Goal: Task Accomplishment & Management: Complete application form

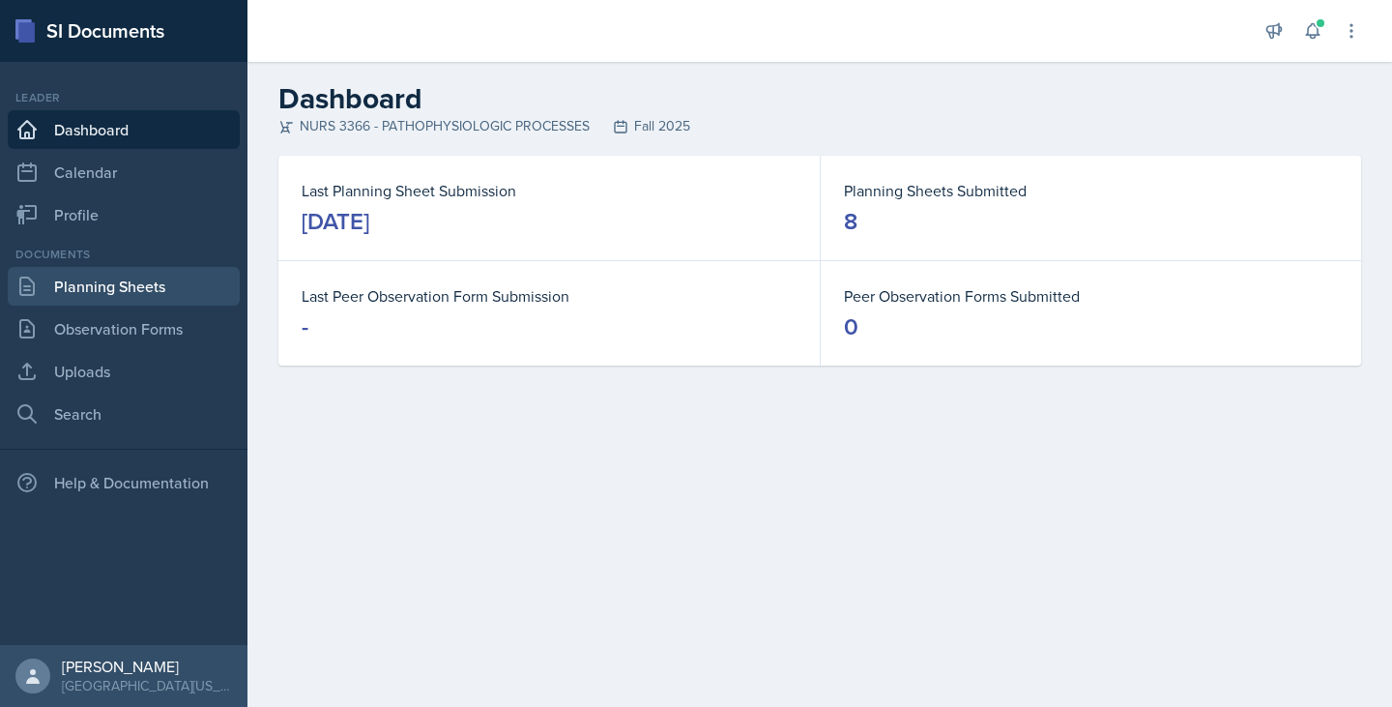
click at [89, 293] on link "Planning Sheets" at bounding box center [124, 286] width 232 height 39
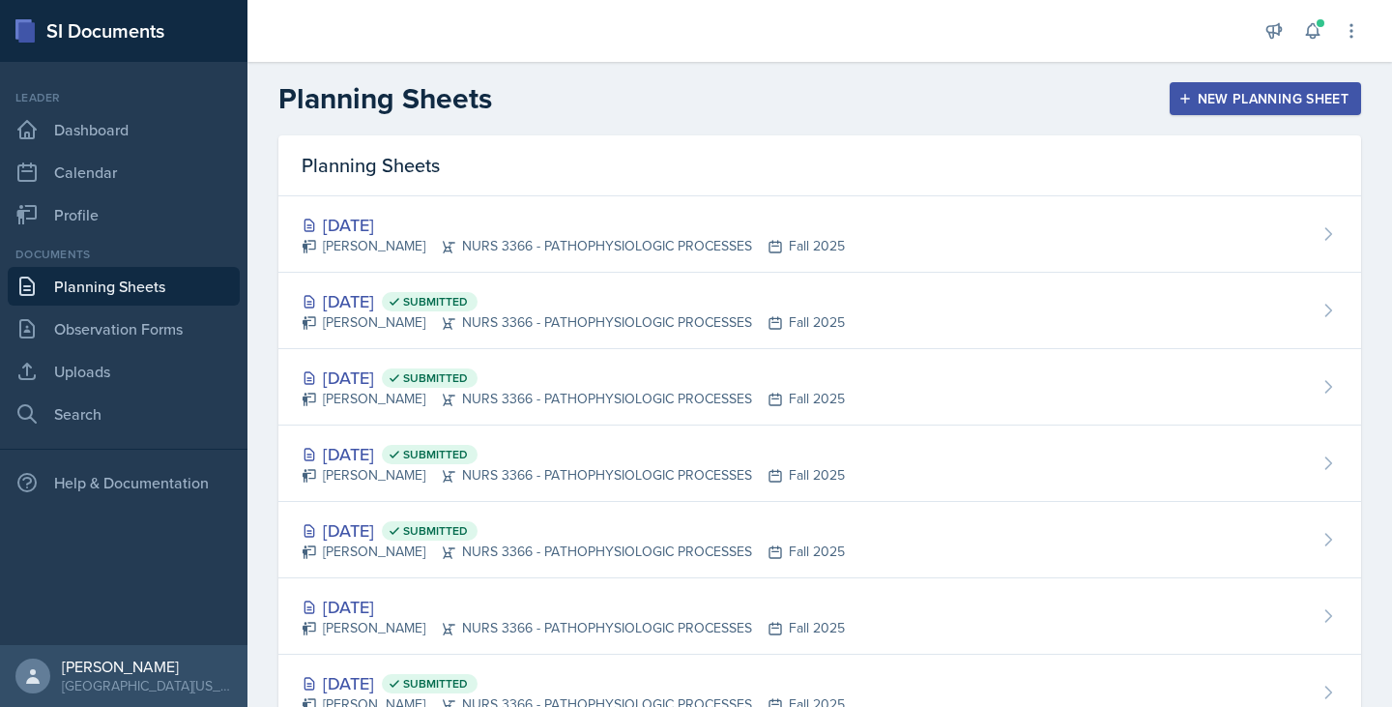
click at [1205, 94] on div "New Planning Sheet" at bounding box center [1265, 98] width 166 height 15
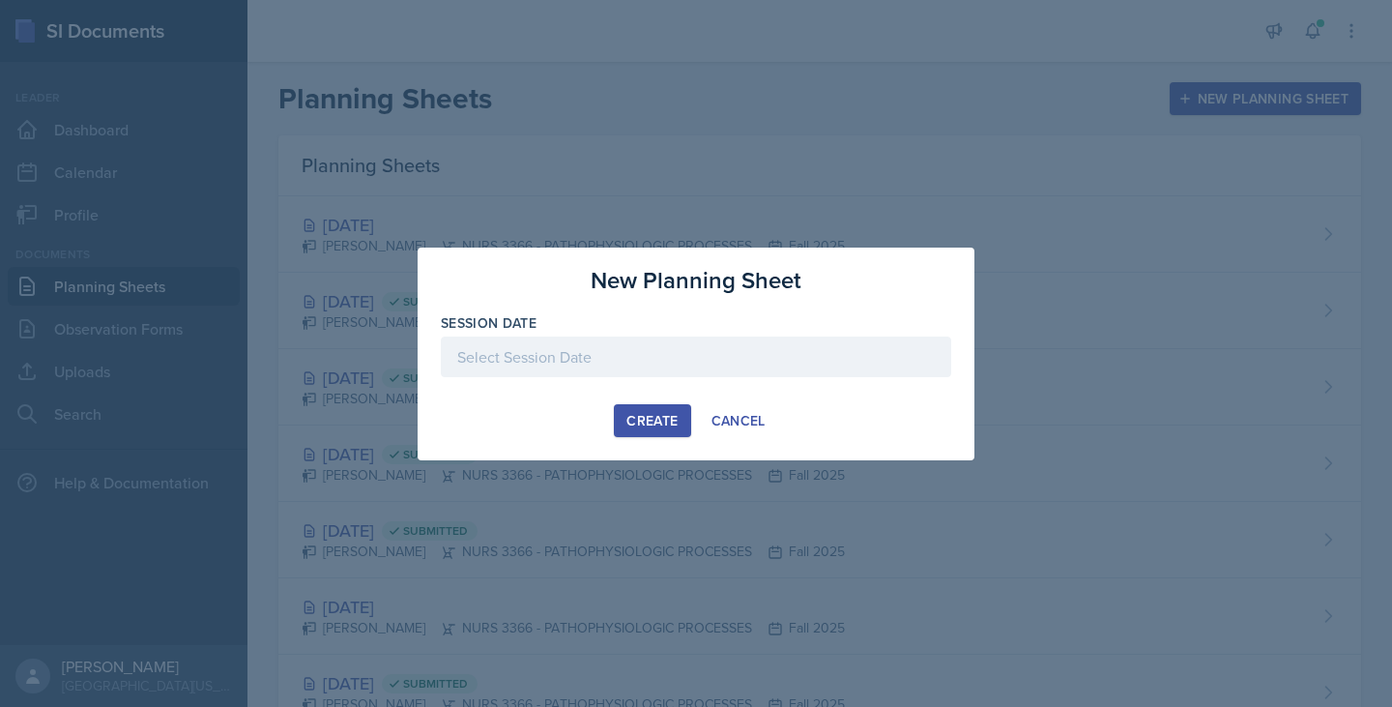
click at [676, 372] on div at bounding box center [696, 356] width 510 height 41
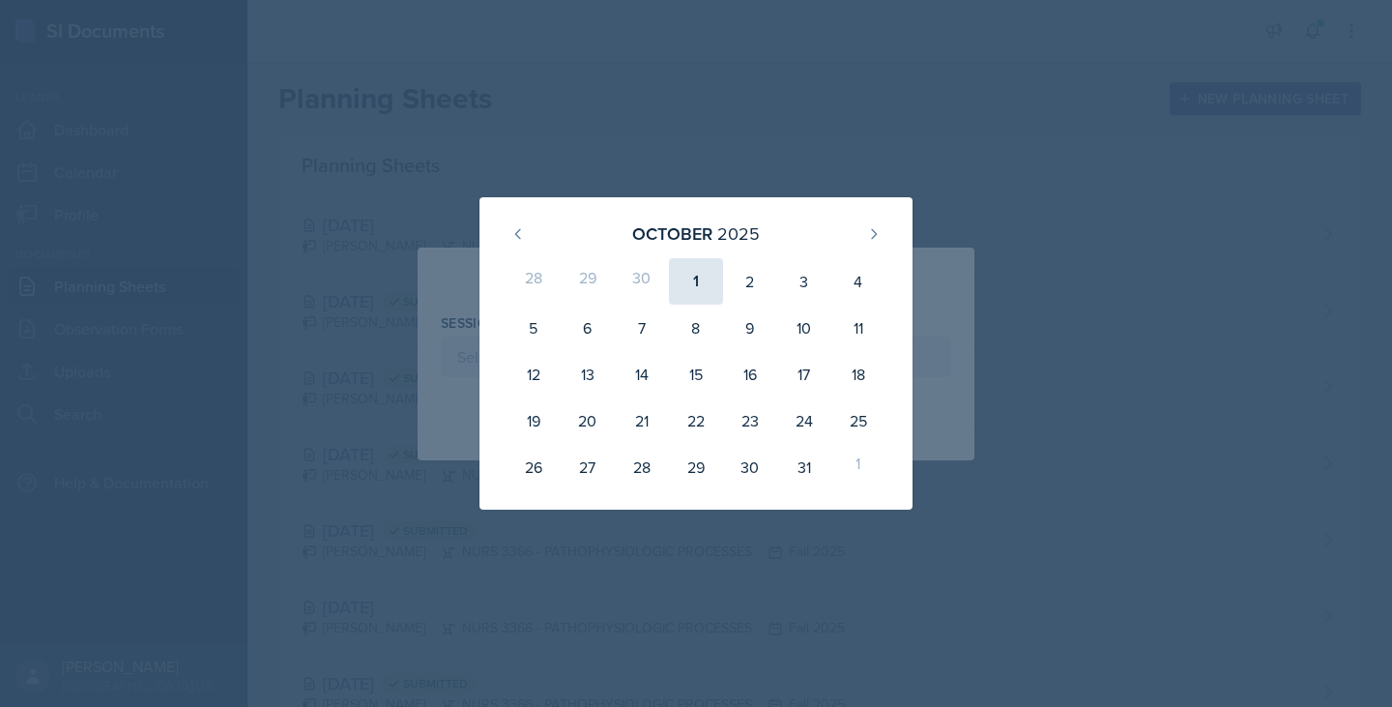
click at [695, 286] on div "1" at bounding box center [696, 281] width 54 height 46
type input "[DATE]"
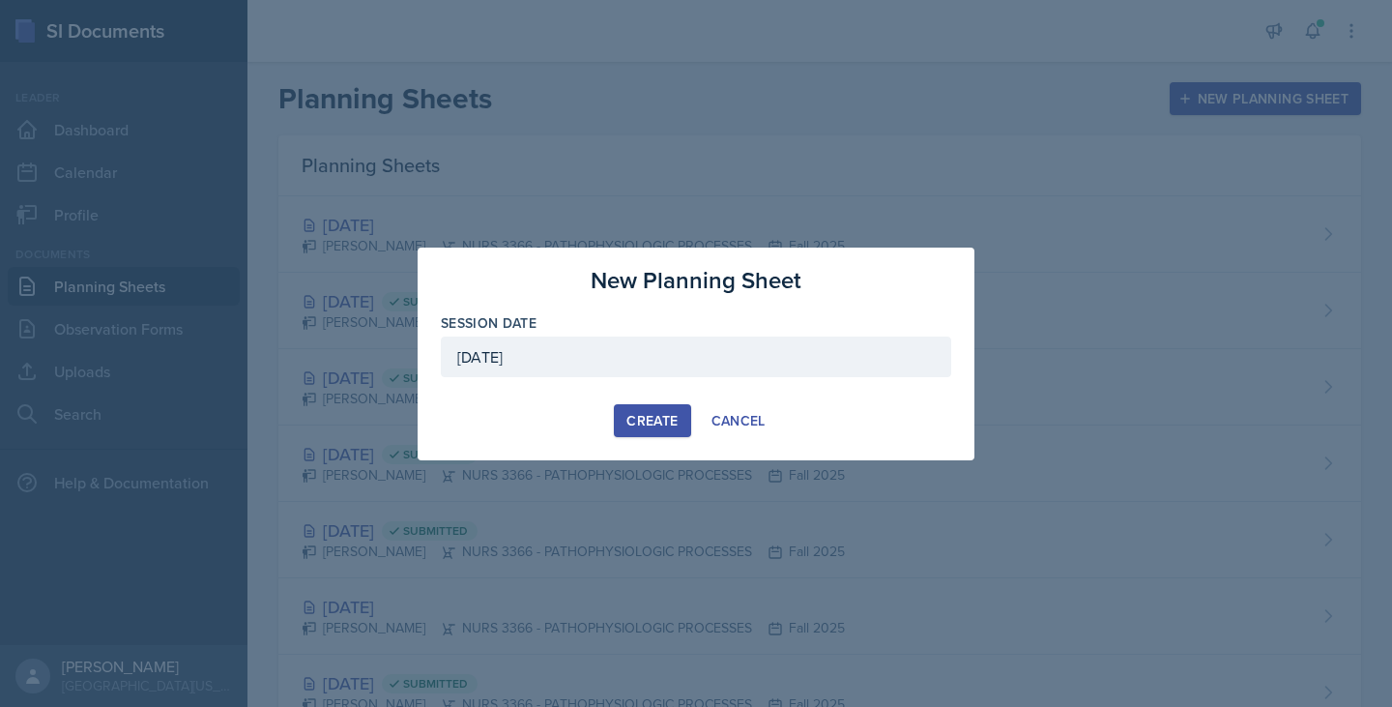
click at [655, 428] on div "Create" at bounding box center [651, 420] width 51 height 15
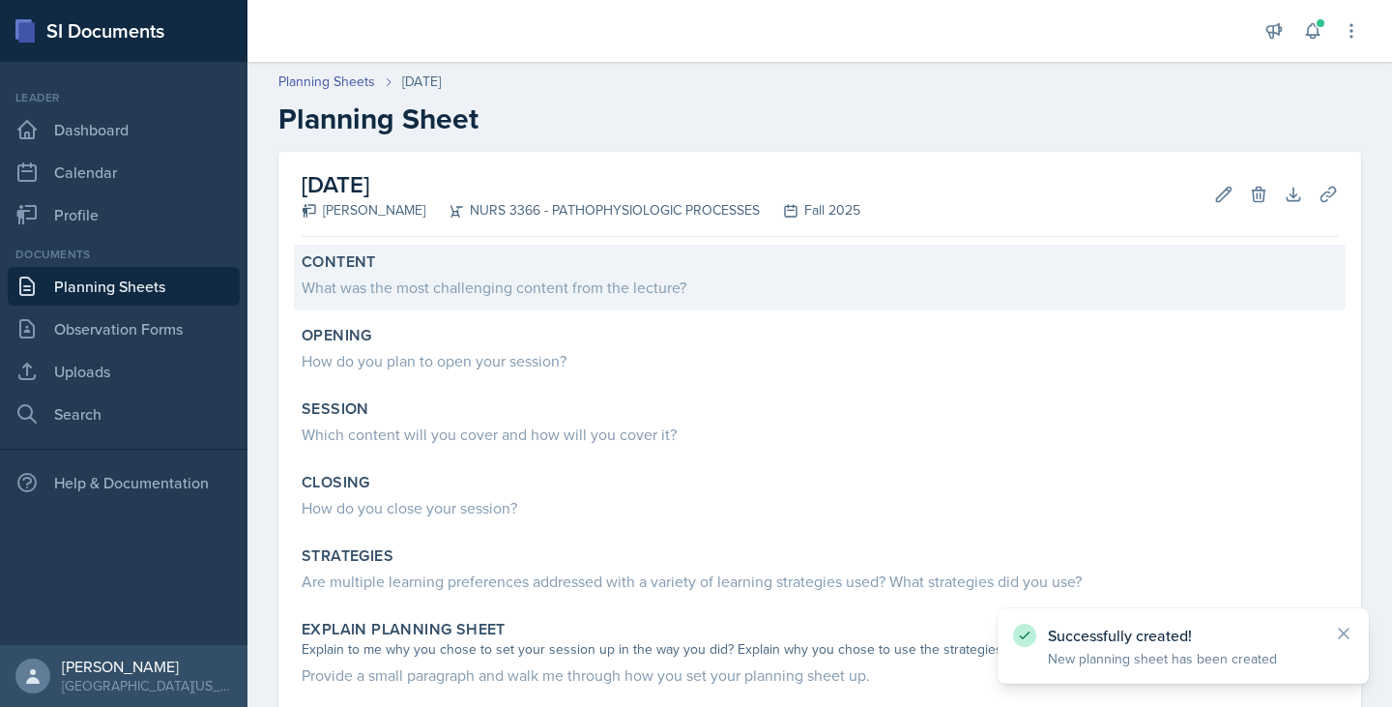
click at [626, 286] on div "What was the most challenging content from the lecture?" at bounding box center [820, 287] width 1036 height 23
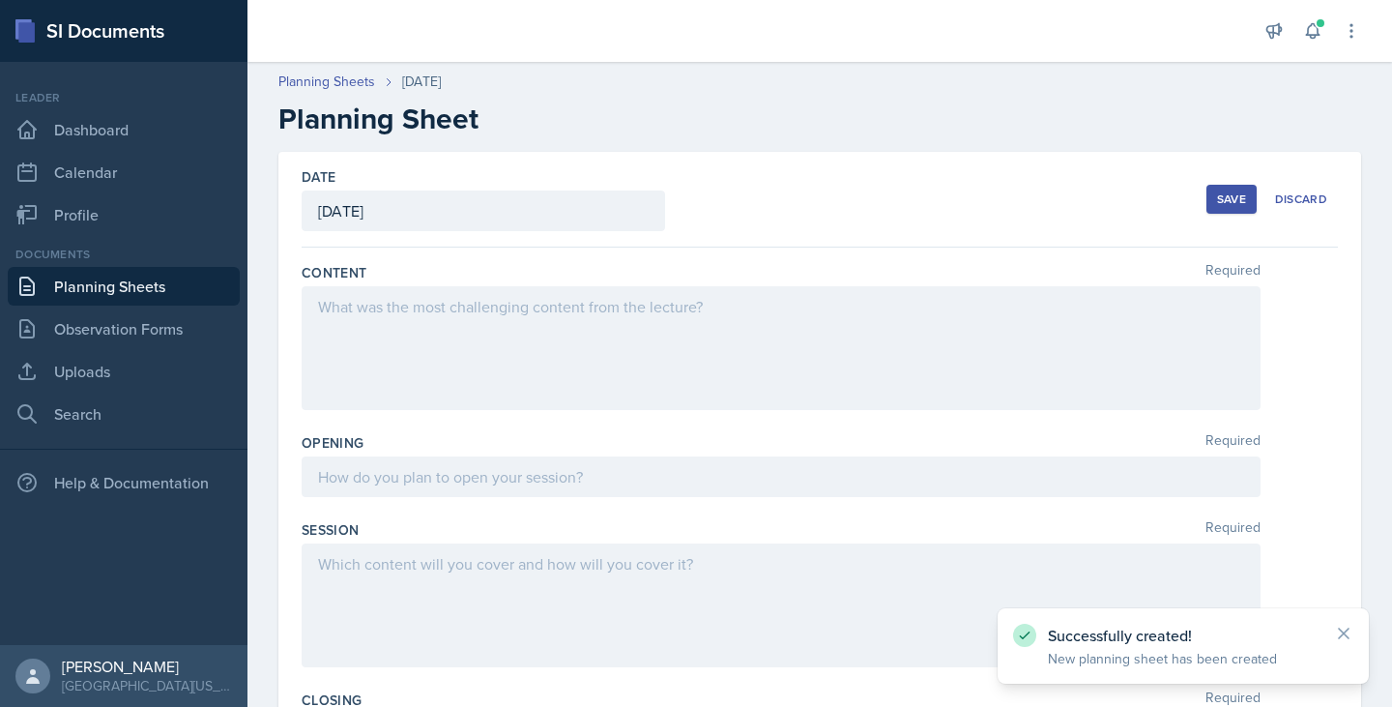
click at [619, 320] on div at bounding box center [781, 348] width 959 height 124
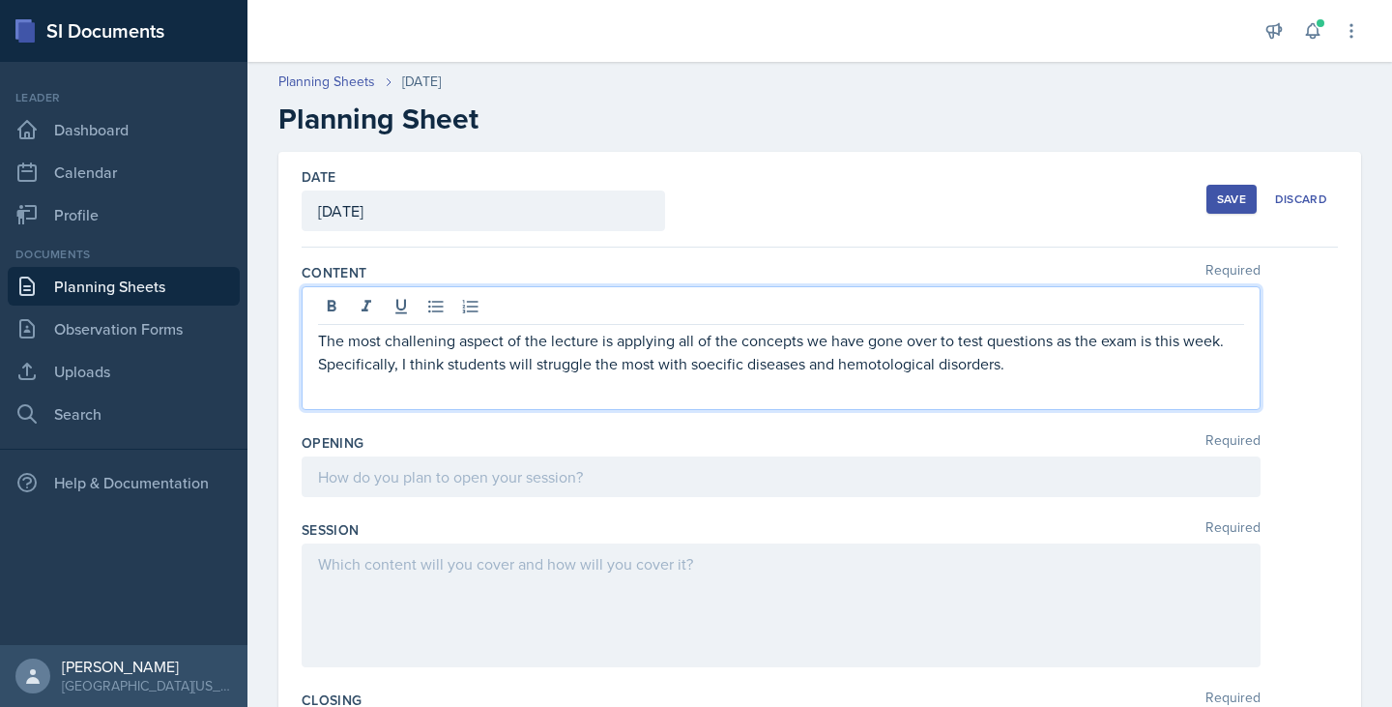
click at [562, 477] on div at bounding box center [781, 476] width 959 height 41
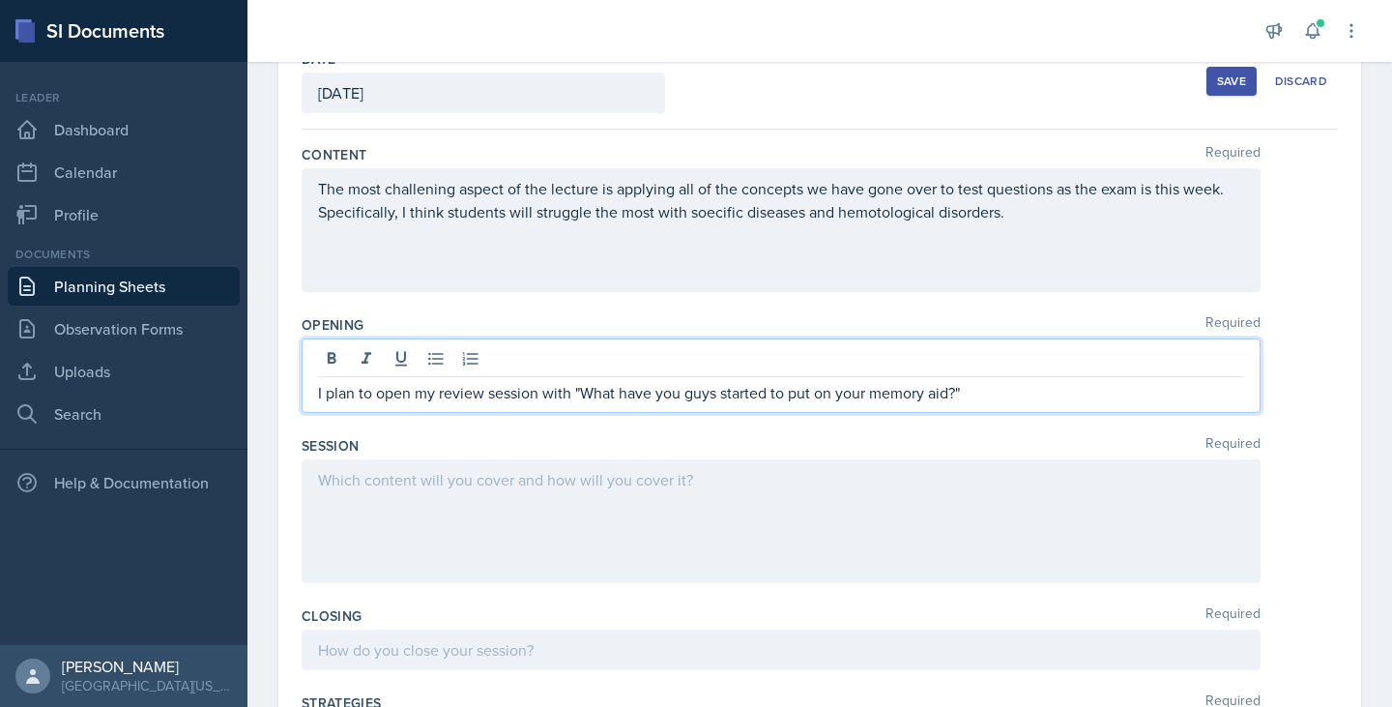
click at [650, 511] on div at bounding box center [781, 521] width 959 height 124
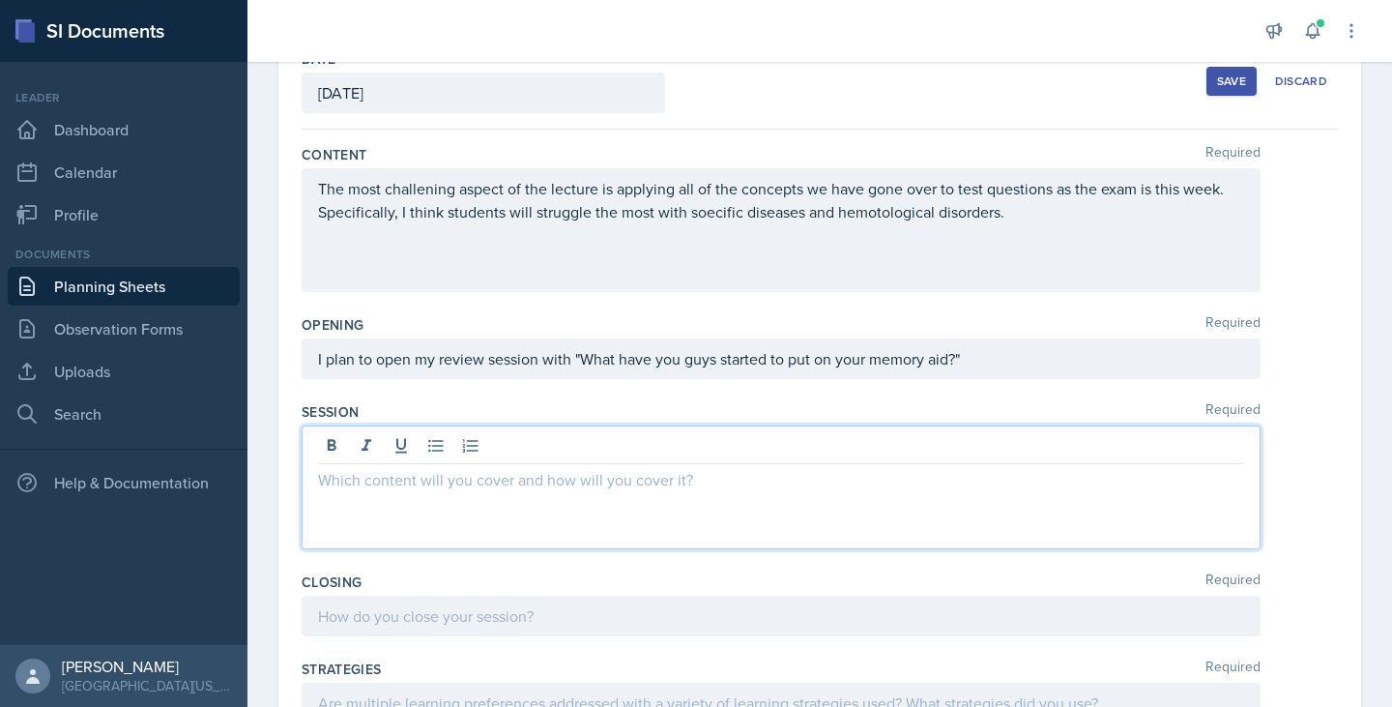
scroll to position [152, 0]
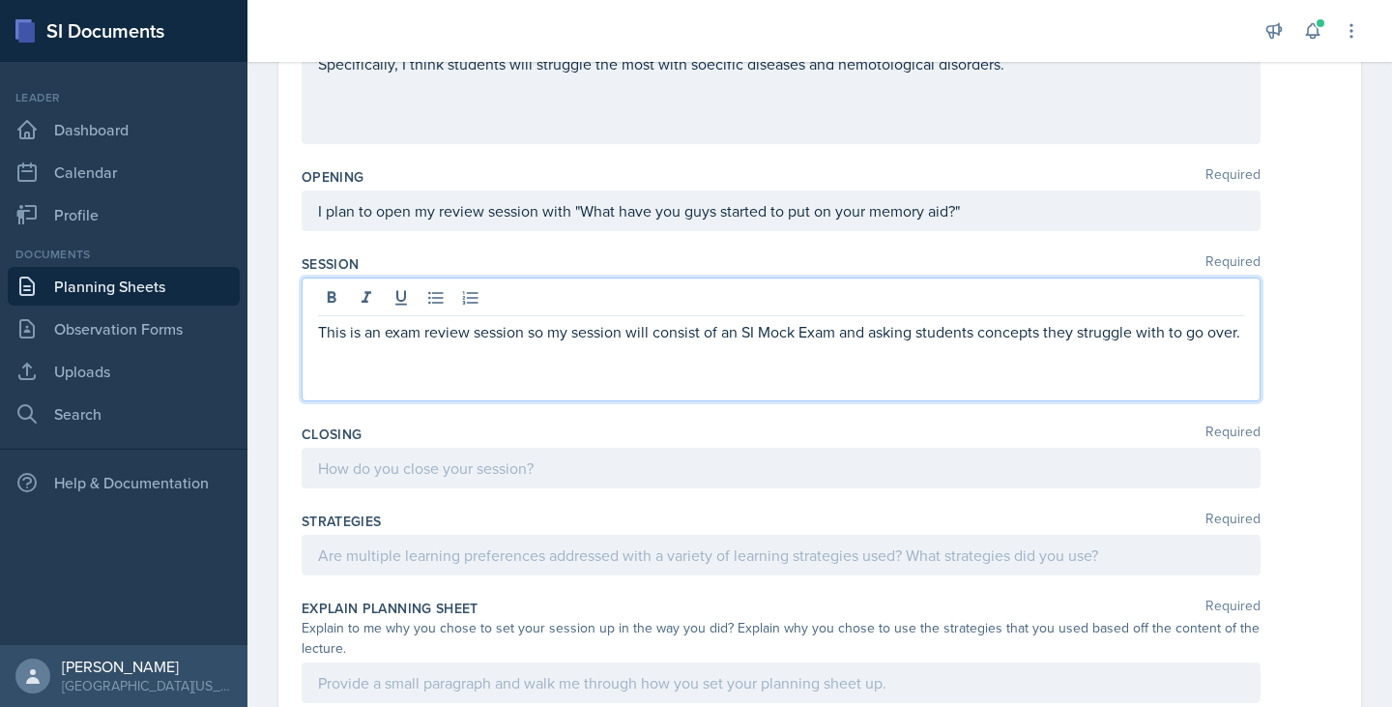
click at [624, 461] on p at bounding box center [781, 467] width 926 height 23
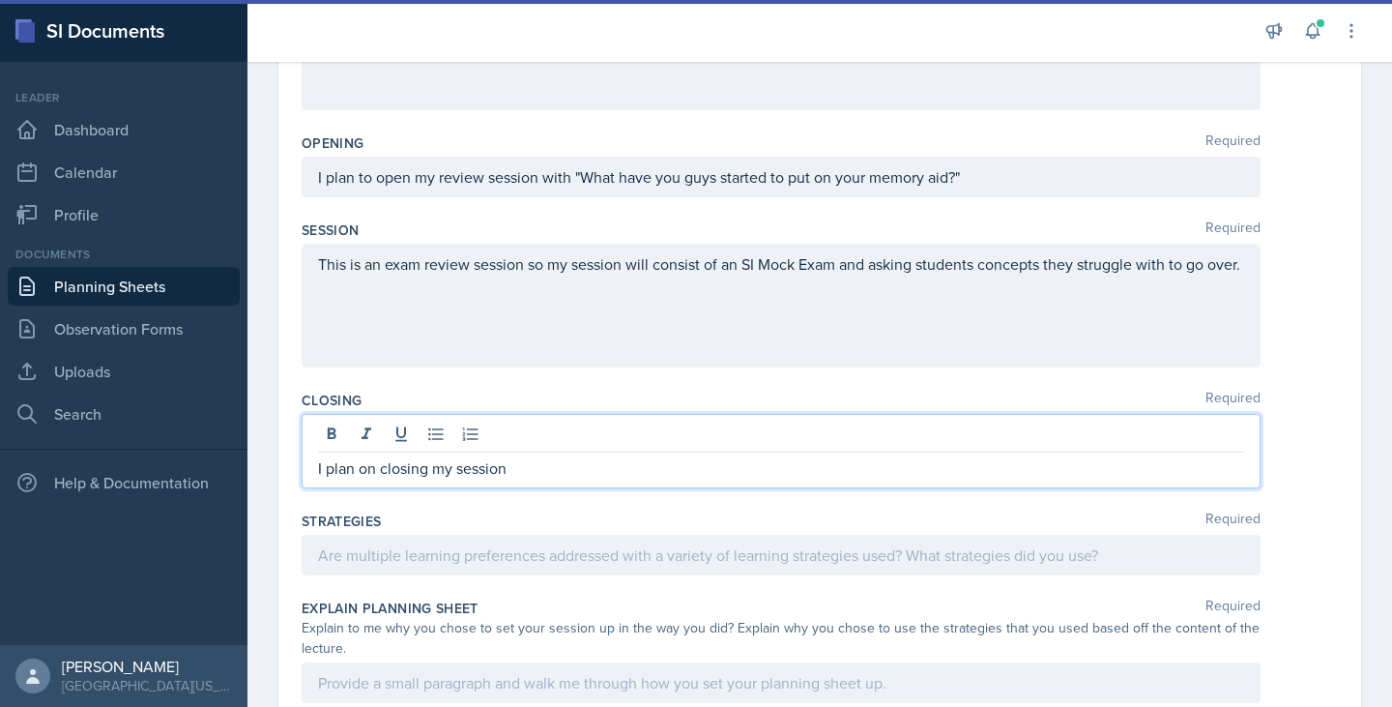
click at [480, 302] on div "This is an exam review session so my session will consist of an SI Mock Exam an…" at bounding box center [781, 306] width 959 height 124
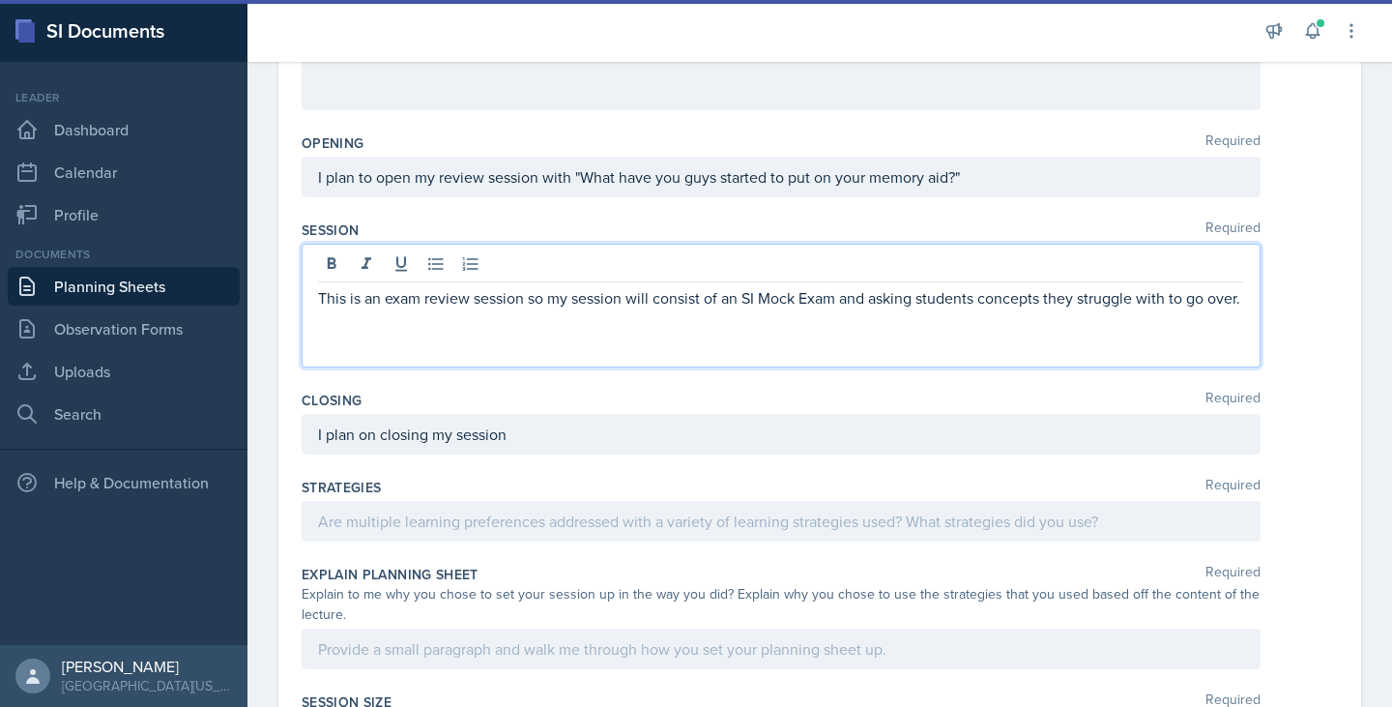
scroll to position [334, 0]
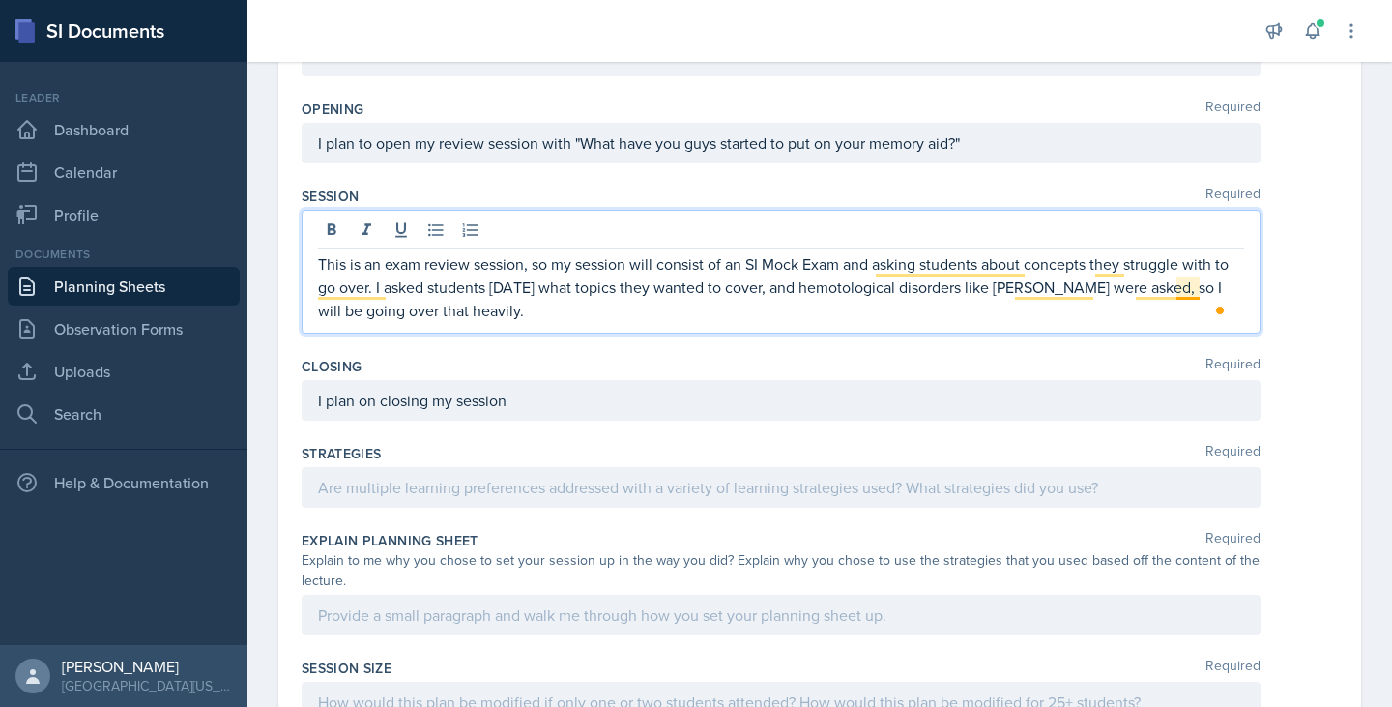
click at [1193, 291] on p "This is an exam review session, so my session will consist of an SI Mock Exam a…" at bounding box center [781, 287] width 926 height 70
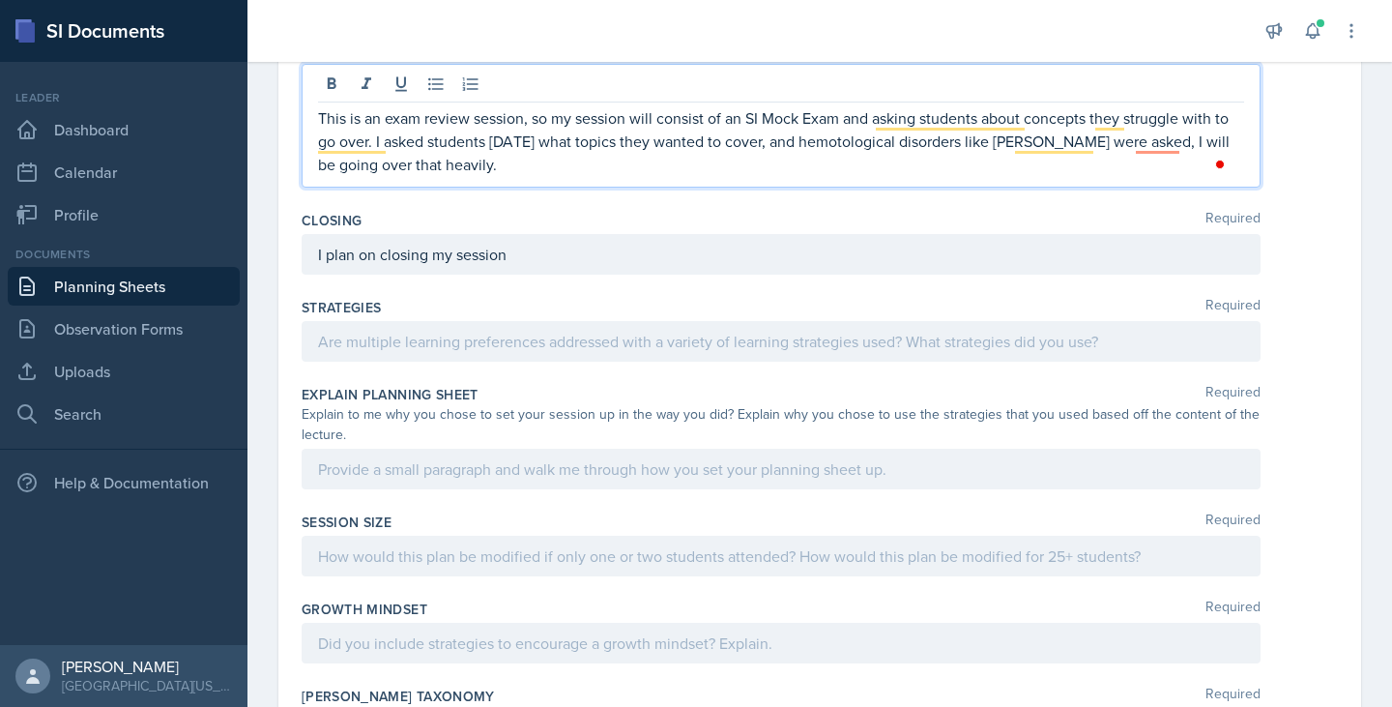
click at [606, 265] on p "I plan on closing my session" at bounding box center [781, 254] width 926 height 23
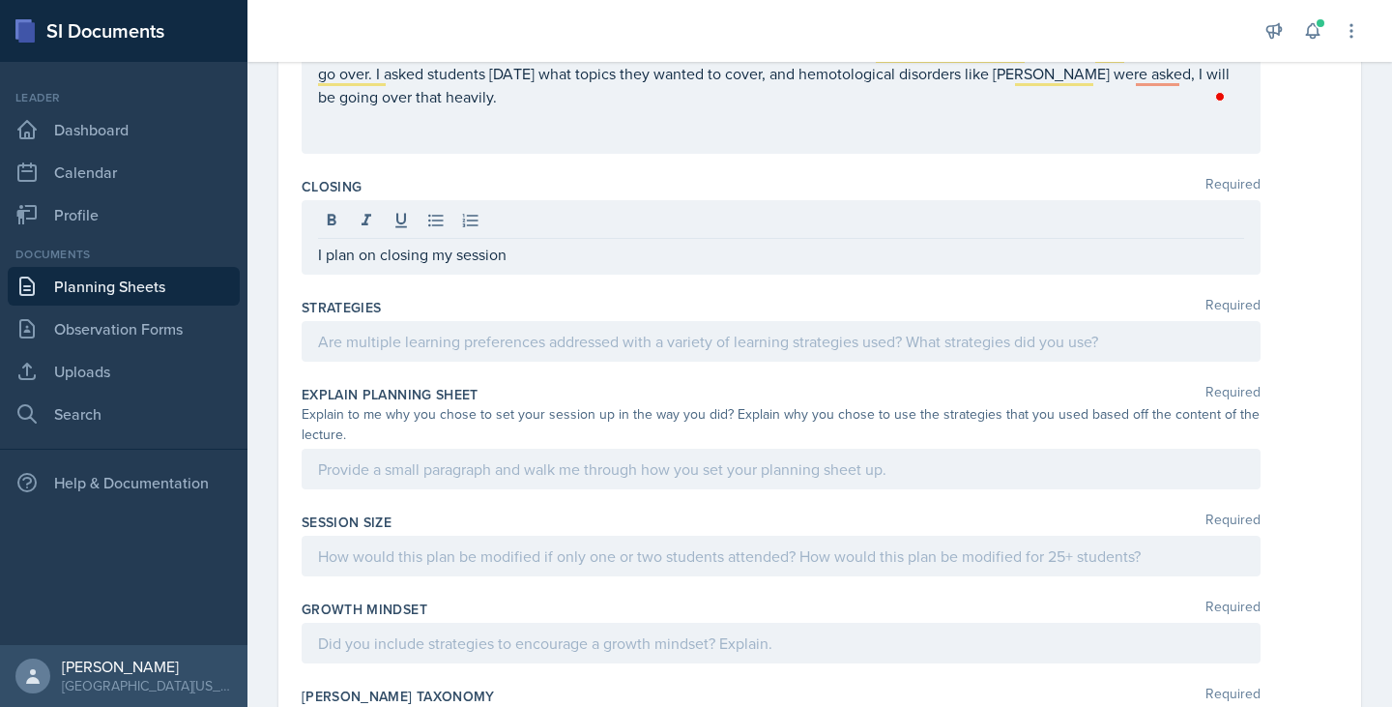
click at [614, 270] on div "I plan on closing my session" at bounding box center [781, 237] width 959 height 74
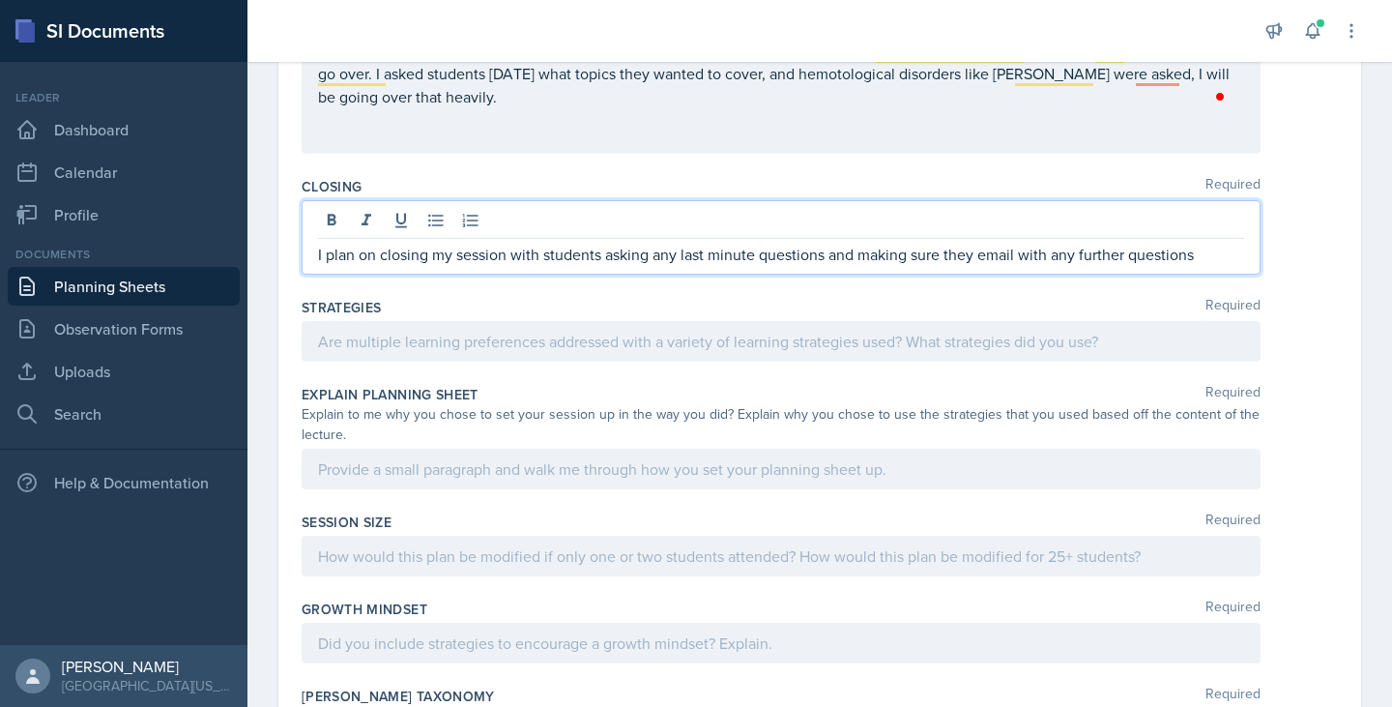
click at [606, 349] on div at bounding box center [781, 341] width 959 height 41
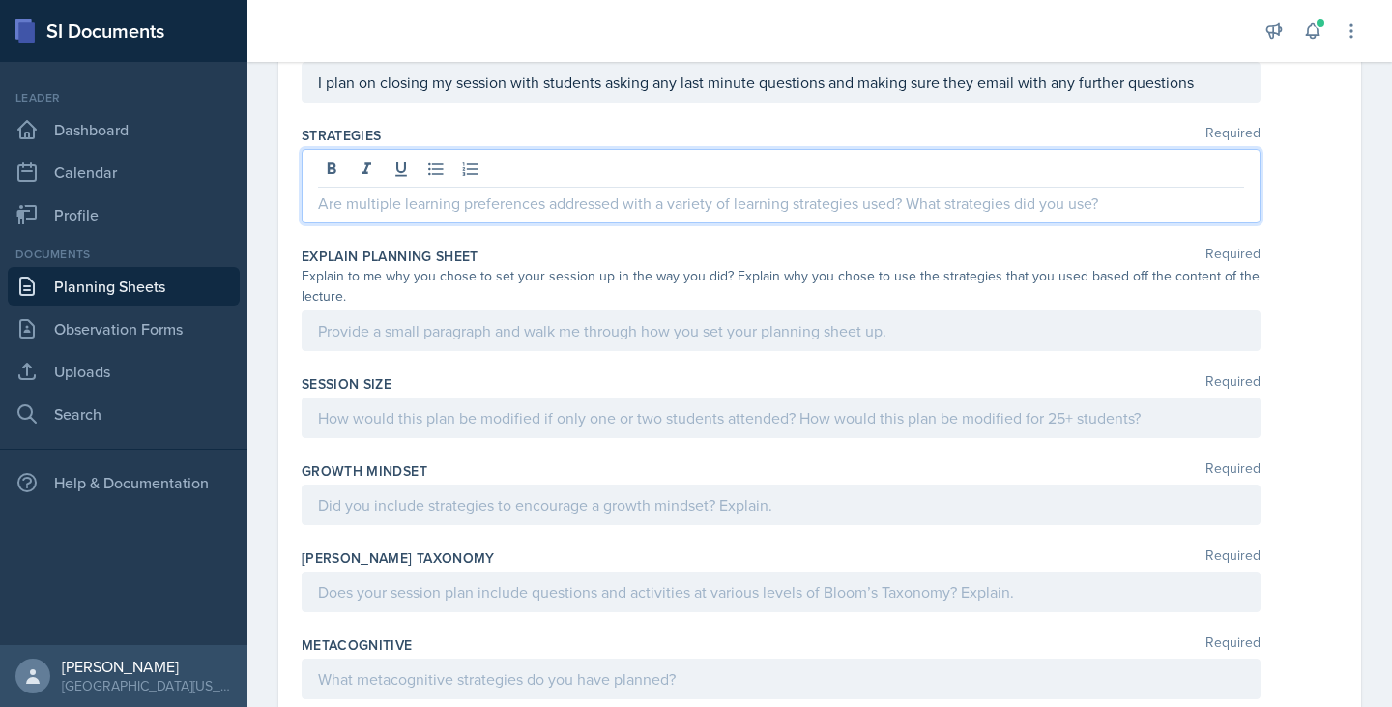
scroll to position [646, 0]
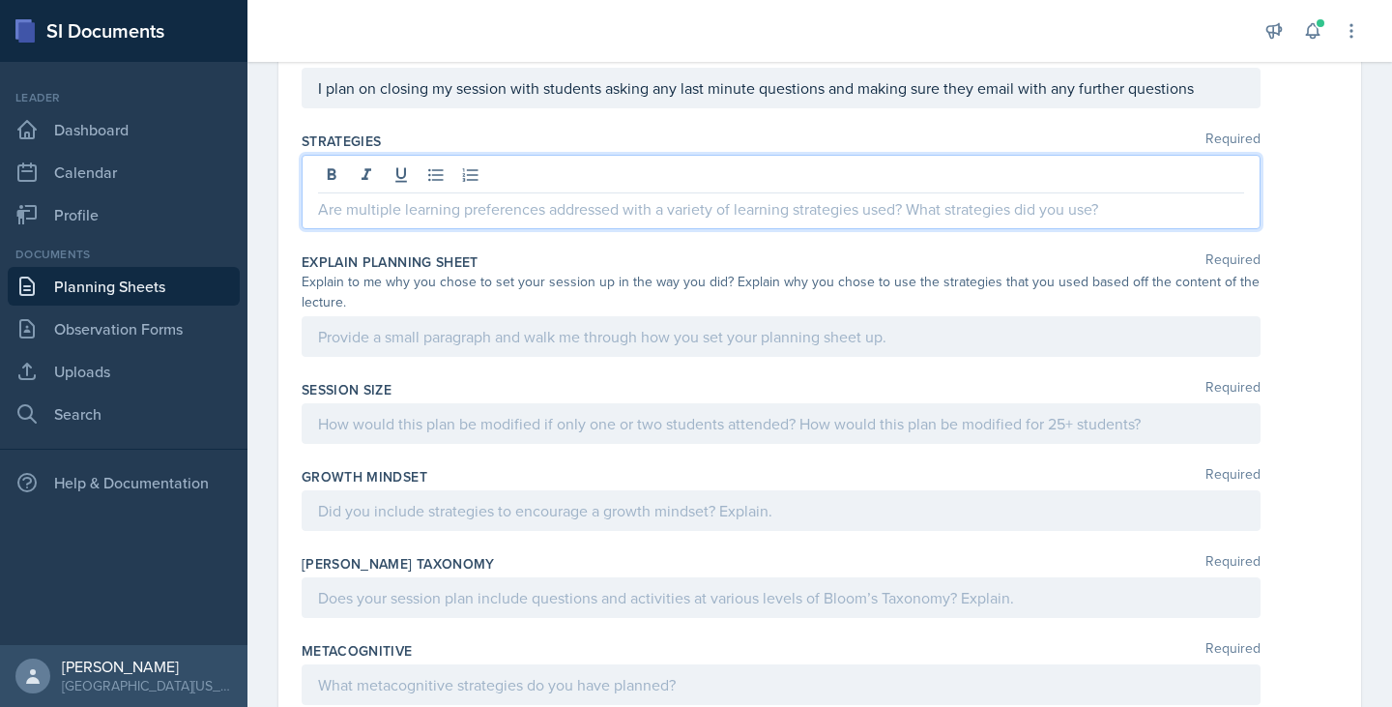
click at [560, 214] on p at bounding box center [781, 208] width 926 height 23
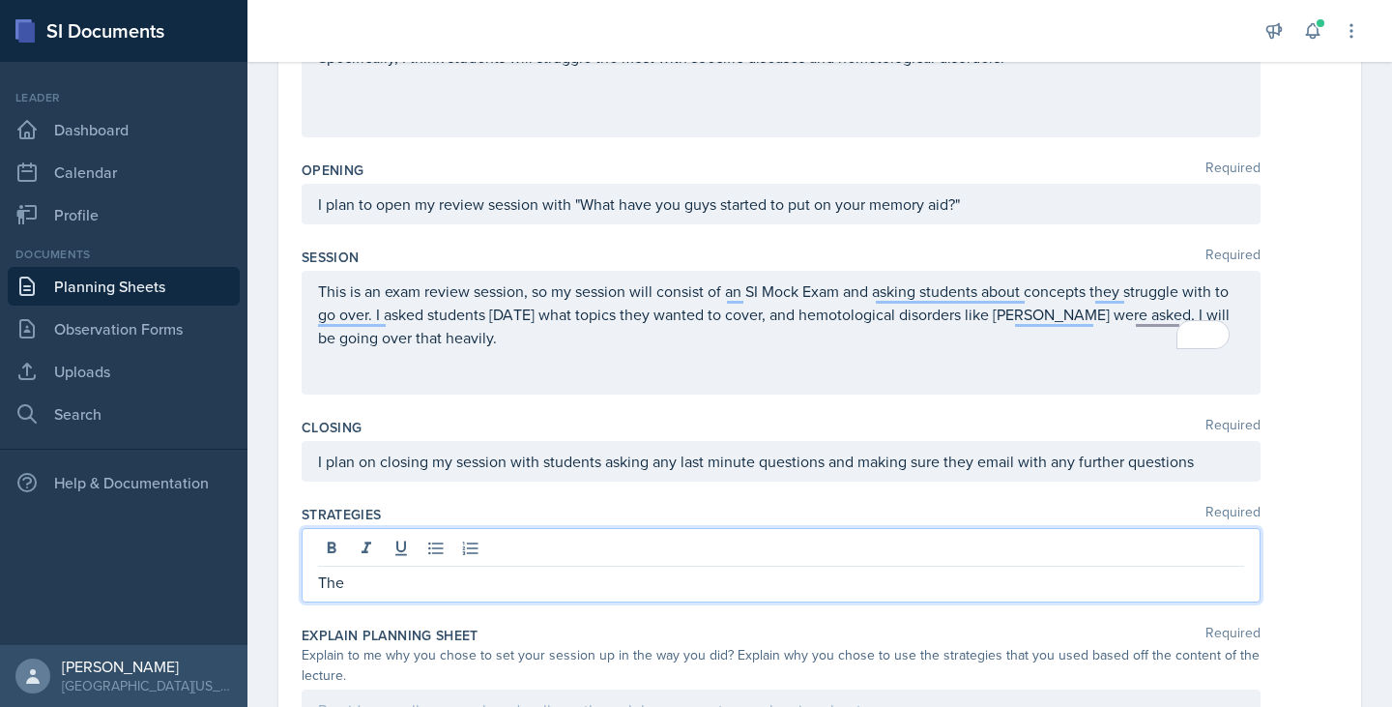
scroll to position [211, 0]
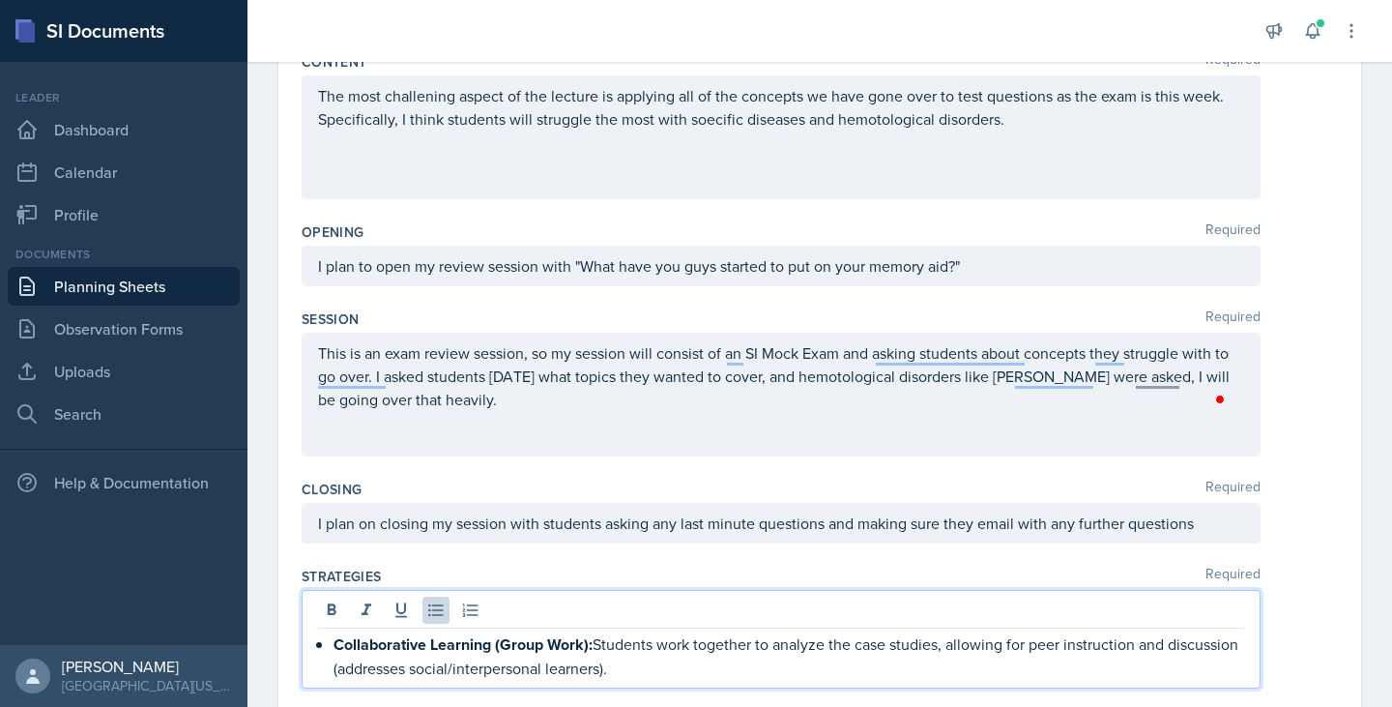
click at [334, 645] on strong "Collaborative Learning (Group Work):" at bounding box center [463, 644] width 259 height 22
drag, startPoint x: 847, startPoint y: 645, endPoint x: 926, endPoint y: 652, distance: 79.6
click at [926, 652] on p "Collaborative Learning (Group Work): Students work together to analyze the case…" at bounding box center [781, 655] width 926 height 47
click at [820, 653] on p "Collaborative Learning (Group Work): Students work together to analyze the mock…" at bounding box center [781, 655] width 926 height 47
click at [666, 673] on p "Collaborative Learning (Group Work): Students work together to analyze the mock…" at bounding box center [781, 655] width 926 height 47
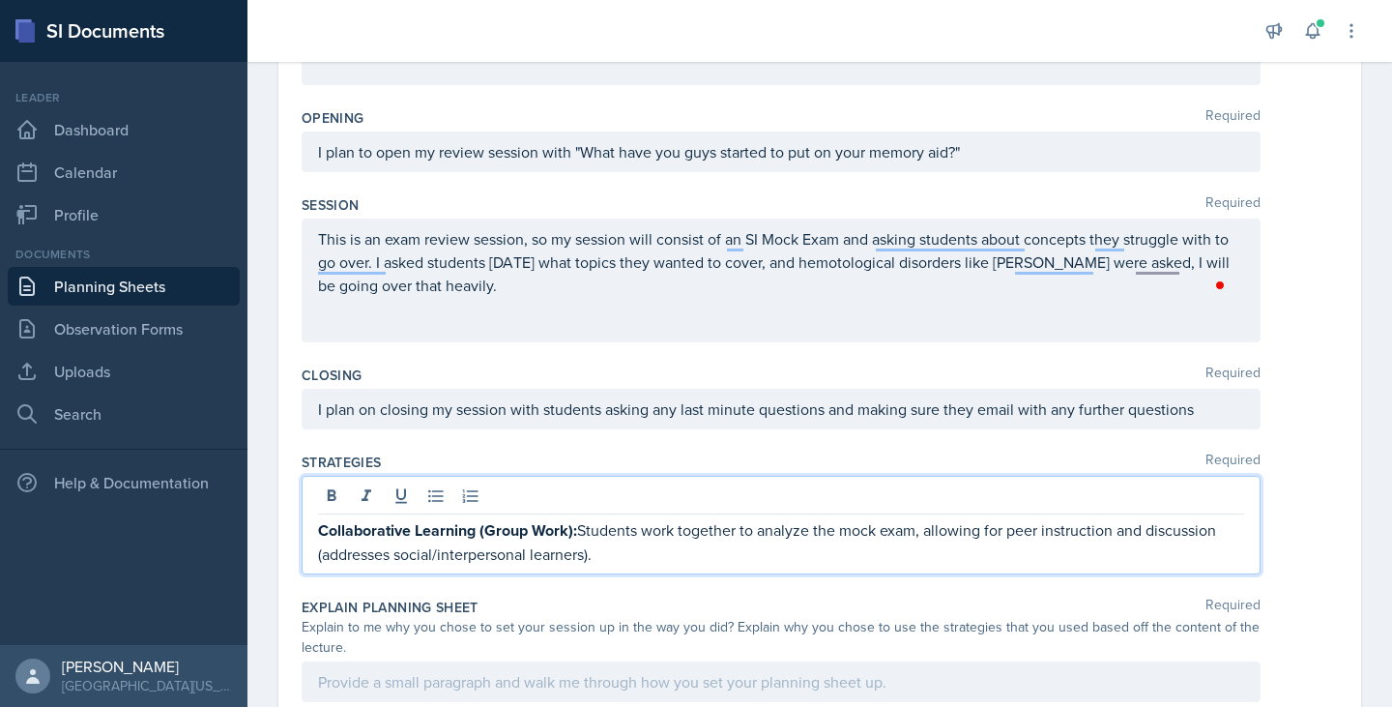
scroll to position [328, 0]
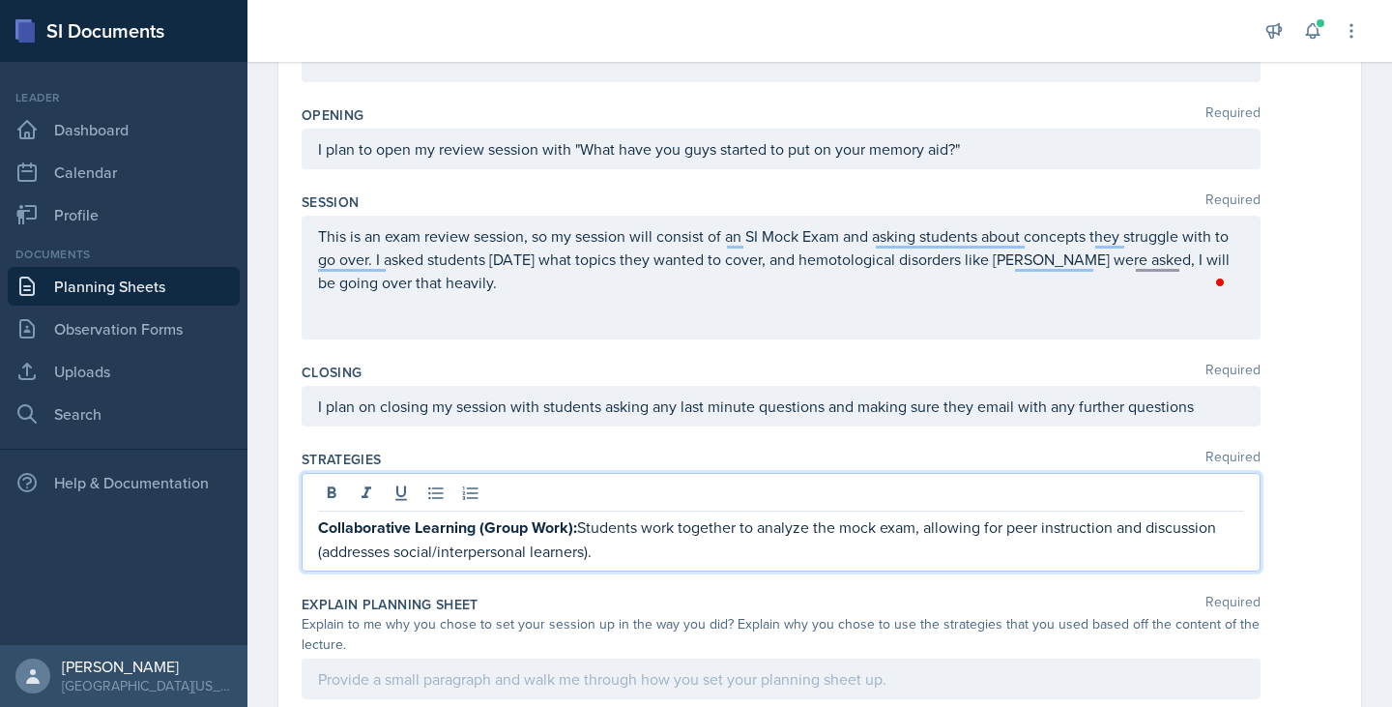
drag, startPoint x: 609, startPoint y: 551, endPoint x: 306, endPoint y: 554, distance: 302.6
click at [306, 554] on div "Collaborative Learning (Group Work): Students work together to analyze the mock…" at bounding box center [781, 522] width 959 height 99
drag, startPoint x: 457, startPoint y: 556, endPoint x: 320, endPoint y: 559, distance: 137.3
click at [320, 559] on p "Exam-like Questions:" at bounding box center [781, 550] width 926 height 23
click at [326, 508] on div at bounding box center [781, 495] width 926 height 32
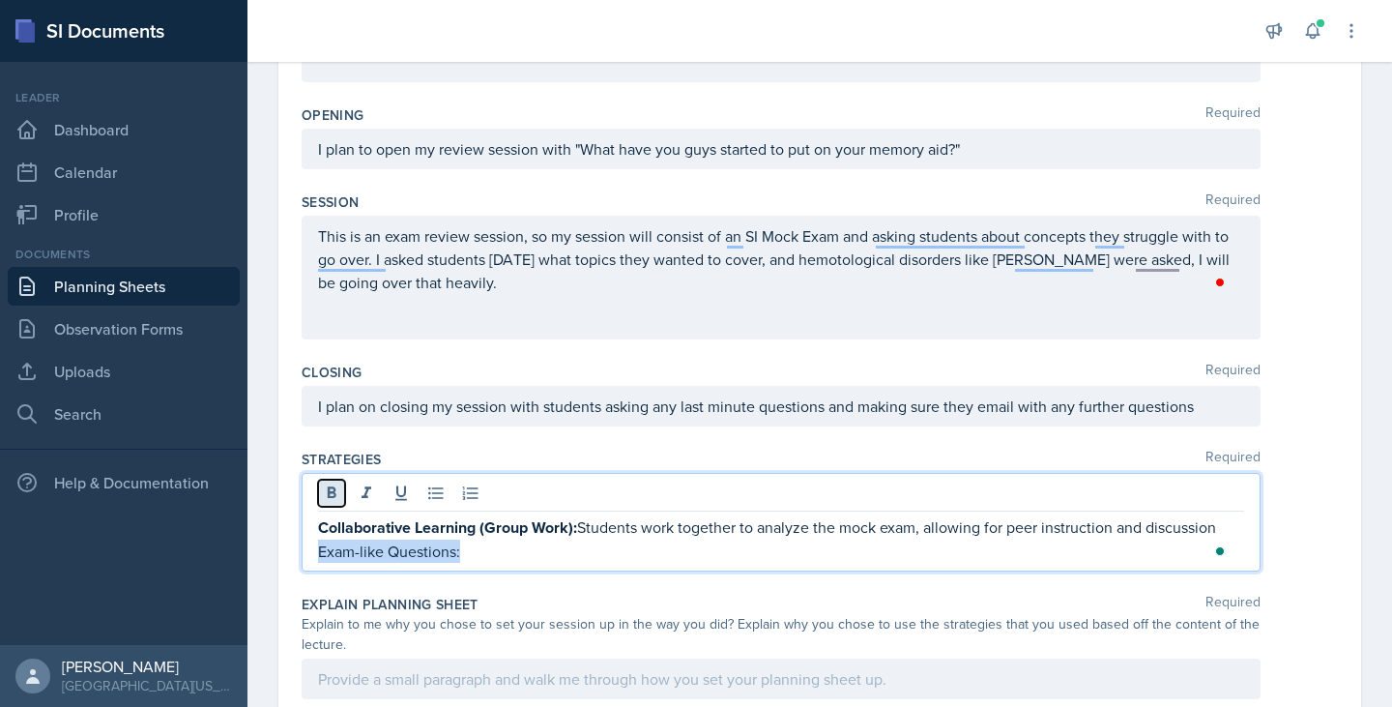
click at [334, 496] on icon at bounding box center [332, 492] width 9 height 12
click at [495, 541] on p "Exam-like Questions:" at bounding box center [781, 551] width 926 height 24
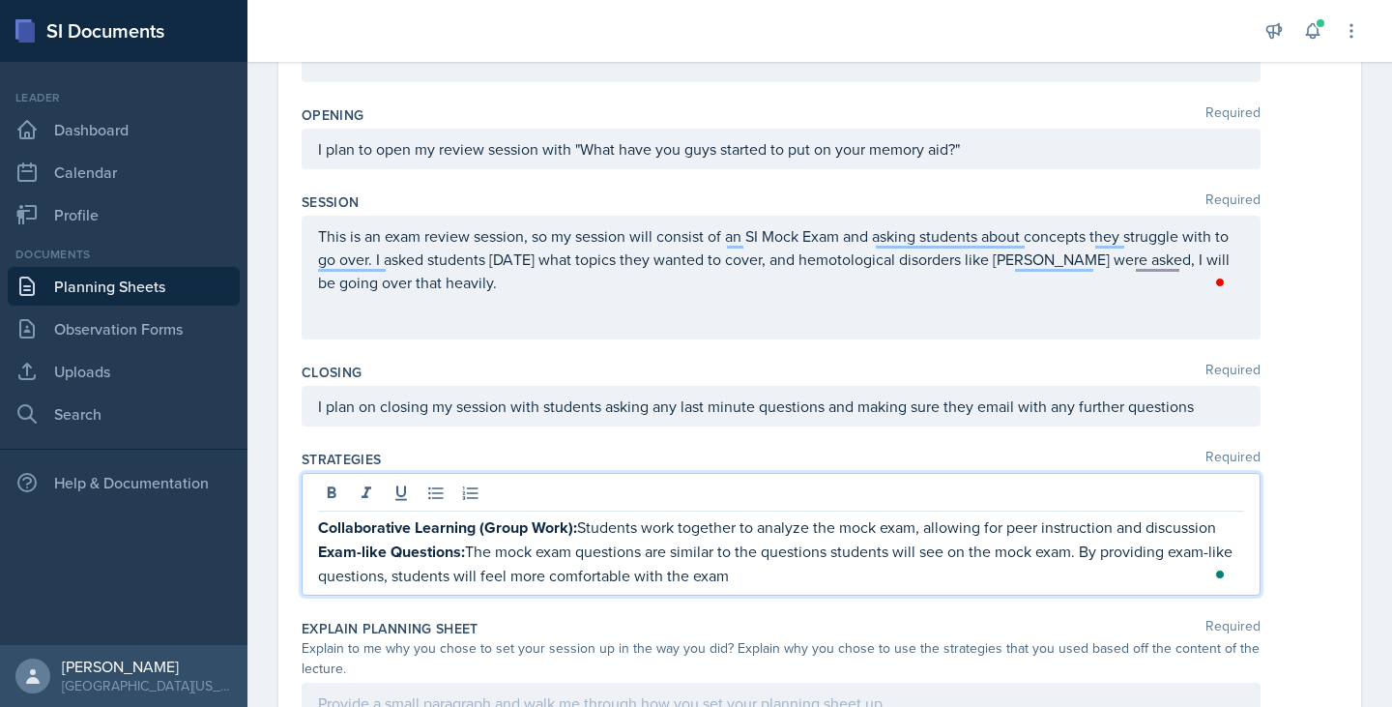
click at [764, 584] on p "Exam-like Questions: The mock exam questions are similar to the questions stude…" at bounding box center [781, 562] width 926 height 47
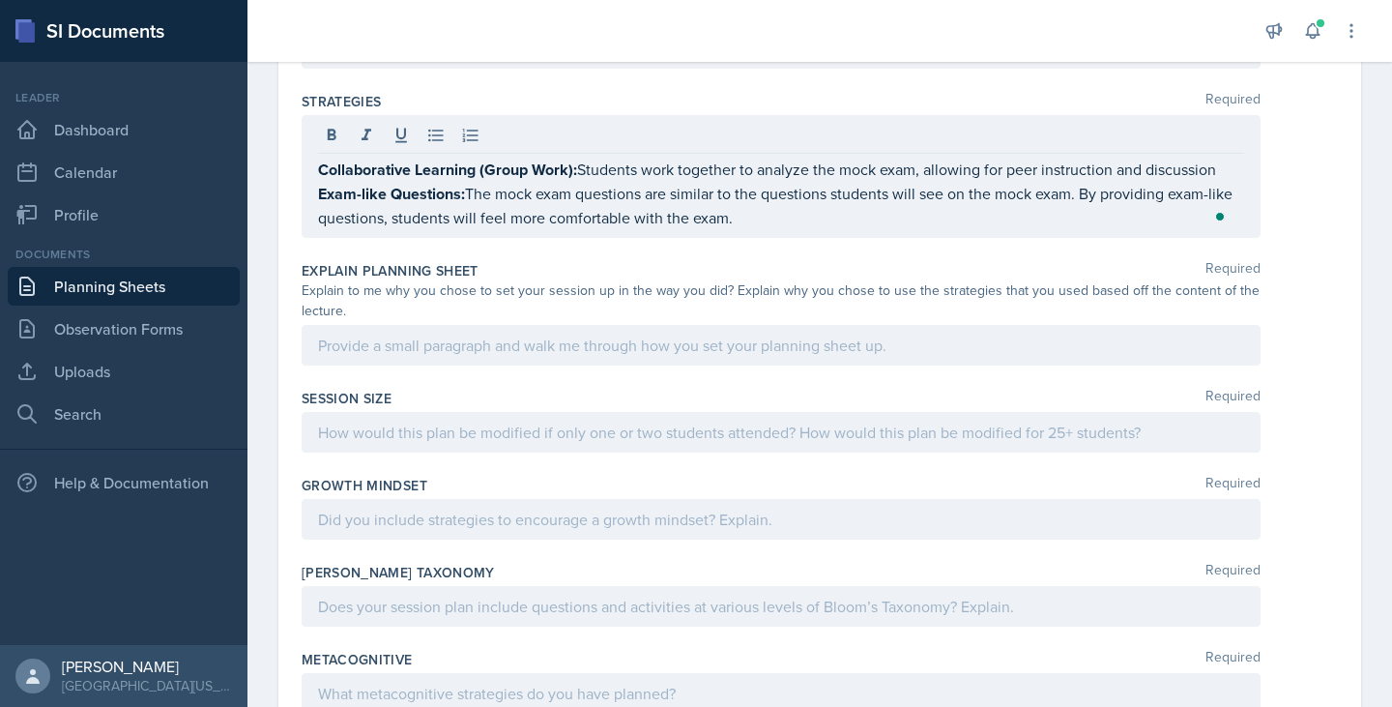
click at [566, 360] on div at bounding box center [781, 345] width 959 height 41
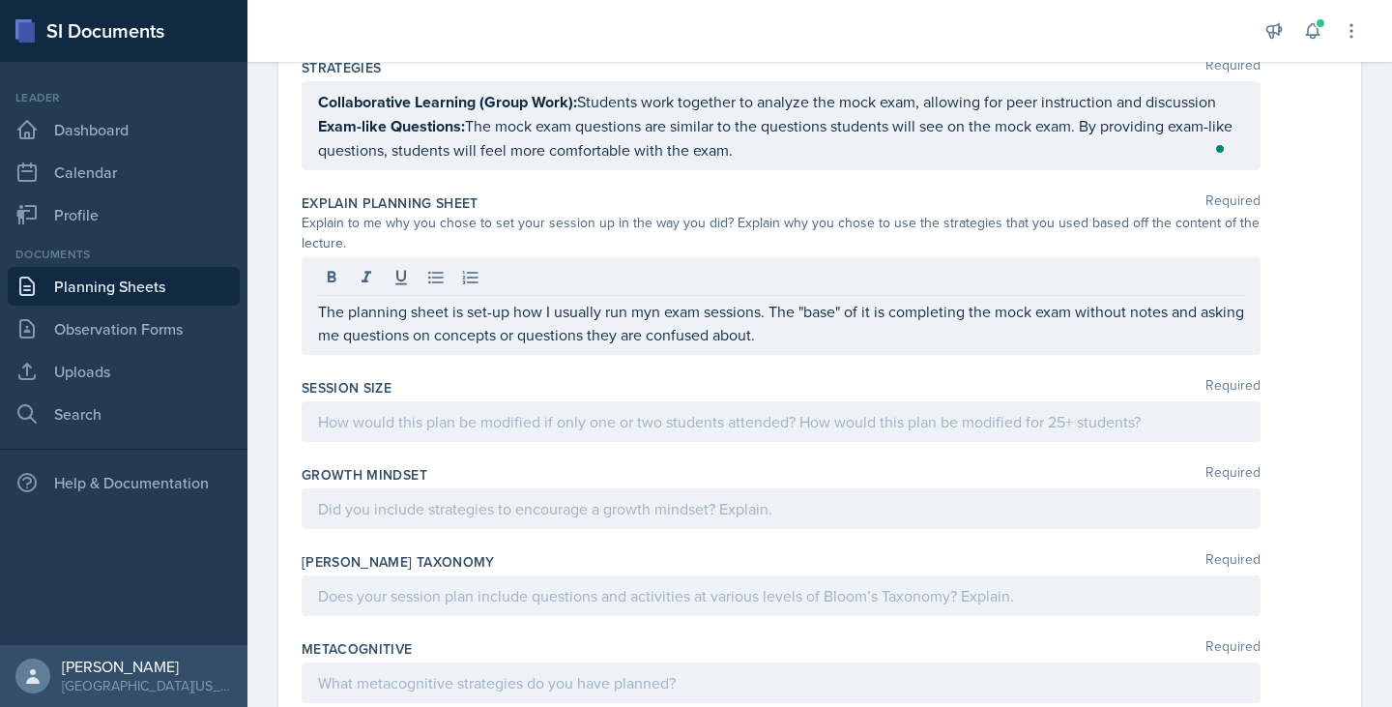
click at [627, 432] on div at bounding box center [781, 421] width 959 height 41
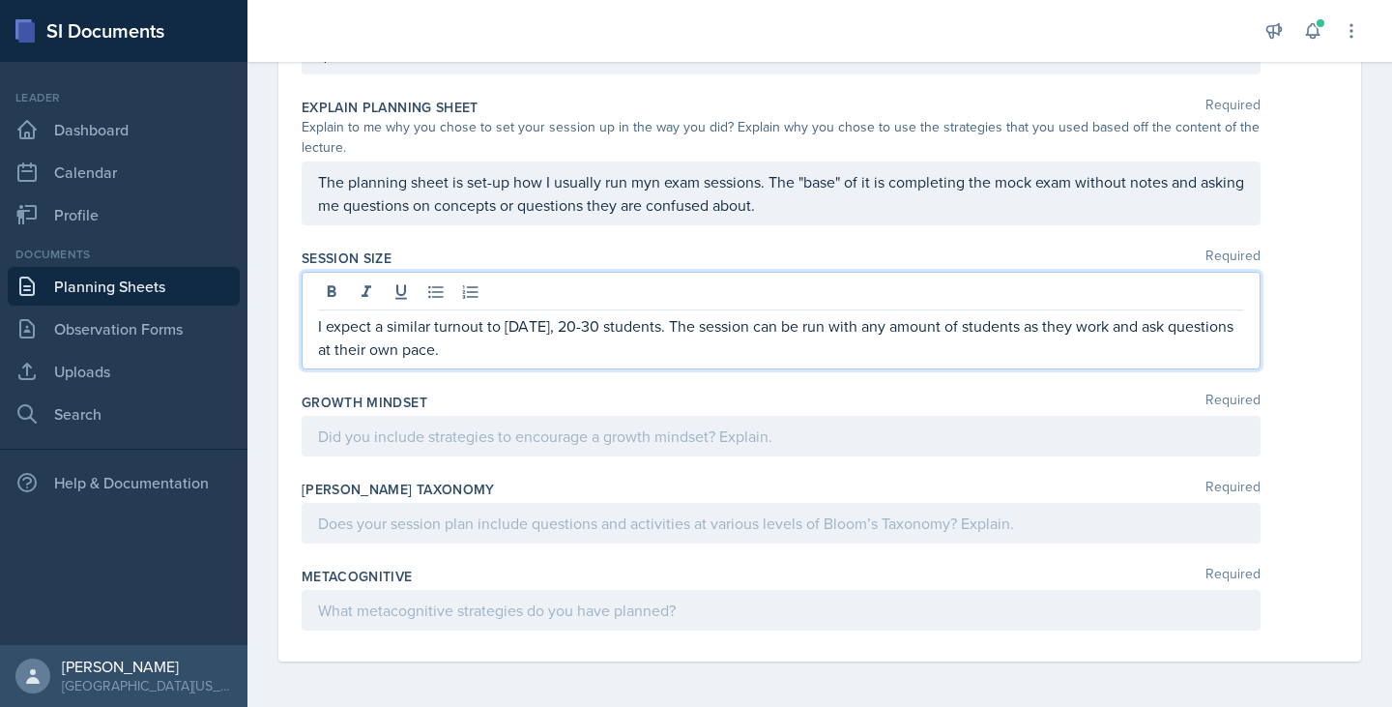
click at [550, 442] on p at bounding box center [781, 435] width 926 height 23
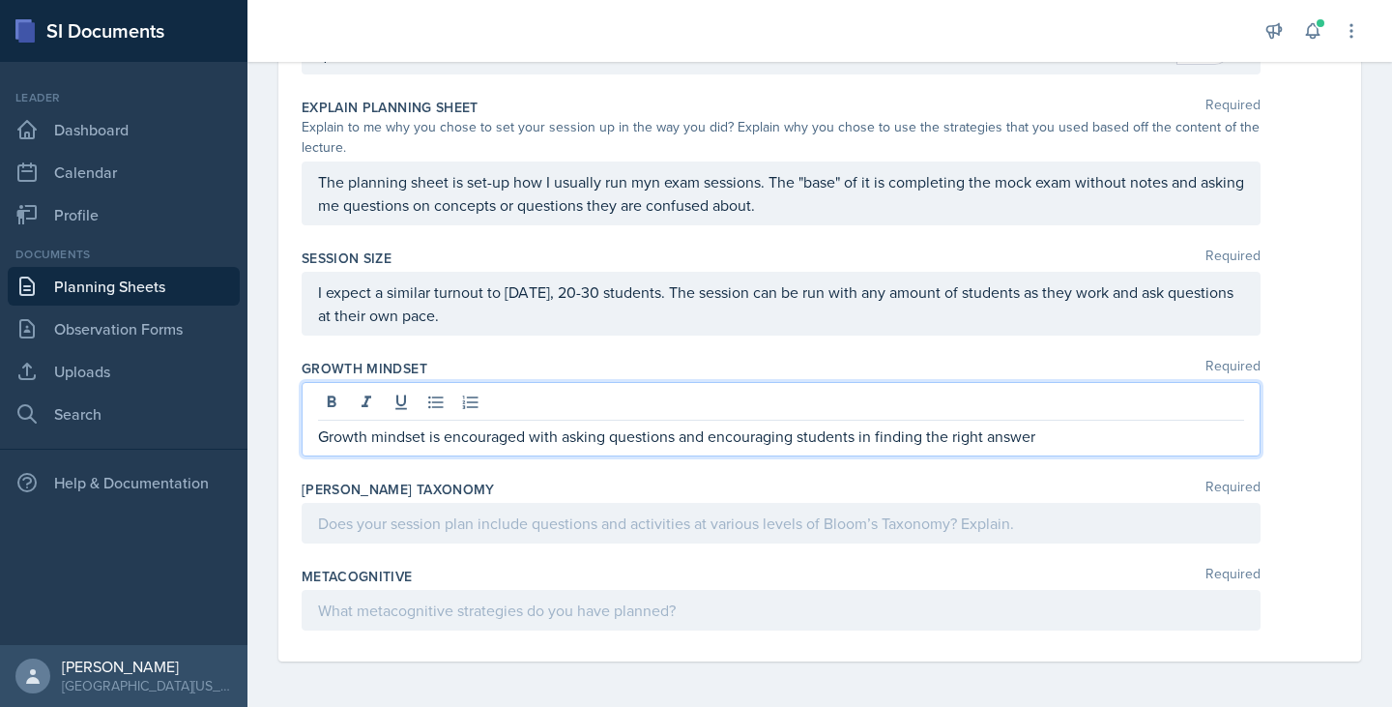
click at [1036, 439] on p "Growth mindset is encouraged with asking questions and encouraging students in …" at bounding box center [781, 435] width 926 height 23
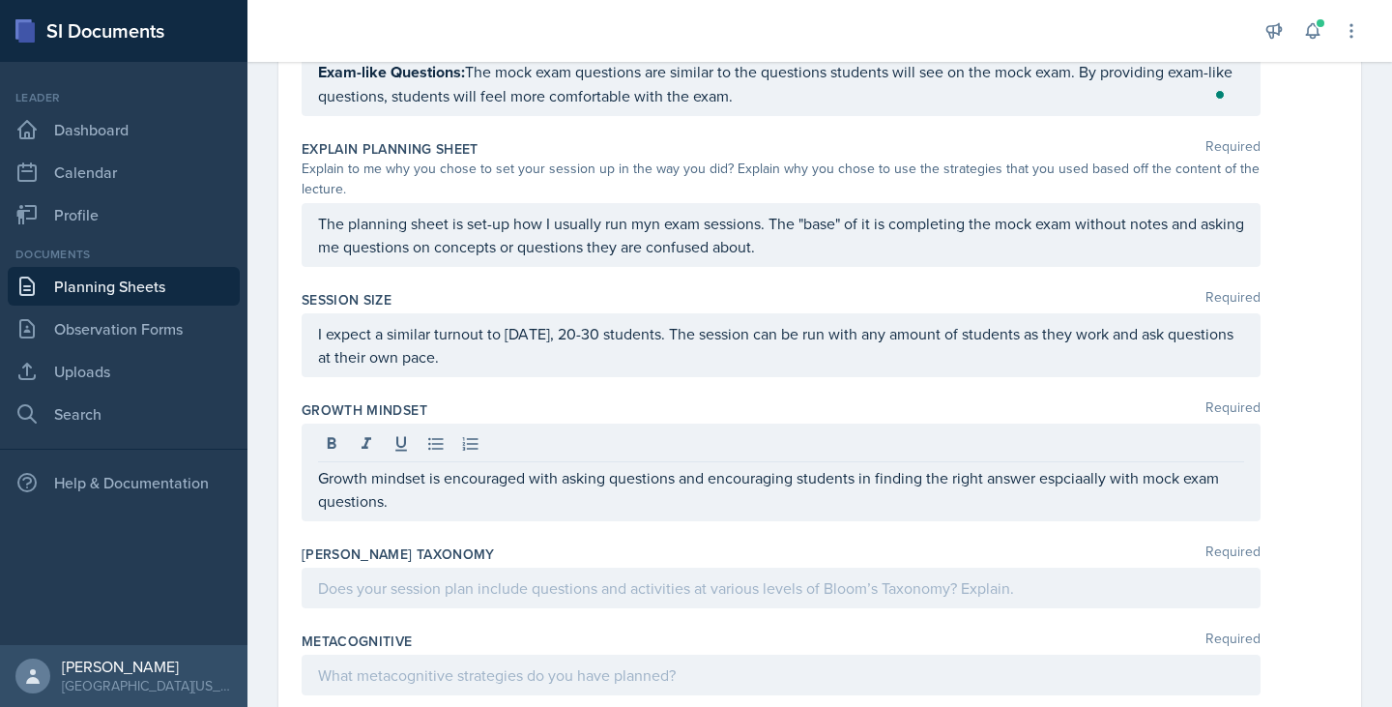
scroll to position [838, 0]
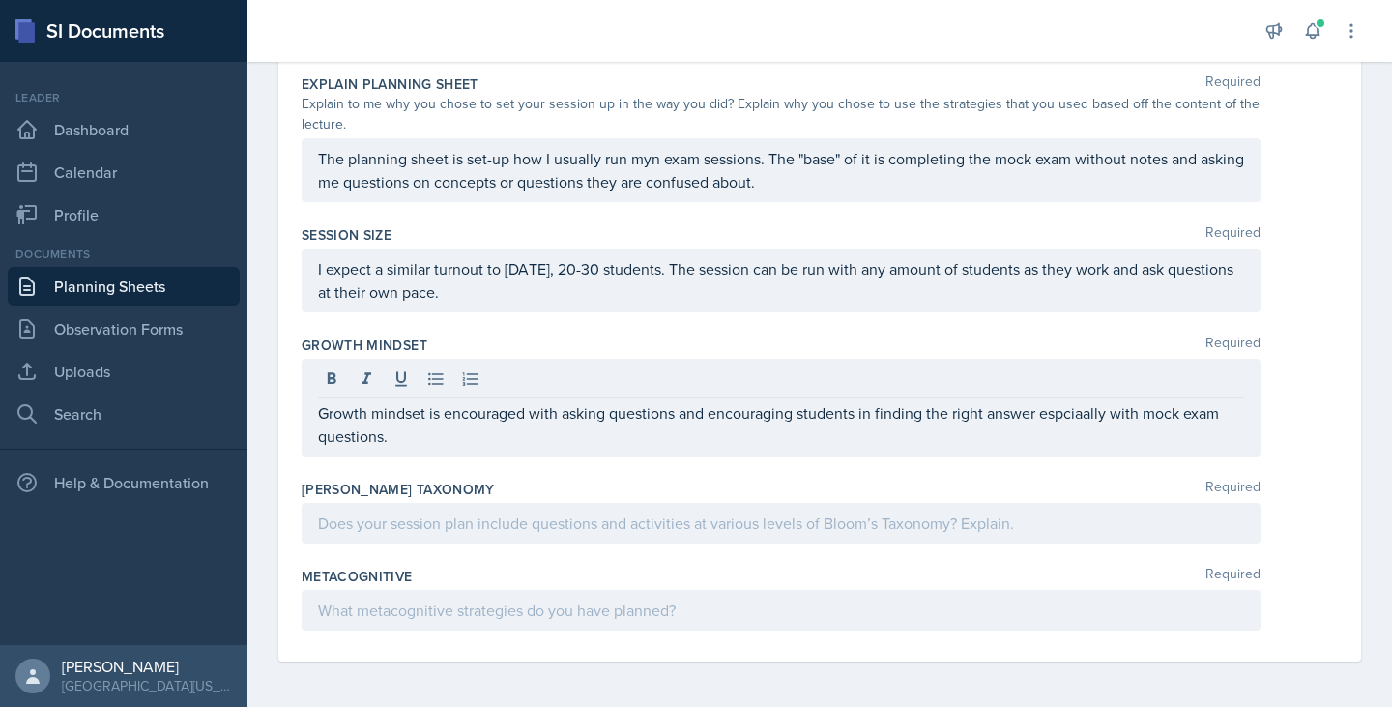
click at [706, 448] on div "Growth mindset is encouraged with asking questions and encouraging students in …" at bounding box center [781, 408] width 959 height 98
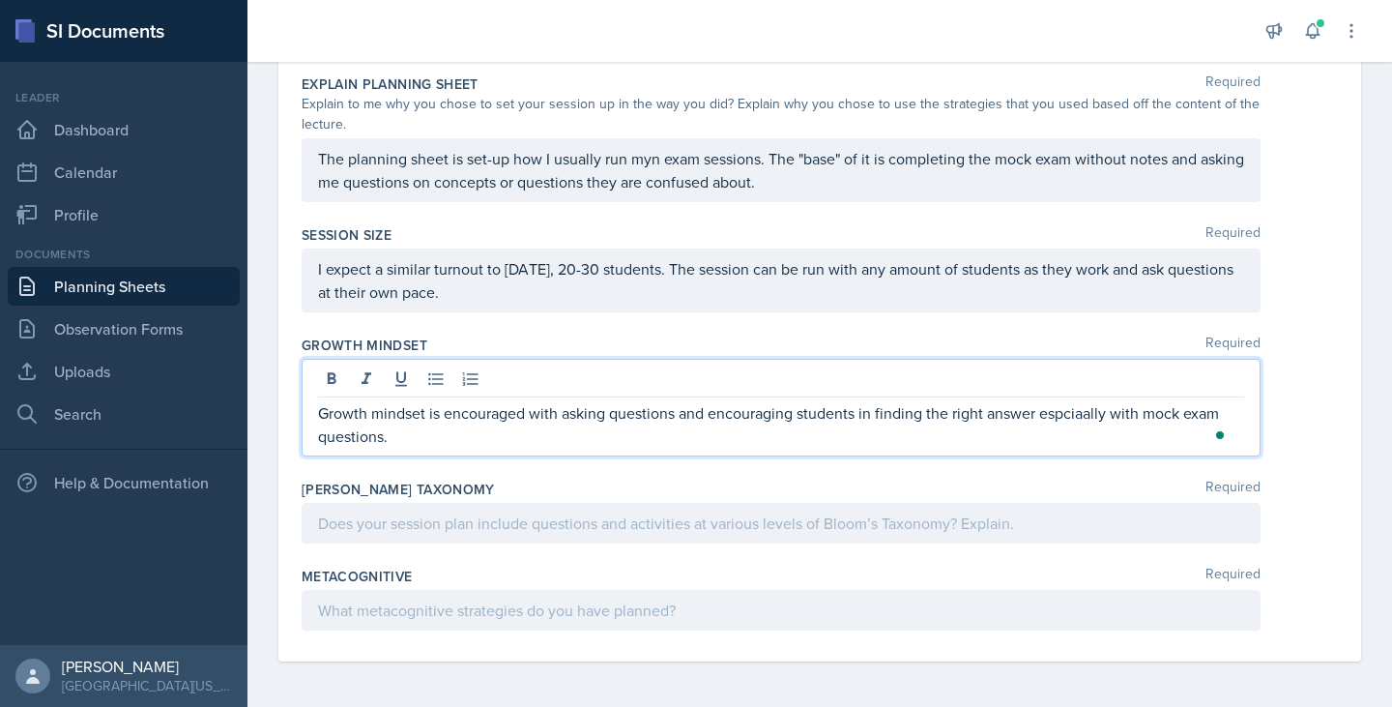
click at [665, 509] on div at bounding box center [781, 523] width 959 height 41
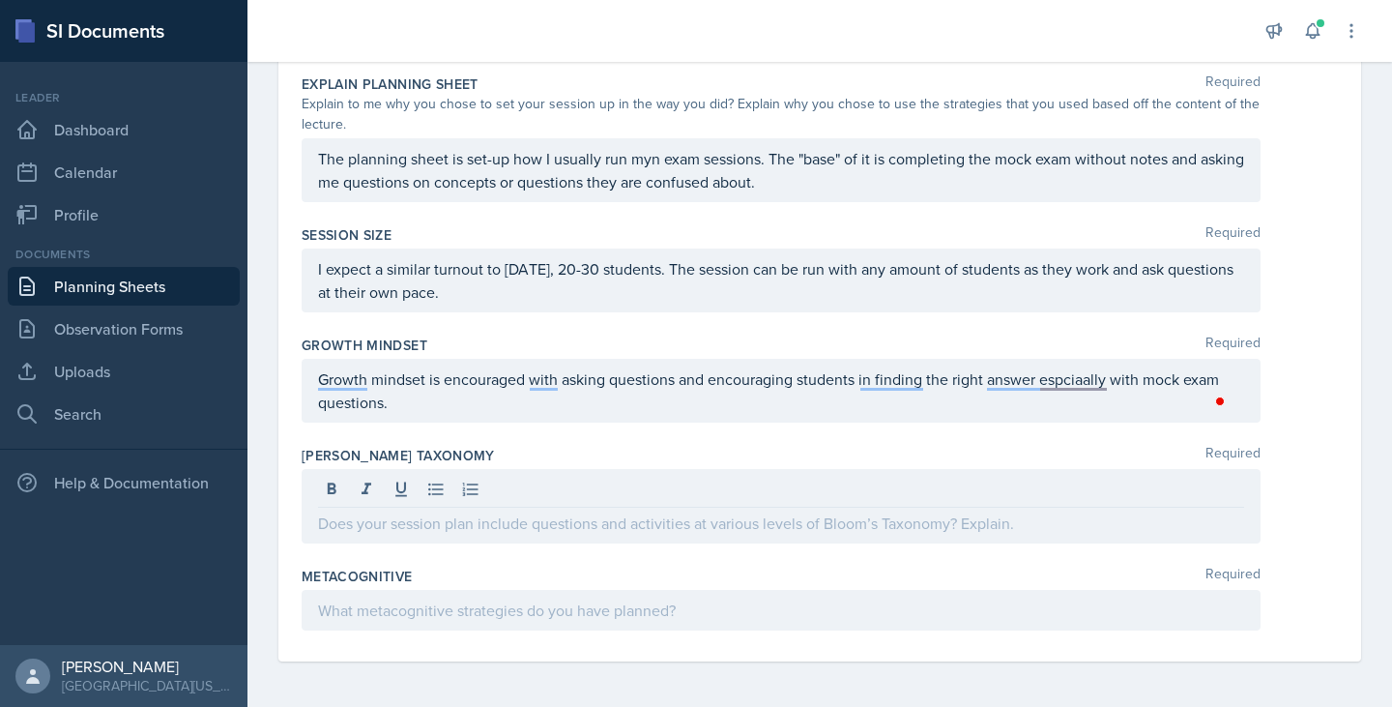
click at [765, 537] on div at bounding box center [781, 506] width 959 height 74
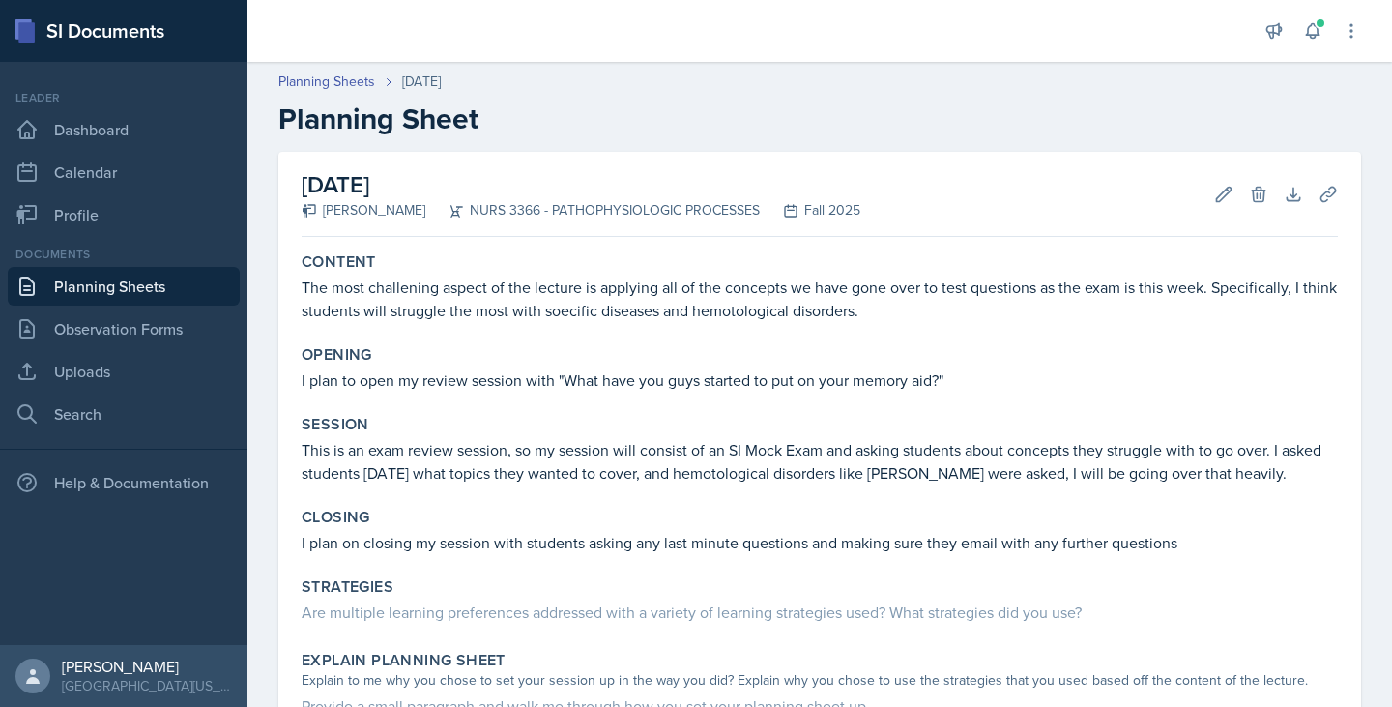
click at [94, 290] on link "Planning Sheets" at bounding box center [124, 286] width 232 height 39
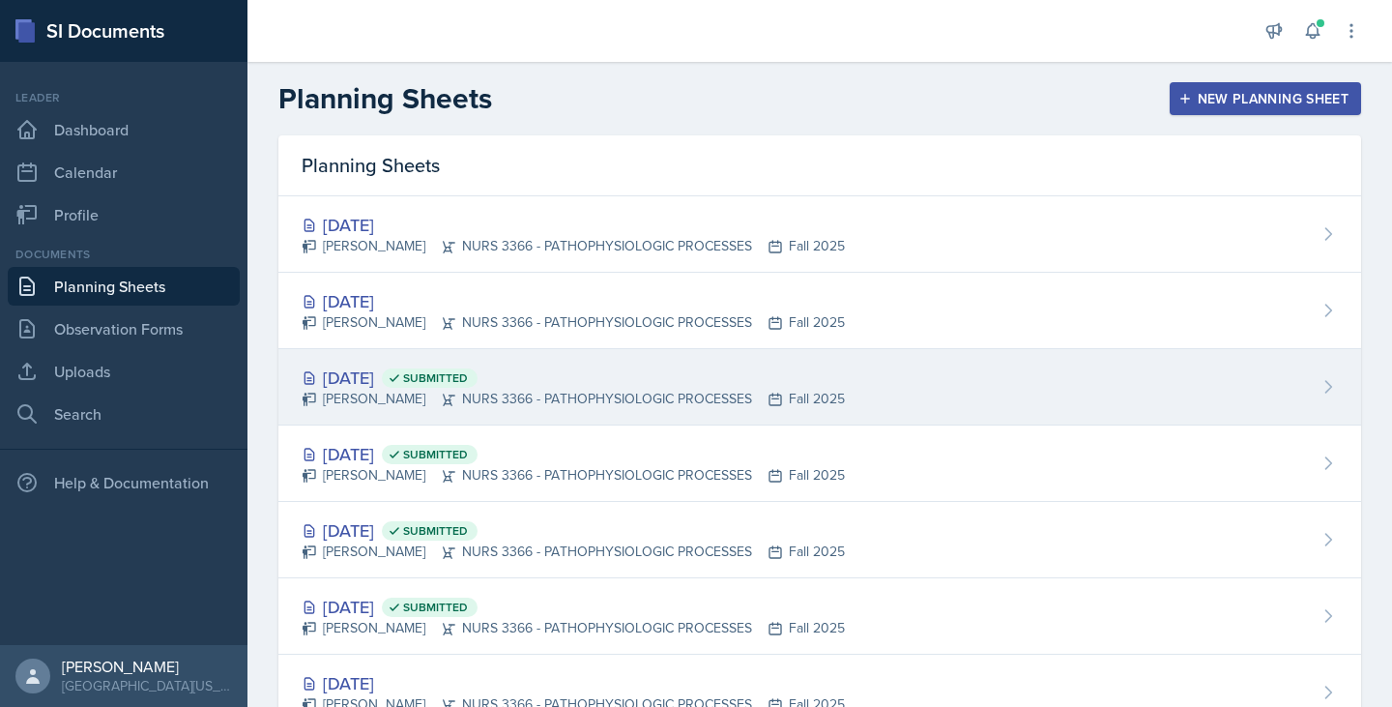
click at [363, 377] on div "Sep 24th, 2025 Submitted" at bounding box center [573, 377] width 543 height 26
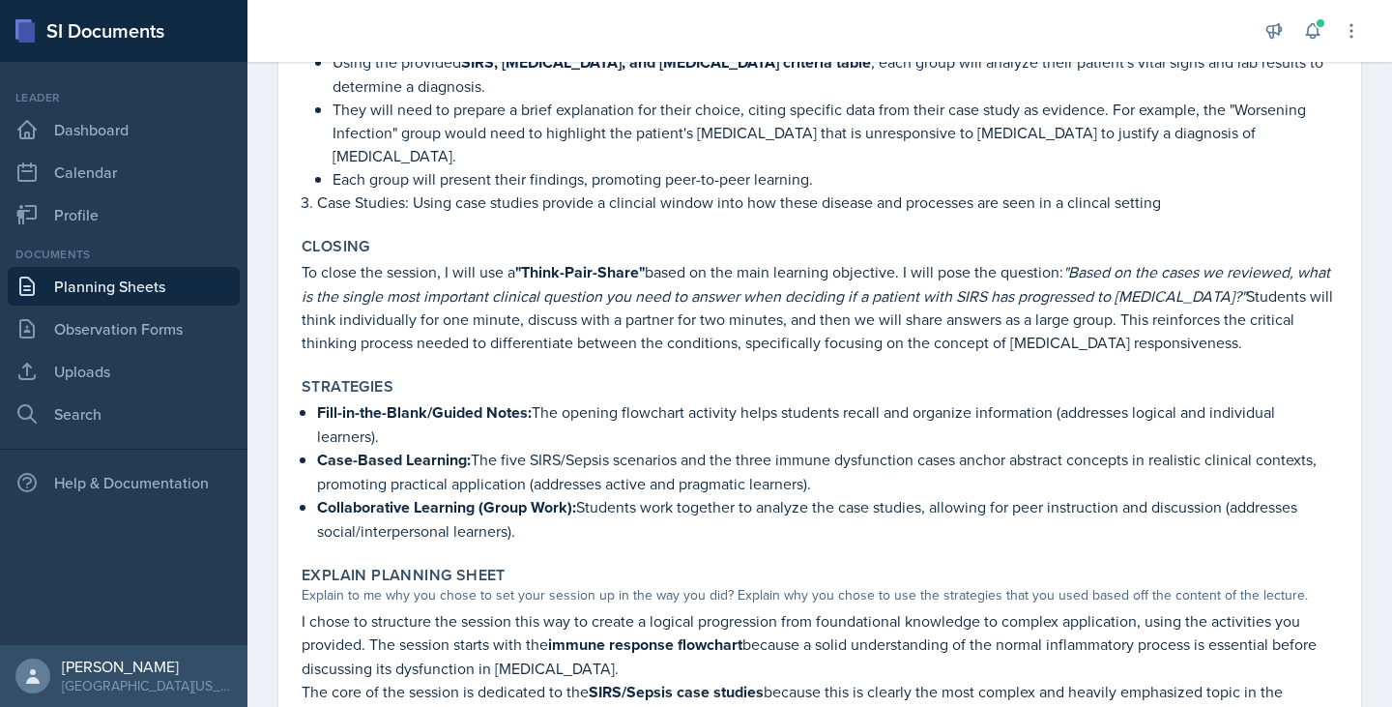
scroll to position [653, 0]
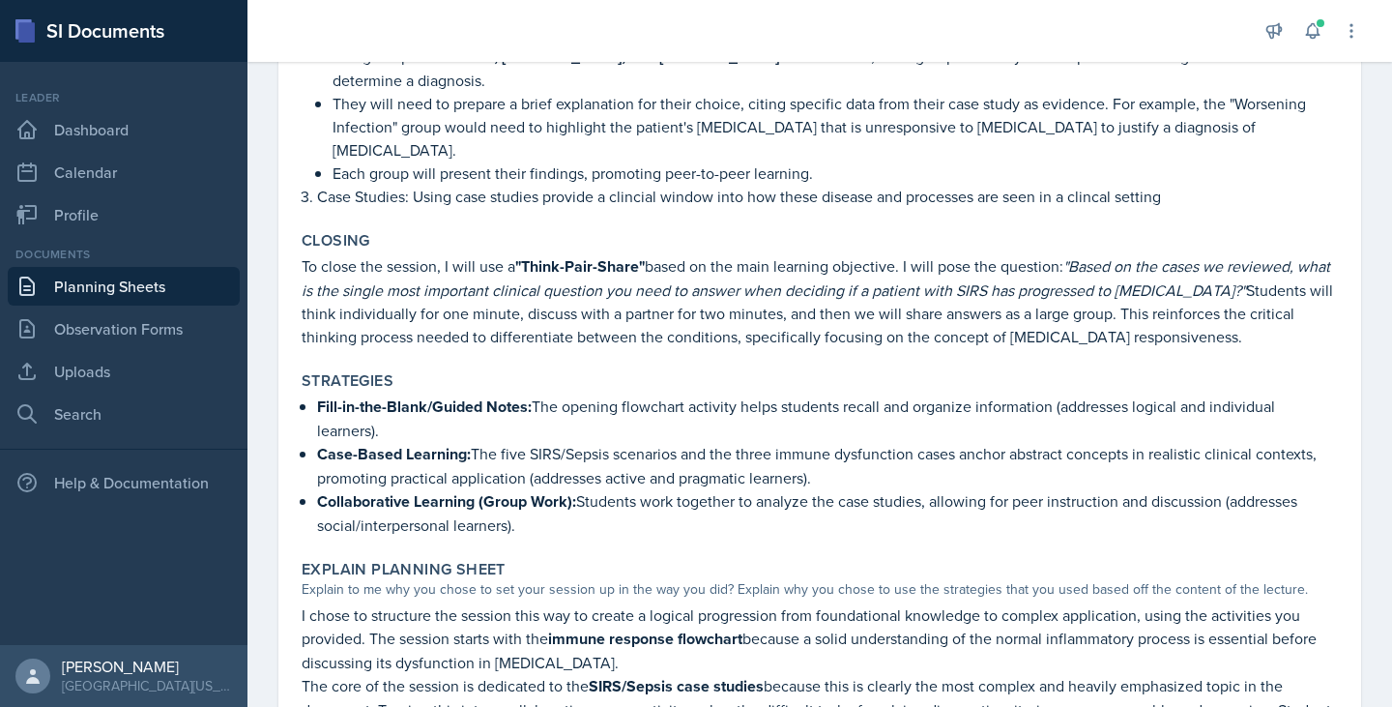
drag, startPoint x: 317, startPoint y: 473, endPoint x: 561, endPoint y: 497, distance: 244.8
click at [561, 497] on p "Collaborative Learning (Group Work): Students work together to analyze the case…" at bounding box center [827, 512] width 1021 height 47
copy p "Collaborative Learning (Group Work): Students work together to analyze the case…"
click at [118, 289] on link "Planning Sheets" at bounding box center [124, 286] width 232 height 39
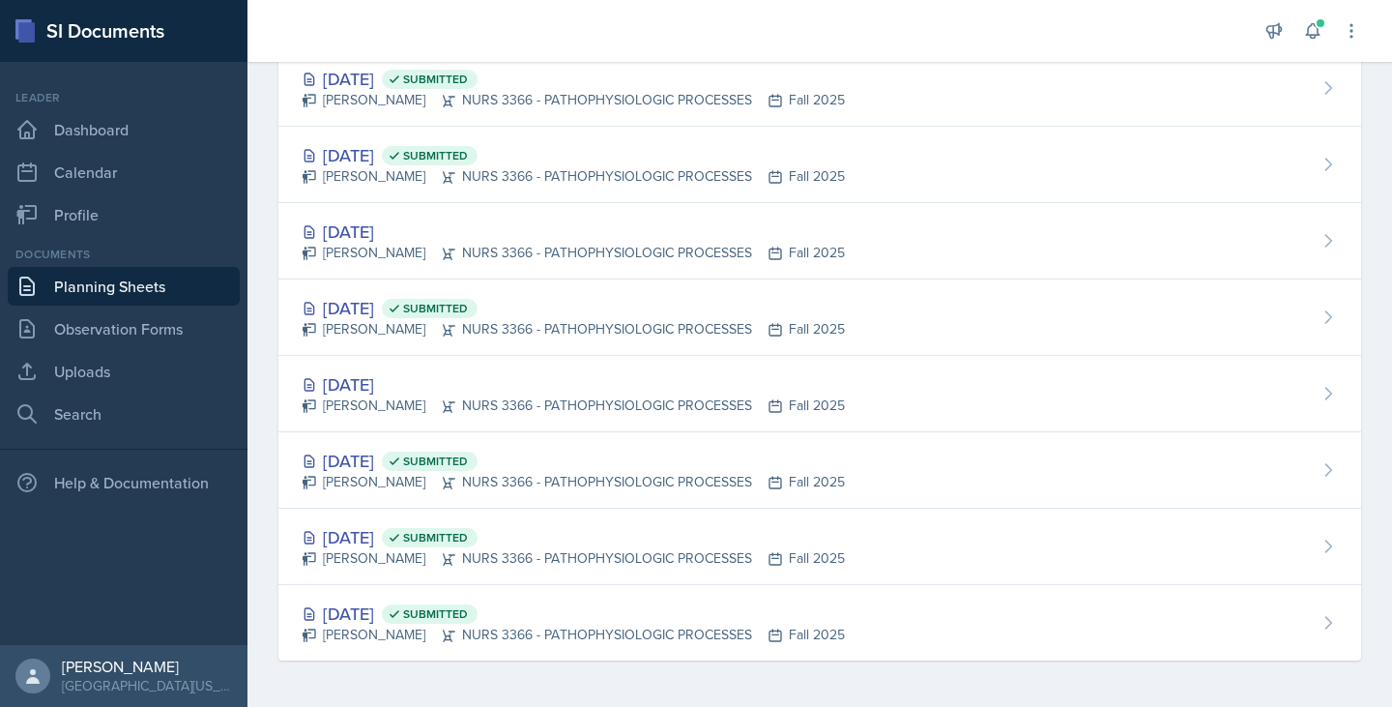
scroll to position [451, 0]
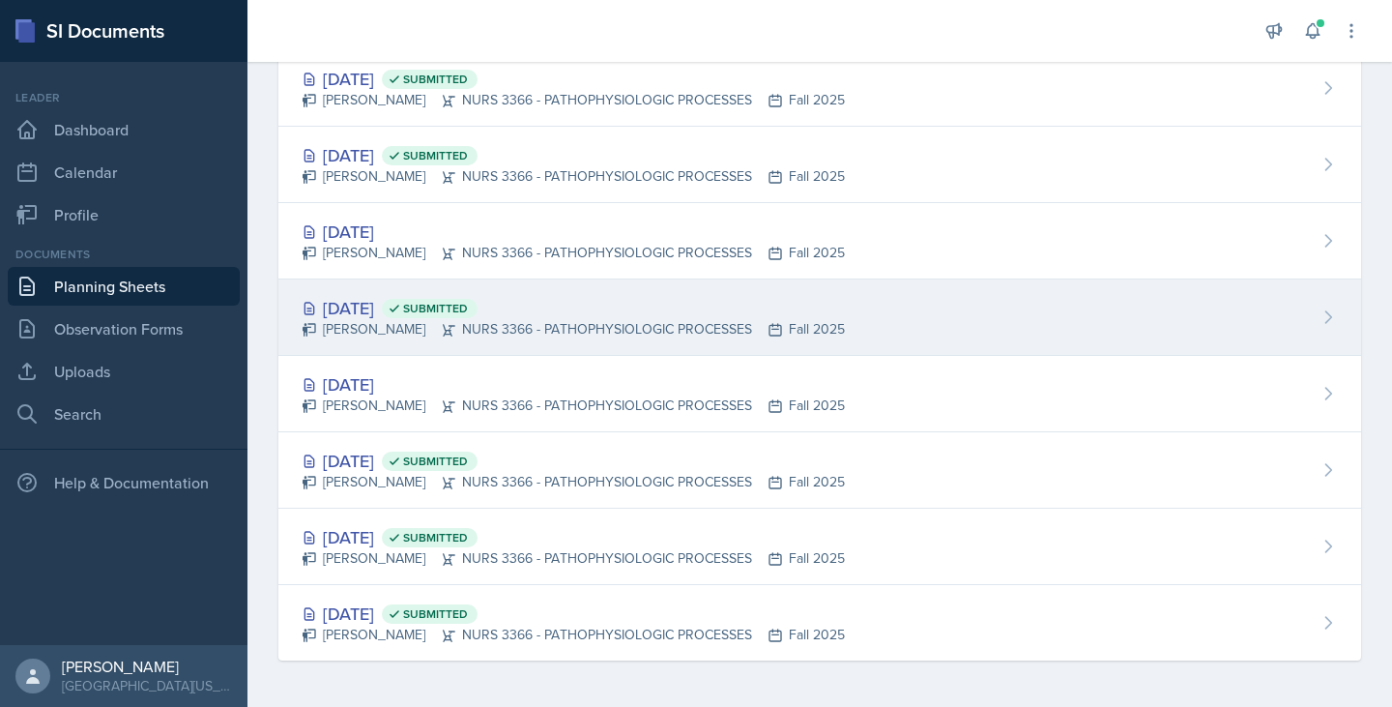
click at [368, 304] on div "Sep 8th, 2025 Submitted" at bounding box center [573, 308] width 543 height 26
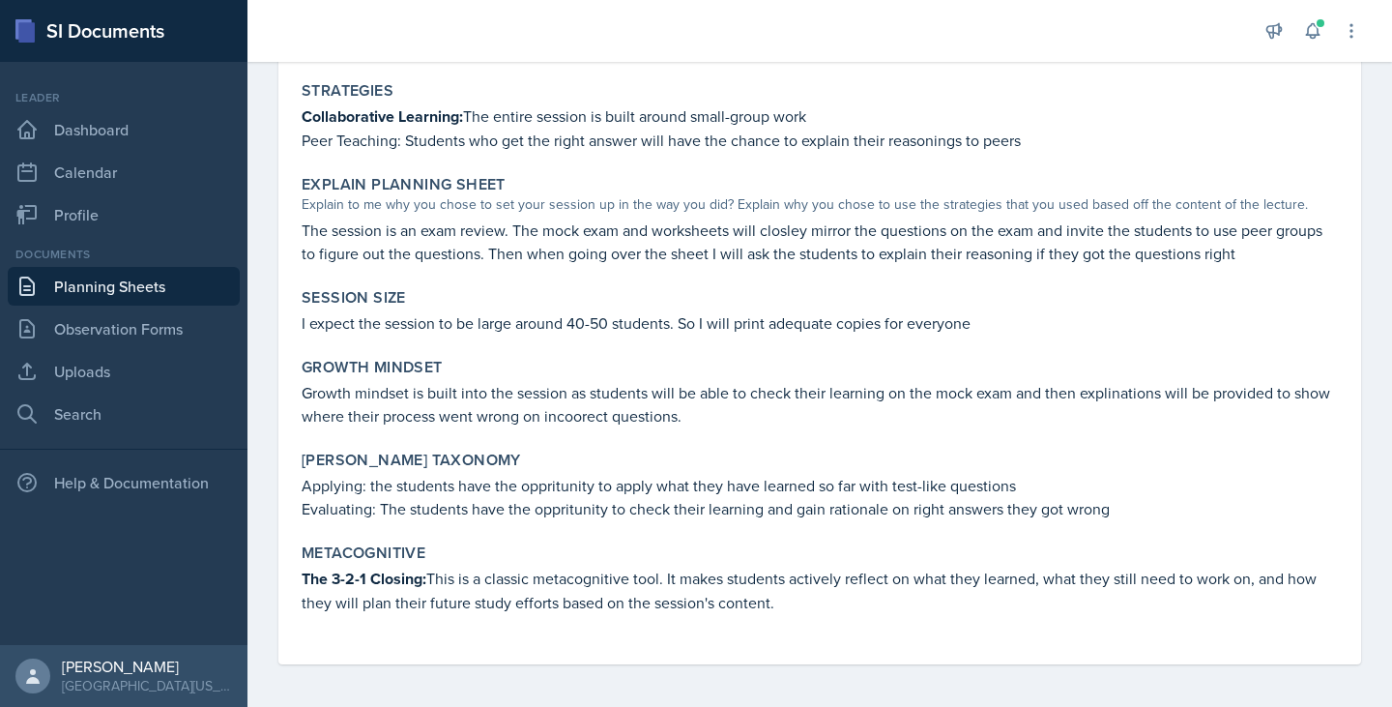
scroll to position [547, 0]
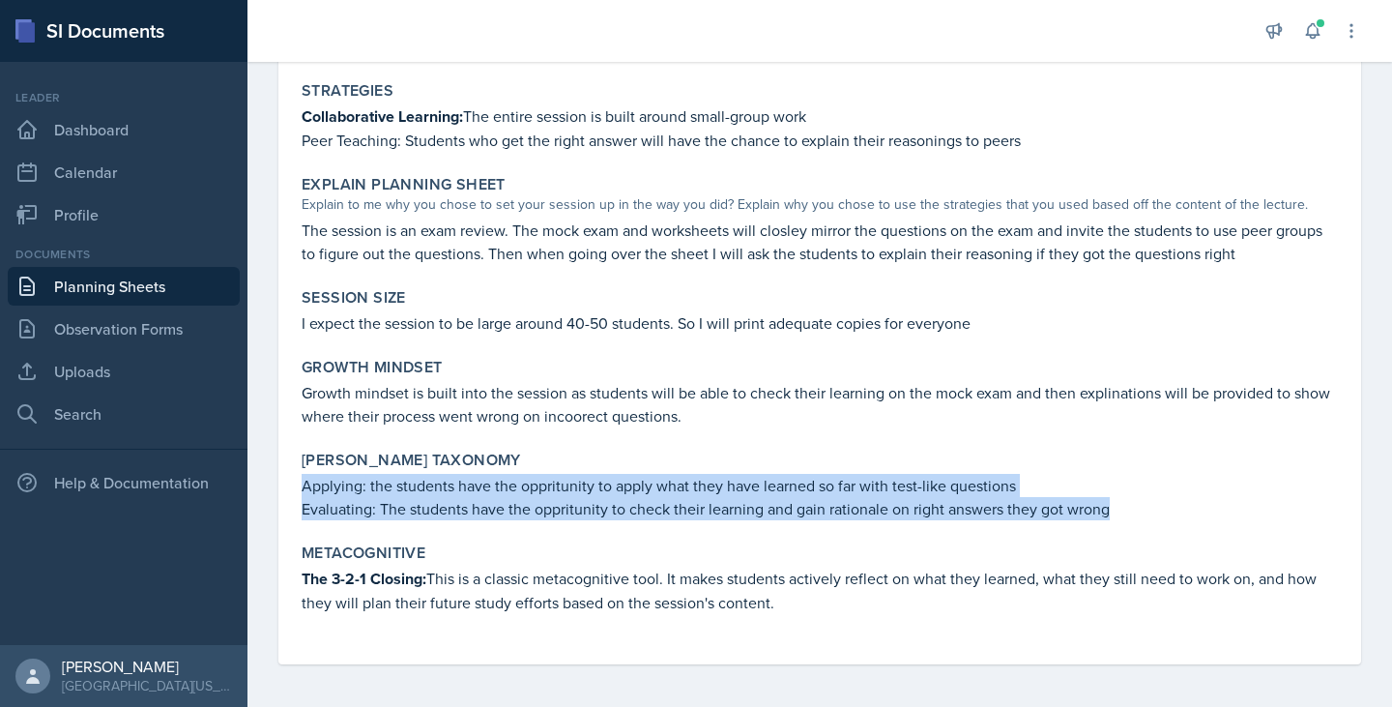
drag, startPoint x: 296, startPoint y: 481, endPoint x: 1164, endPoint y: 514, distance: 868.7
click at [1164, 514] on div "Bloom's Taxonomy Applying: the students have the oppritunity to apply what they…" at bounding box center [820, 485] width 1052 height 85
copy div "Applying: the students have the oppritunity to apply what they have learned so …"
click at [535, 508] on p "Evaluating: The students have the oppritunity to check their learning and gain …" at bounding box center [820, 508] width 1036 height 23
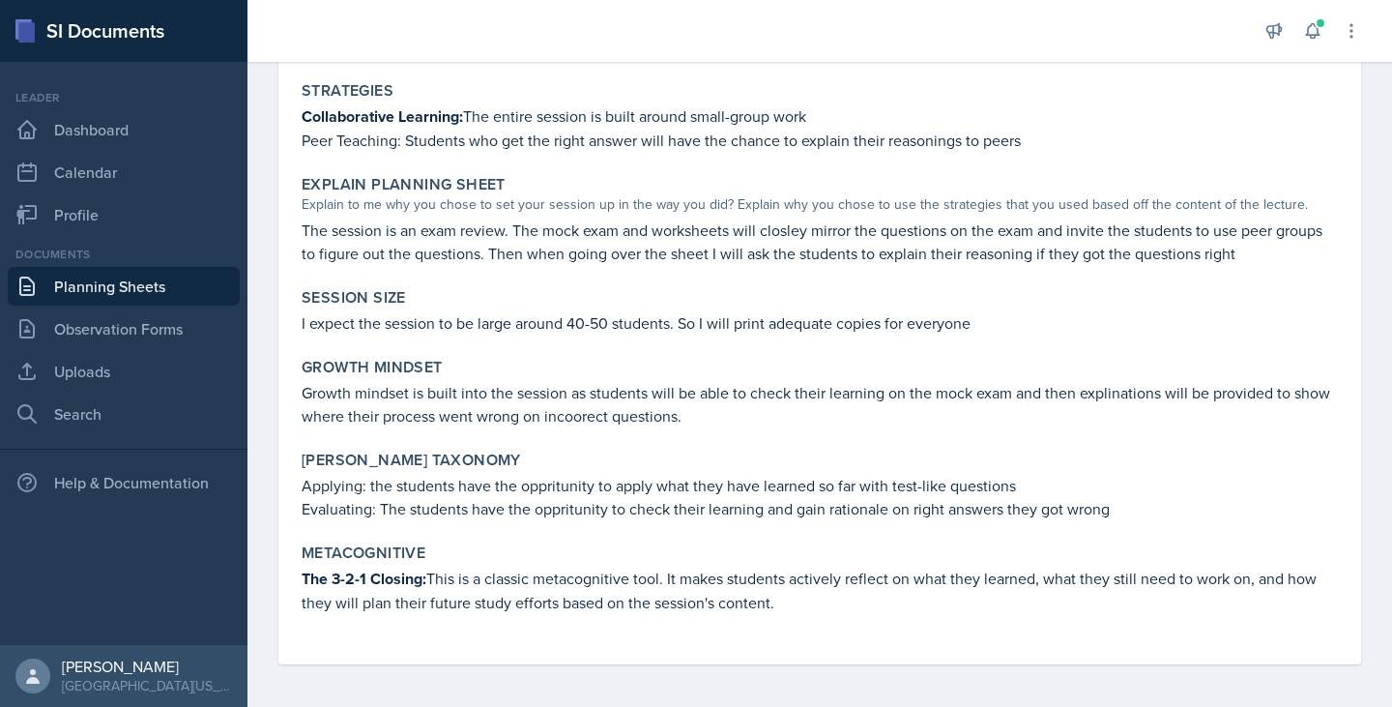
click at [98, 298] on link "Planning Sheets" at bounding box center [124, 286] width 232 height 39
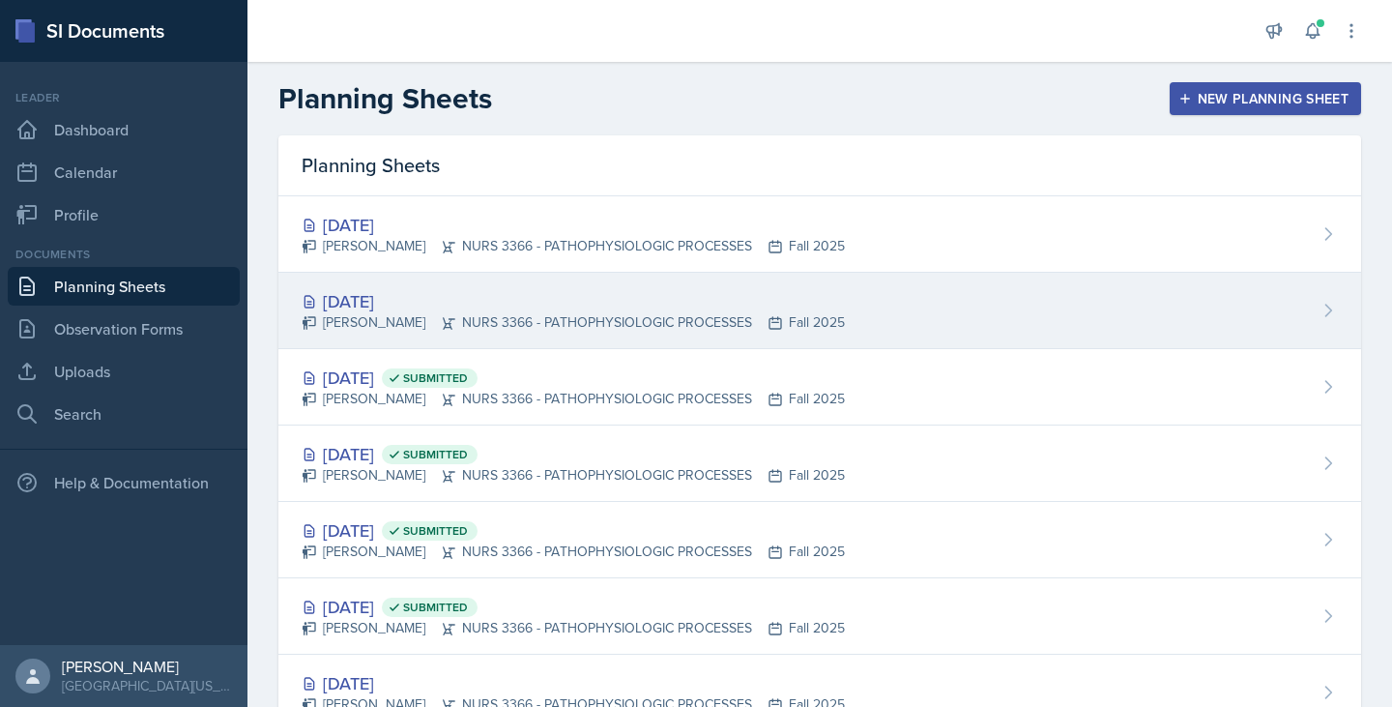
click at [560, 287] on div "Sep 29th, 2025 Andrew Luisi NURS 3366 - PATHOPHYSIOLOGIC PROCESSES Fall 2025" at bounding box center [819, 311] width 1083 height 76
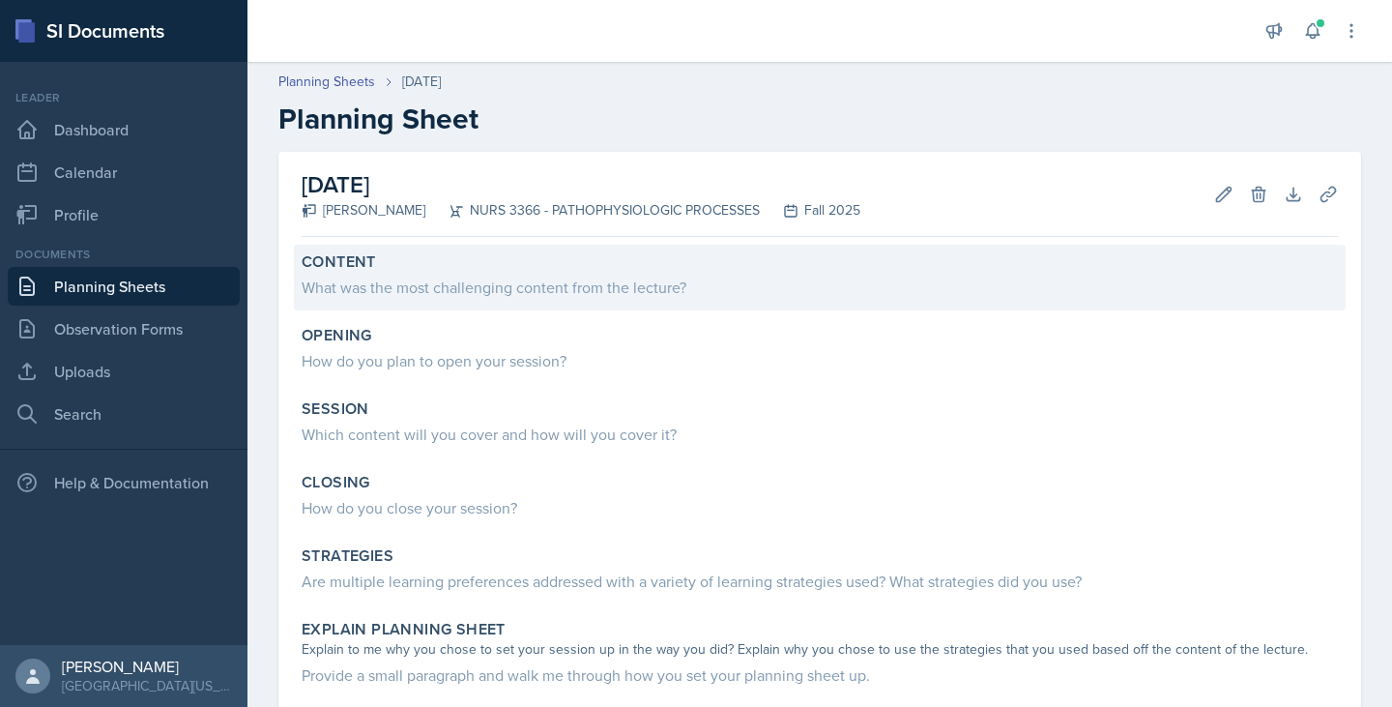
click at [570, 291] on div "What was the most challenging content from the lecture?" at bounding box center [820, 287] width 1036 height 23
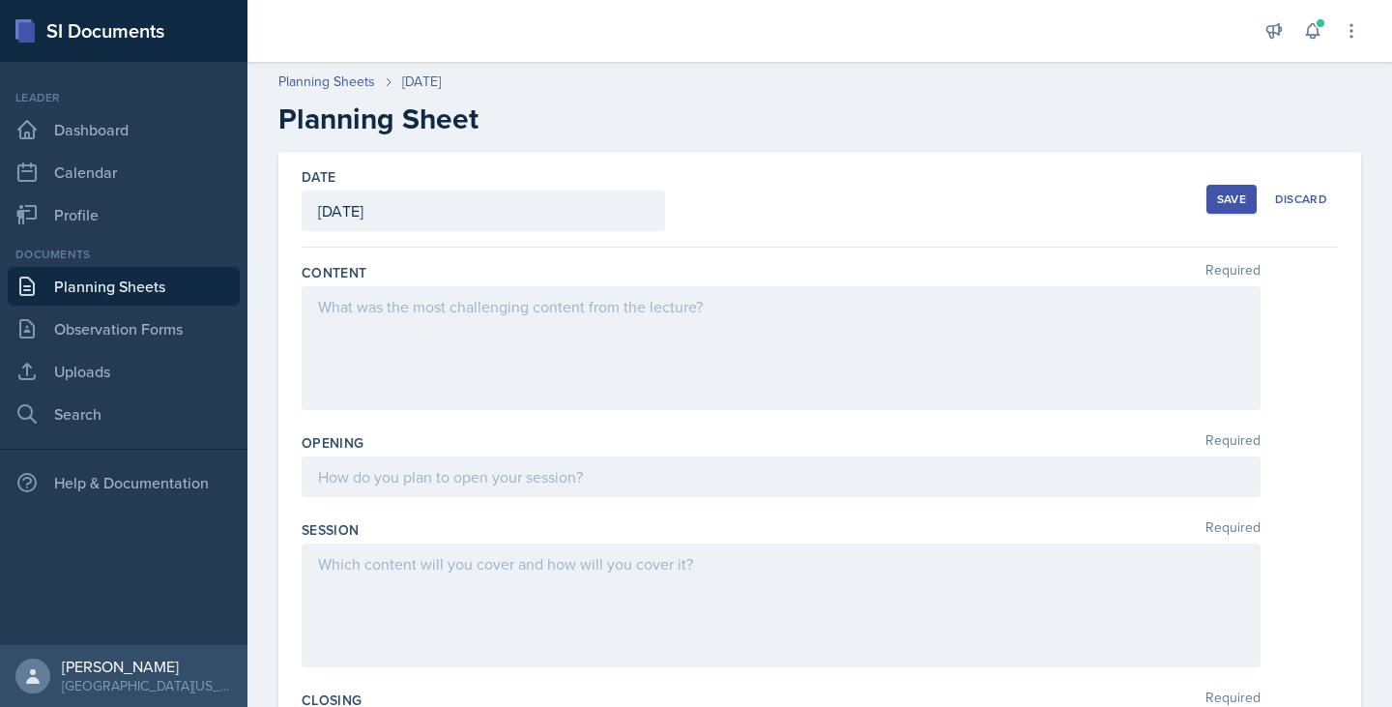
click at [526, 322] on div at bounding box center [781, 348] width 959 height 124
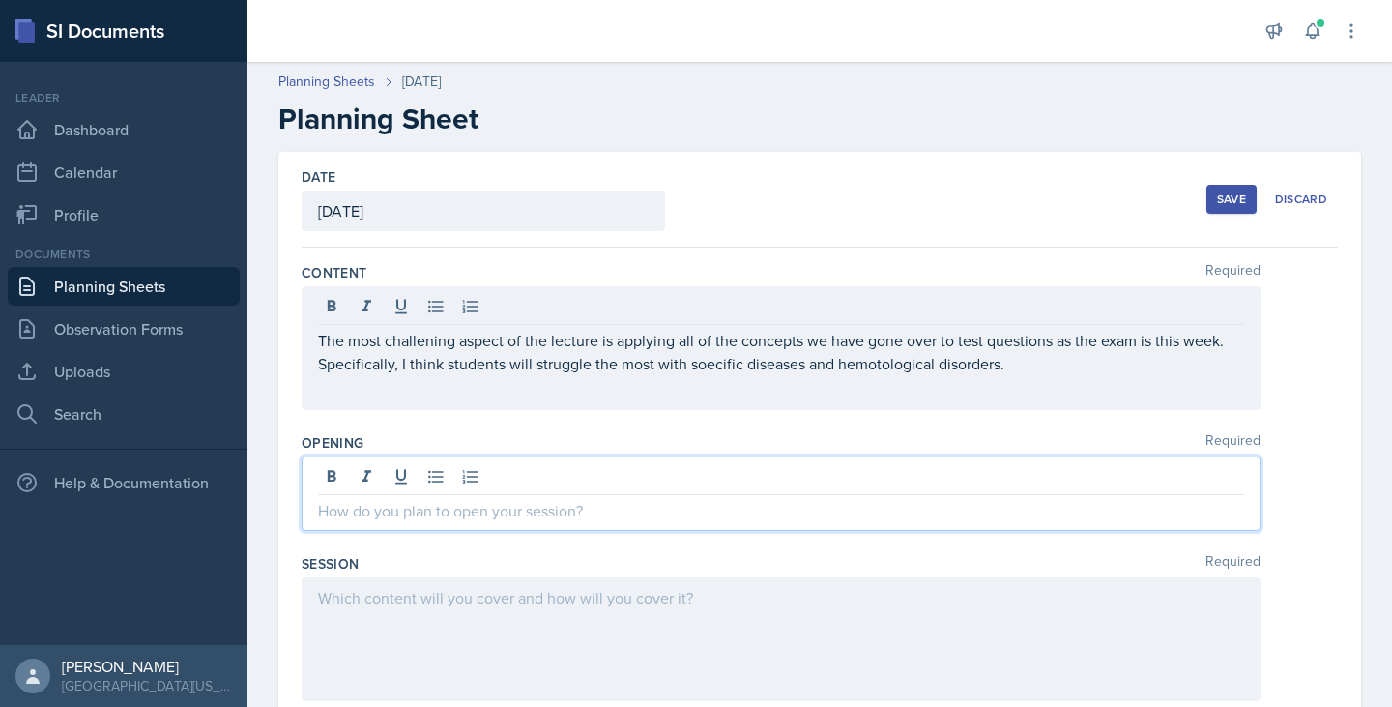
click at [597, 479] on div at bounding box center [781, 493] width 959 height 74
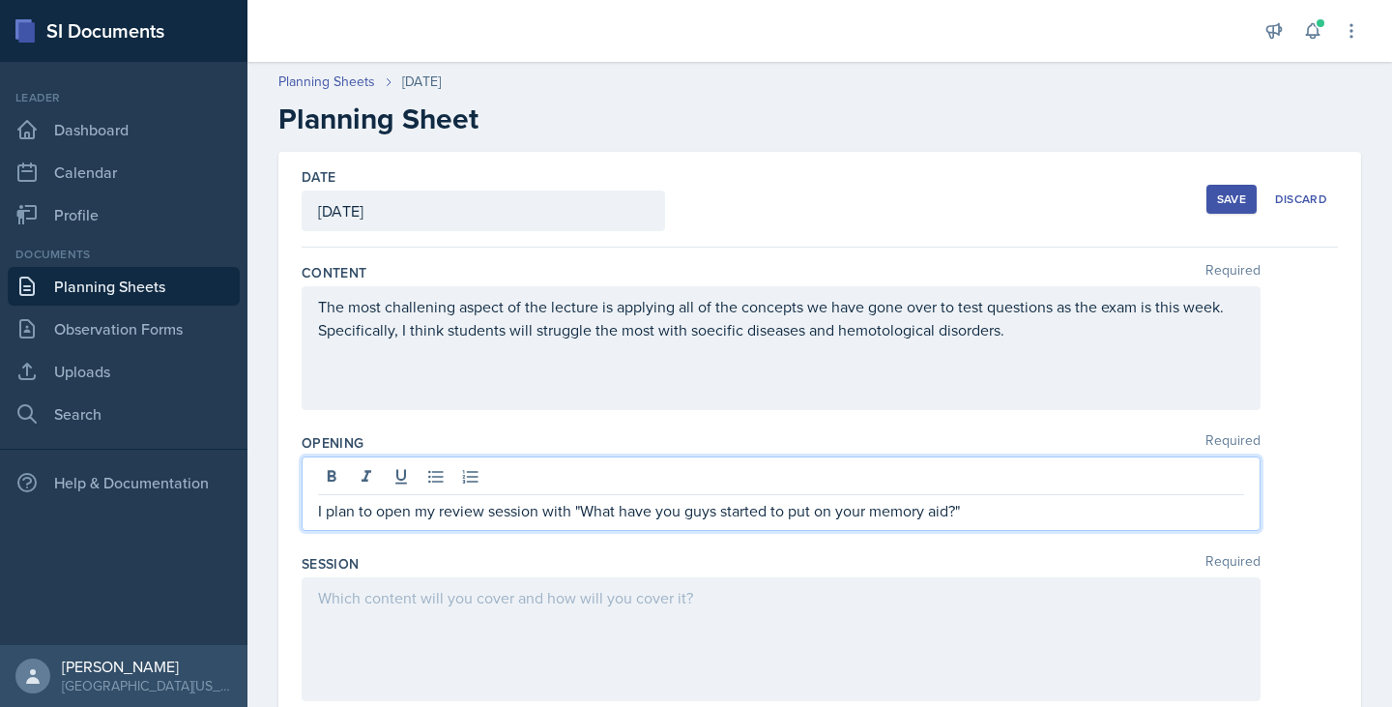
click at [407, 580] on div at bounding box center [781, 639] width 959 height 124
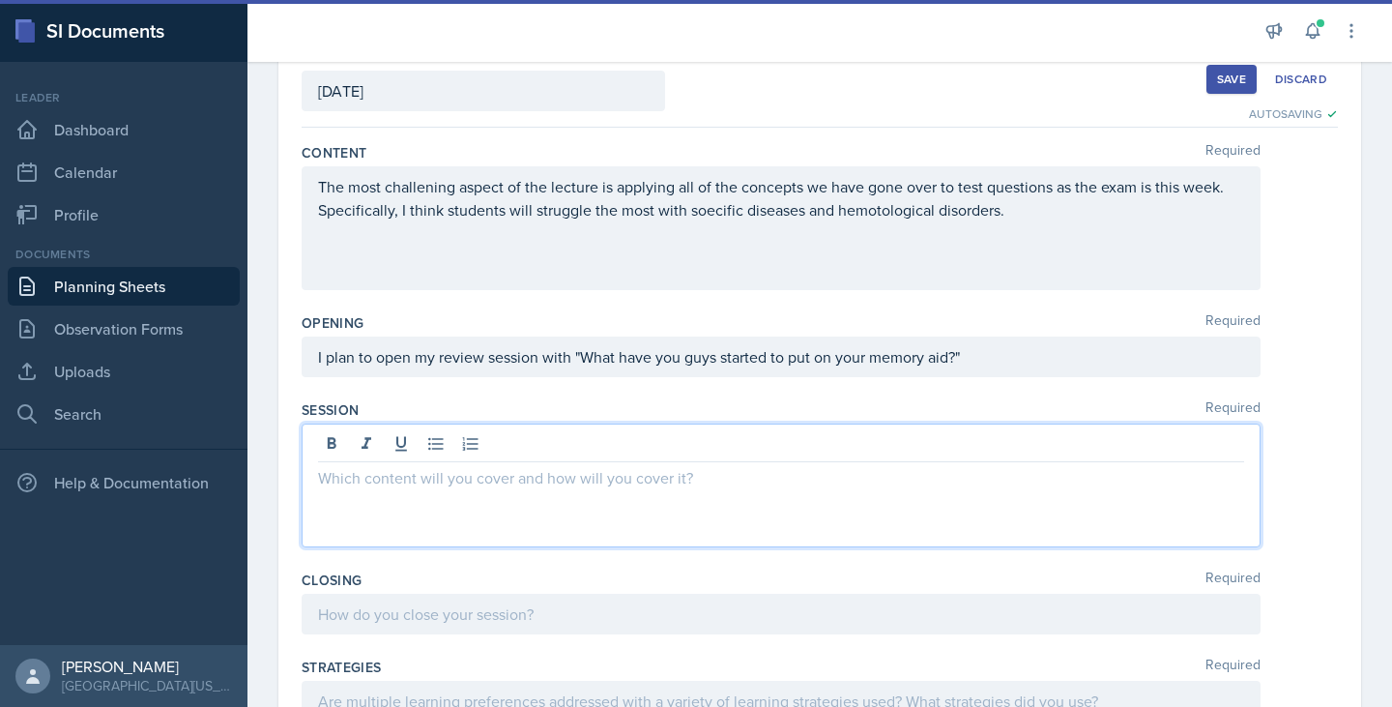
scroll to position [125, 0]
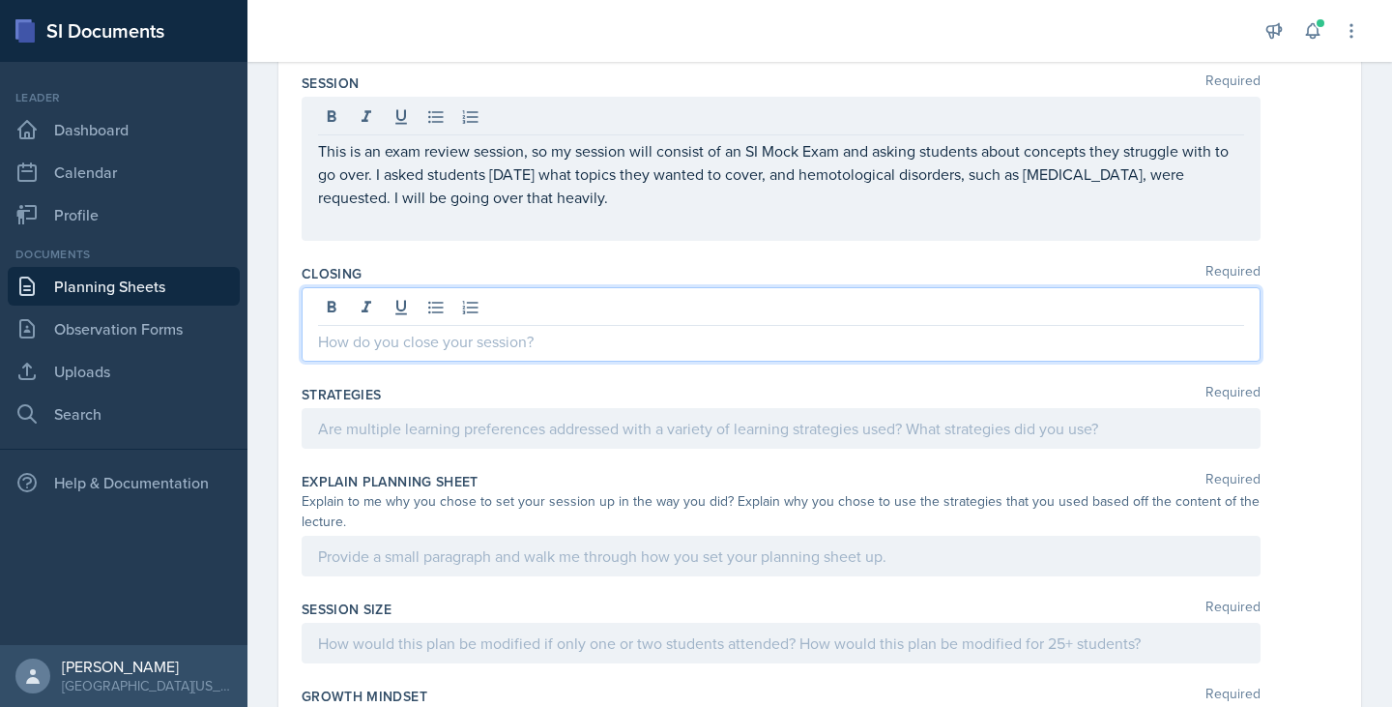
click at [593, 330] on p at bounding box center [781, 341] width 926 height 23
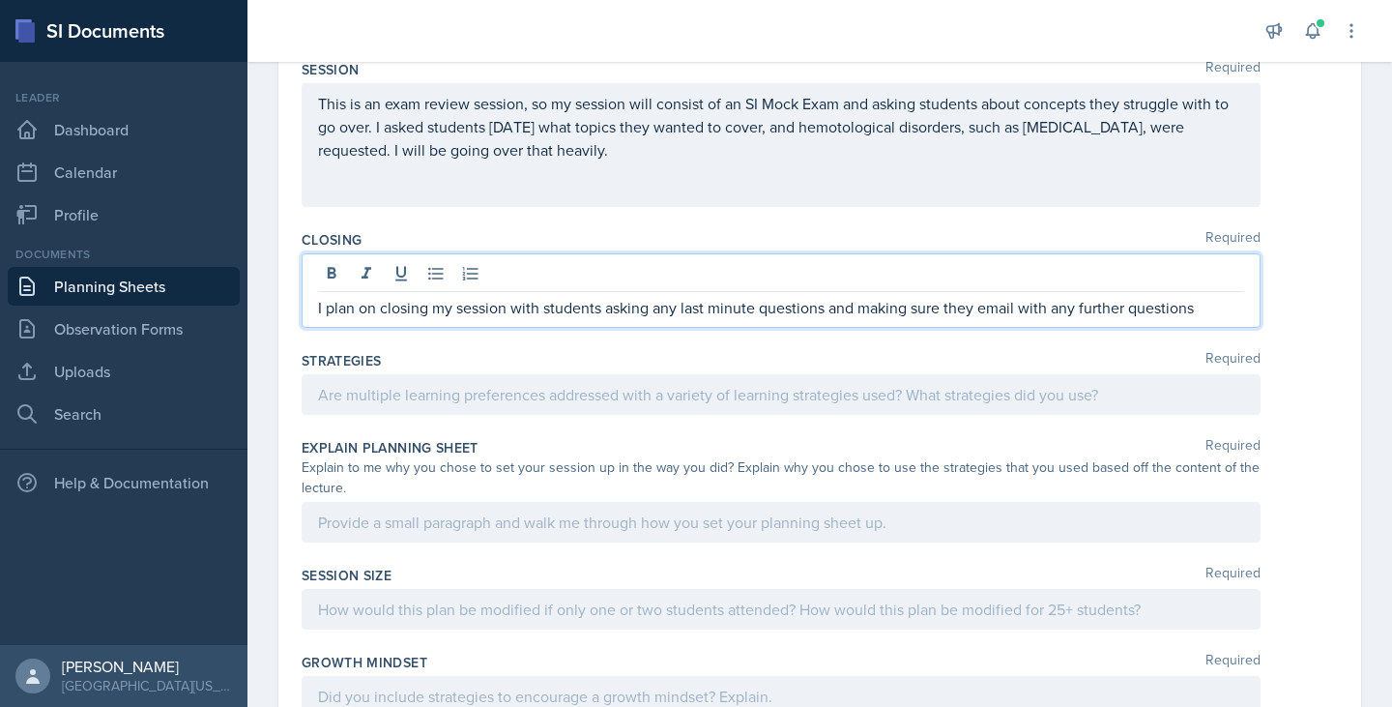
click at [422, 393] on div at bounding box center [781, 394] width 959 height 41
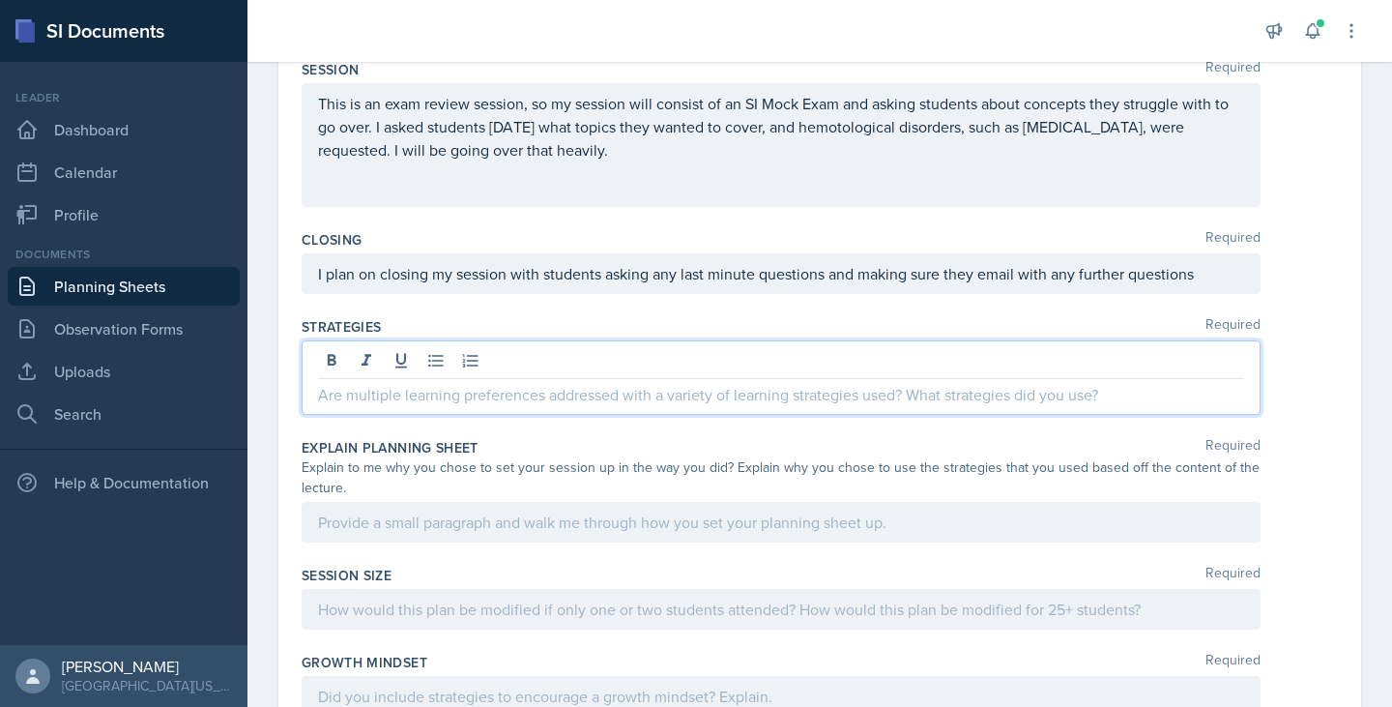
scroll to position [426, 0]
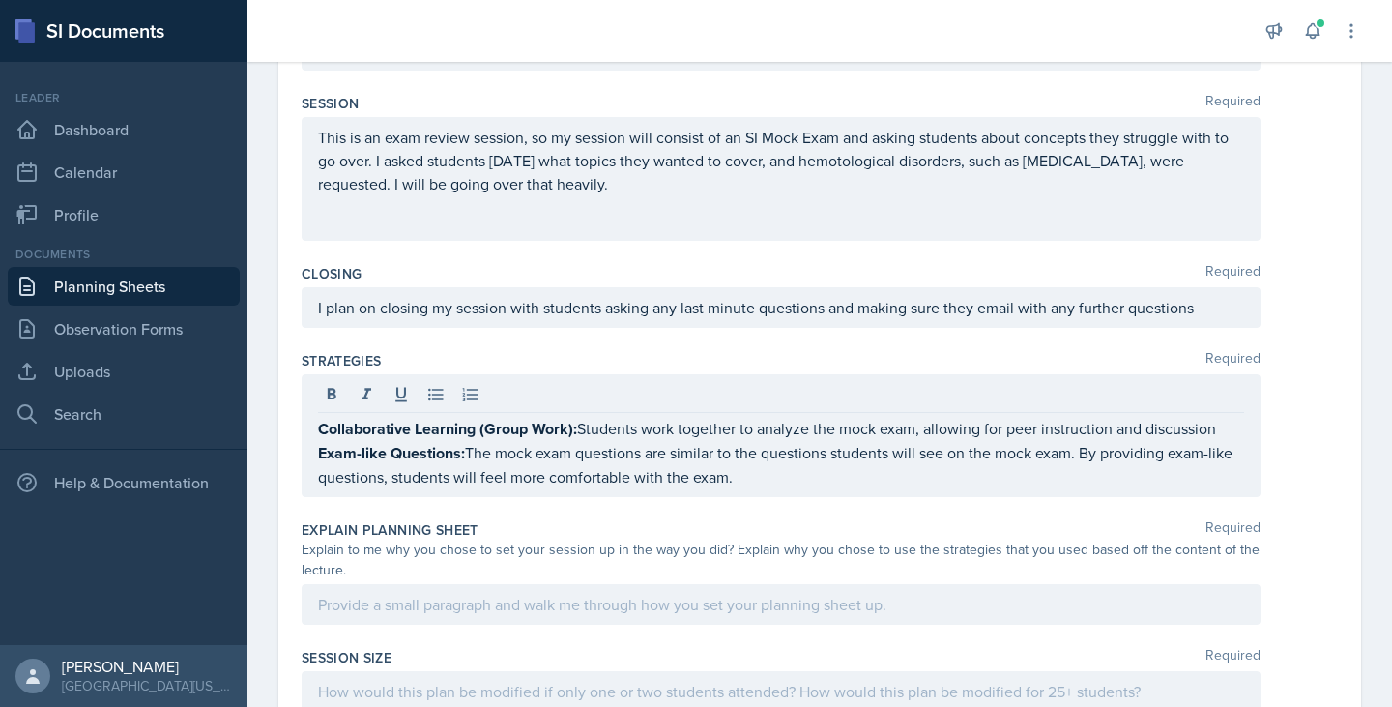
click at [474, 587] on div at bounding box center [781, 604] width 959 height 41
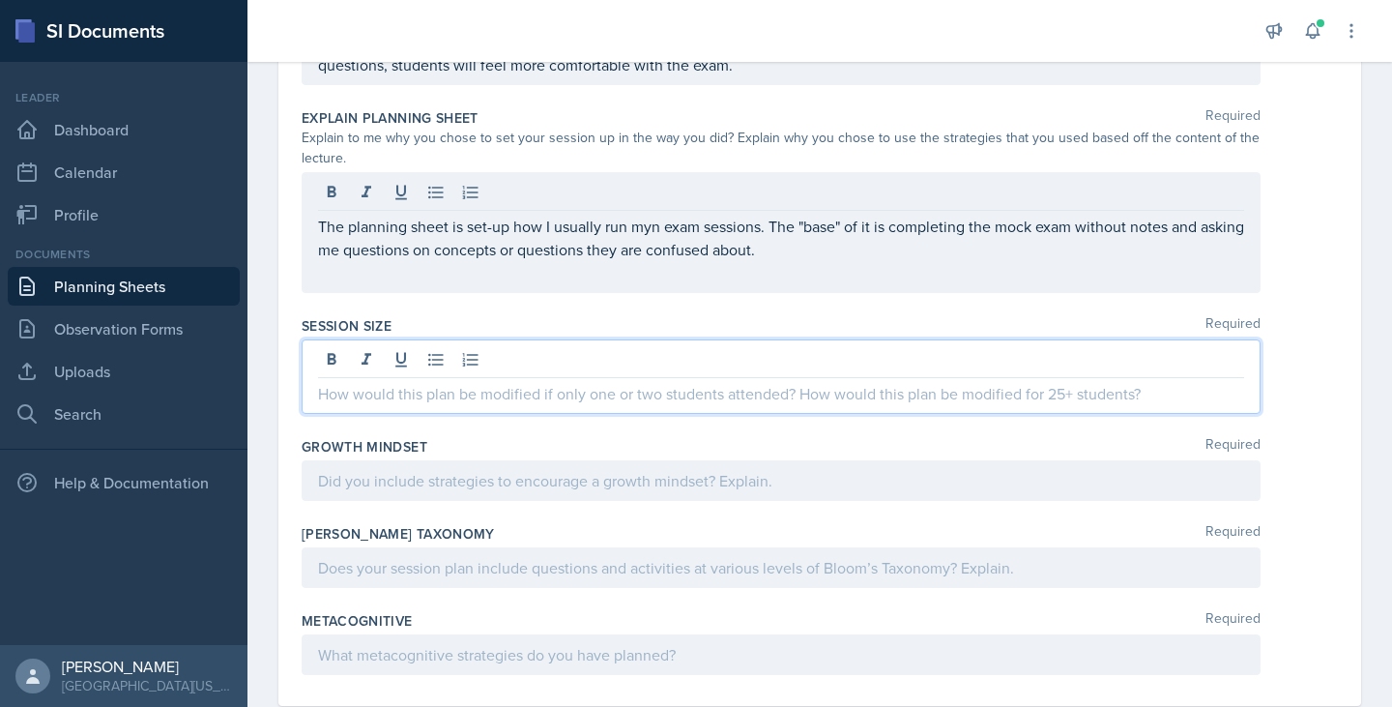
click at [511, 382] on p at bounding box center [781, 393] width 926 height 23
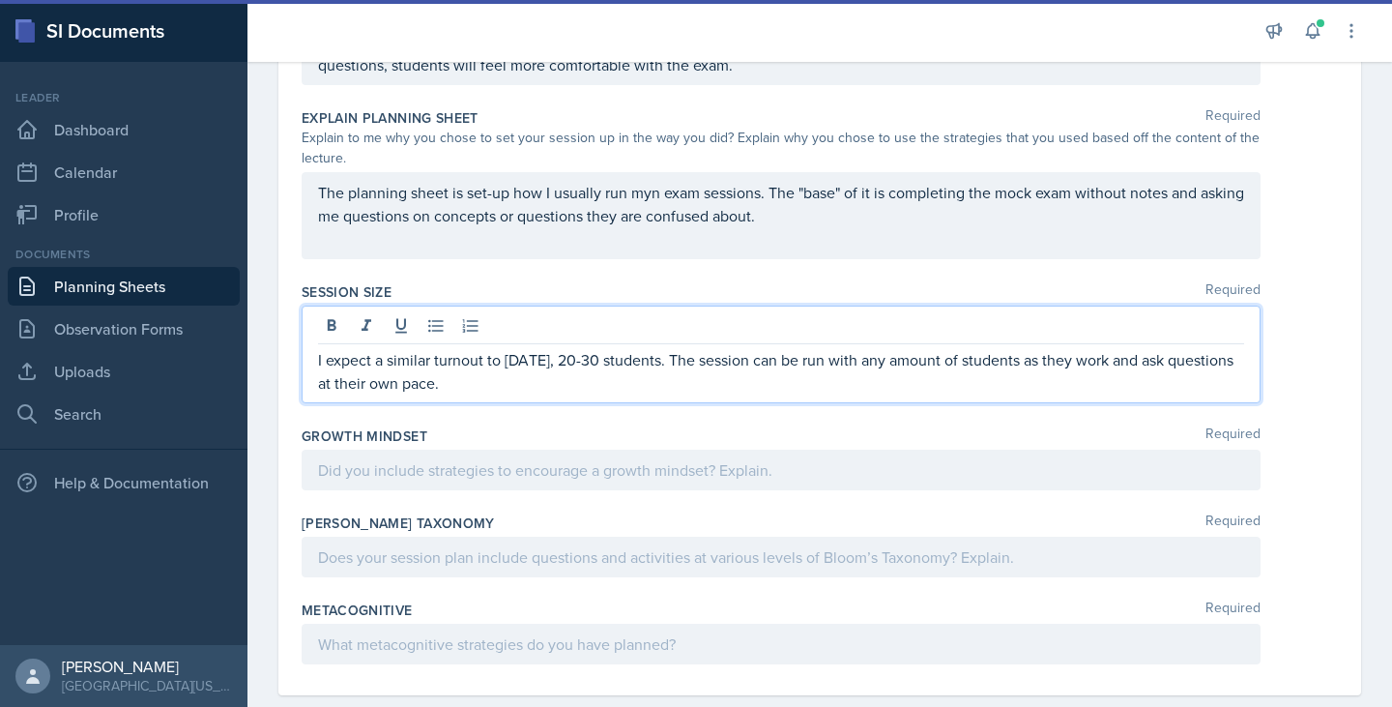
click at [487, 469] on div at bounding box center [781, 470] width 959 height 41
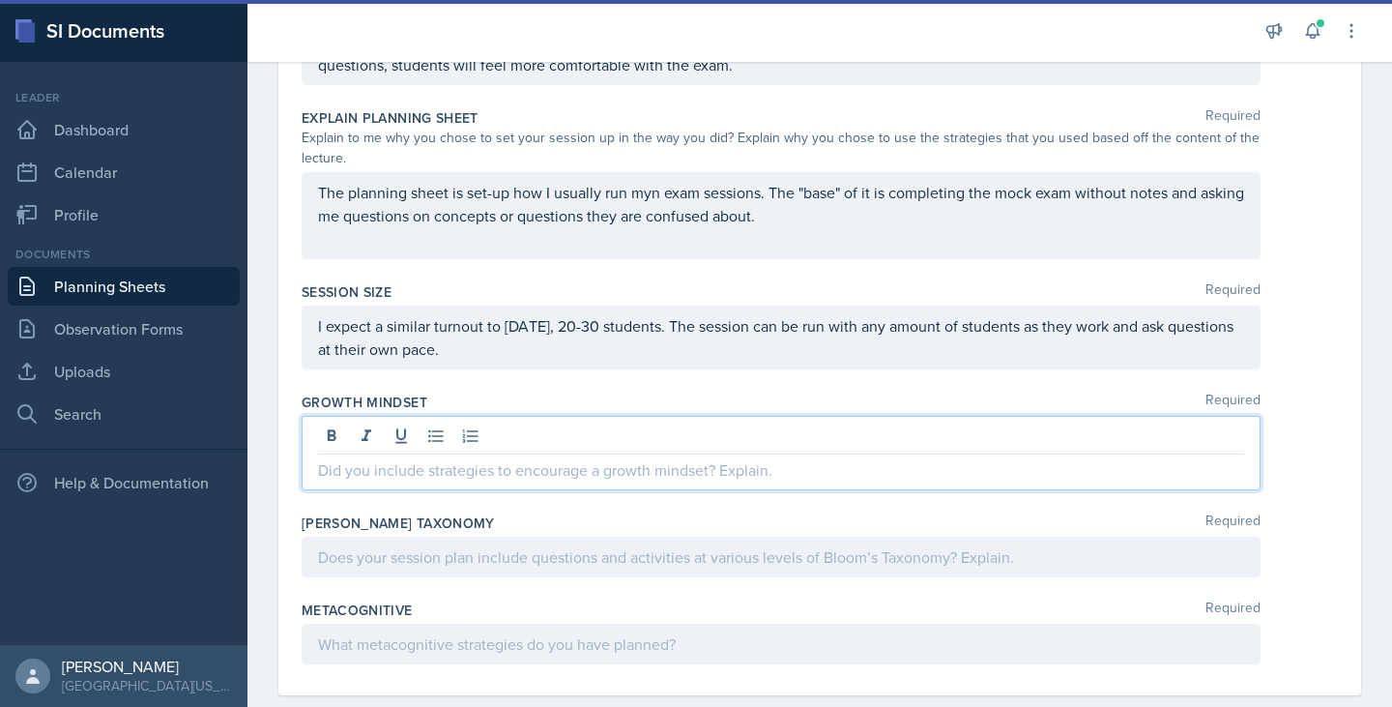
scroll to position [770, 0]
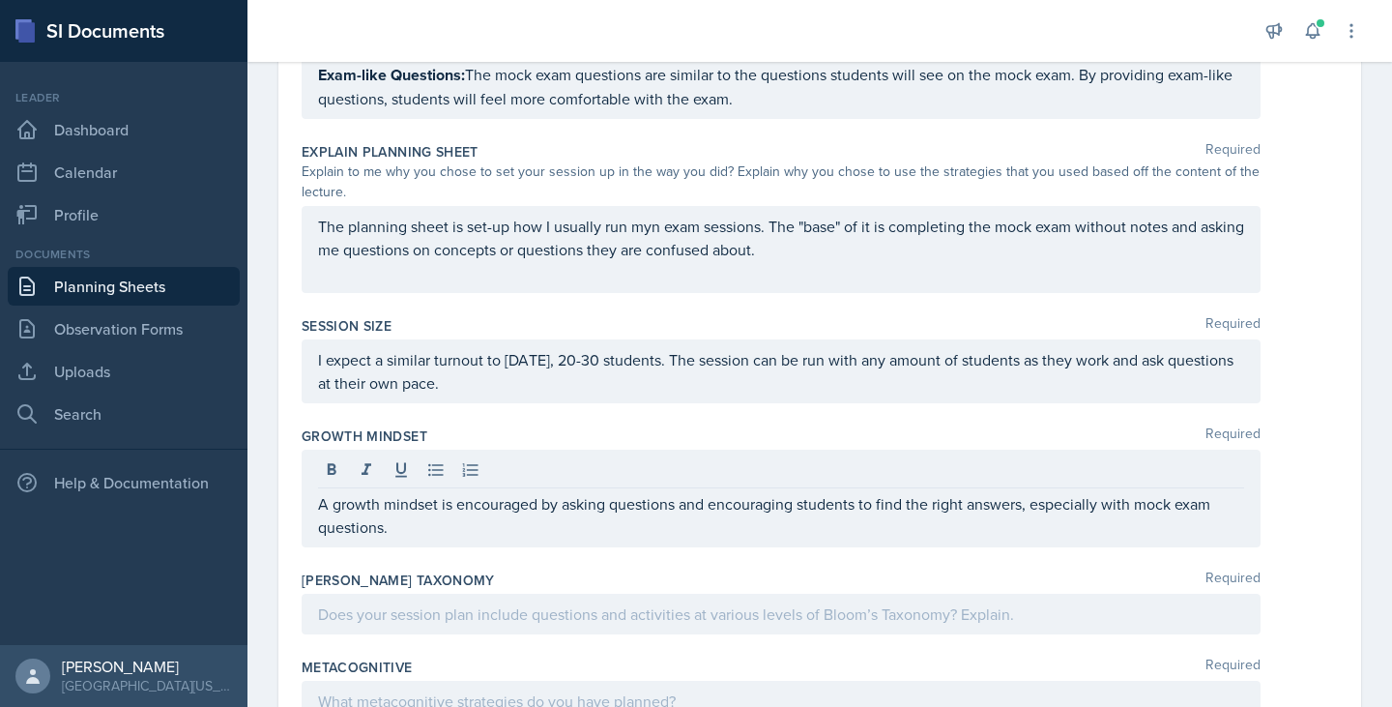
click at [357, 625] on div at bounding box center [781, 614] width 959 height 41
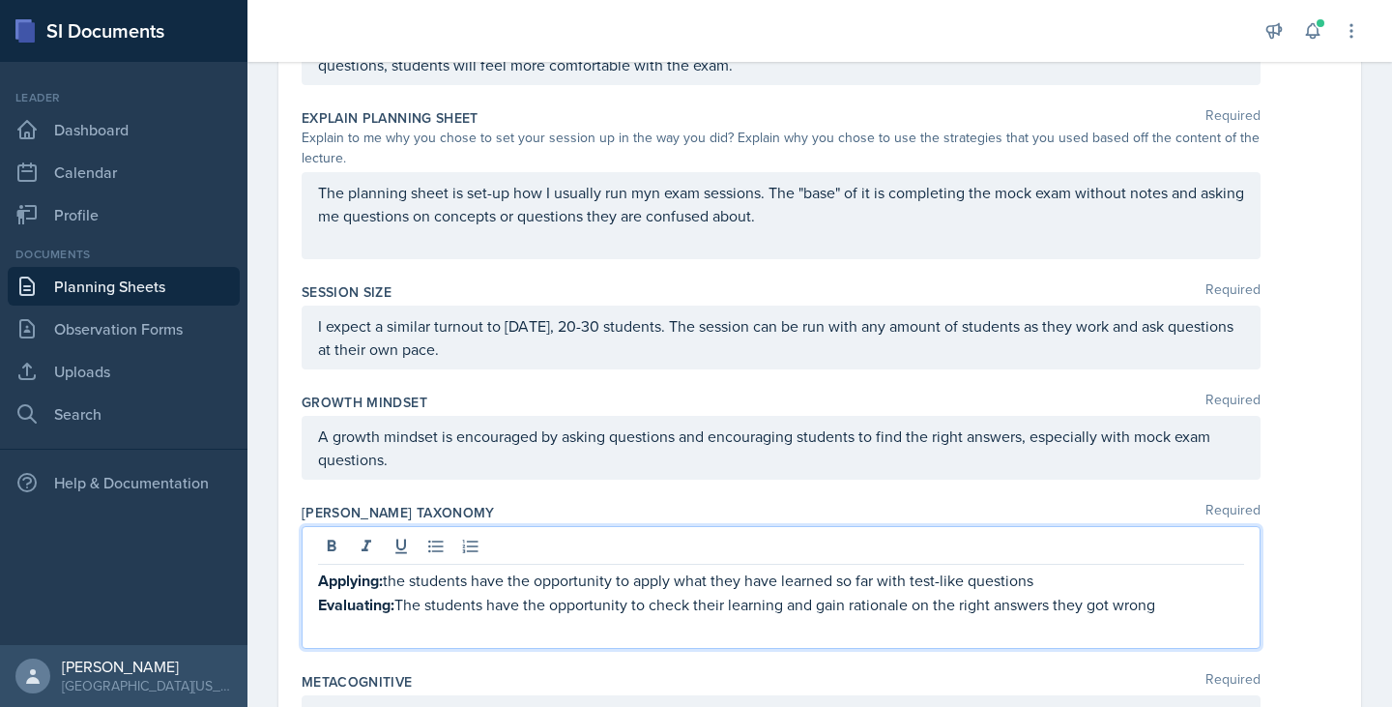
scroll to position [909, 0]
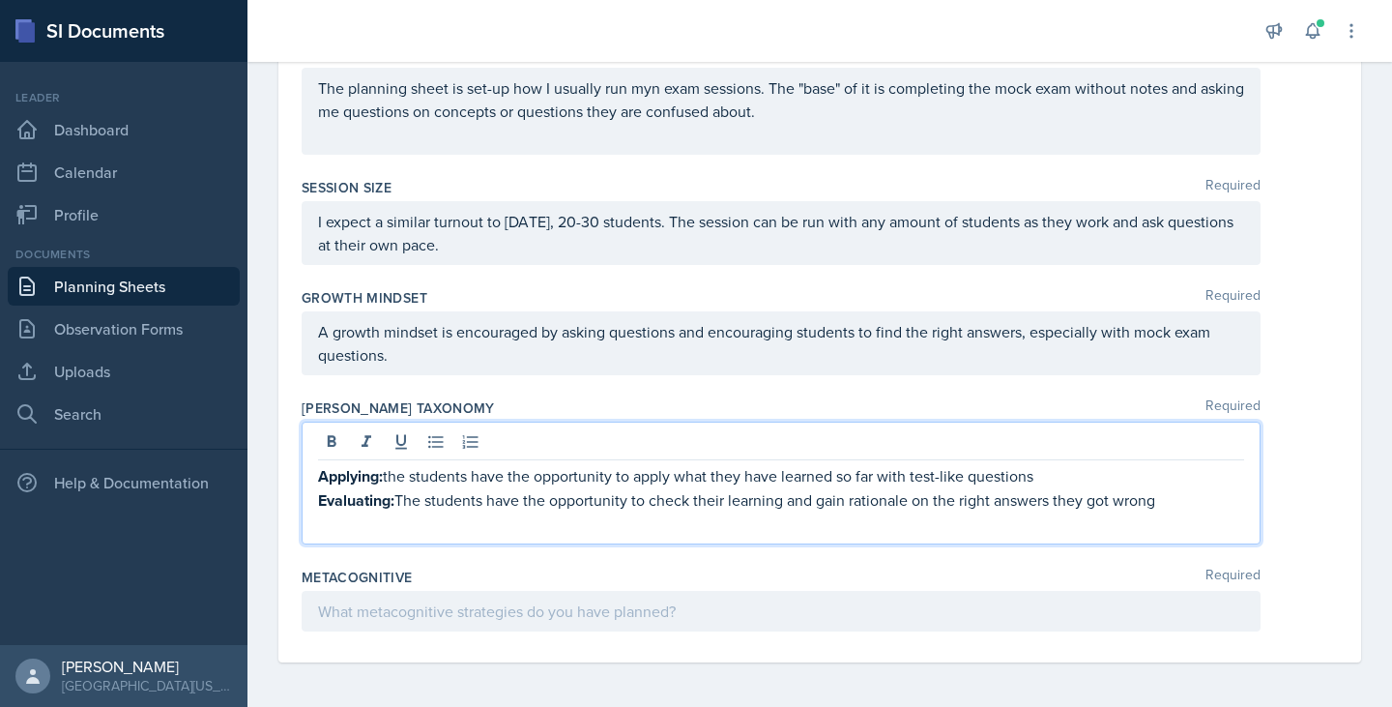
click at [369, 528] on p at bounding box center [781, 523] width 926 height 23
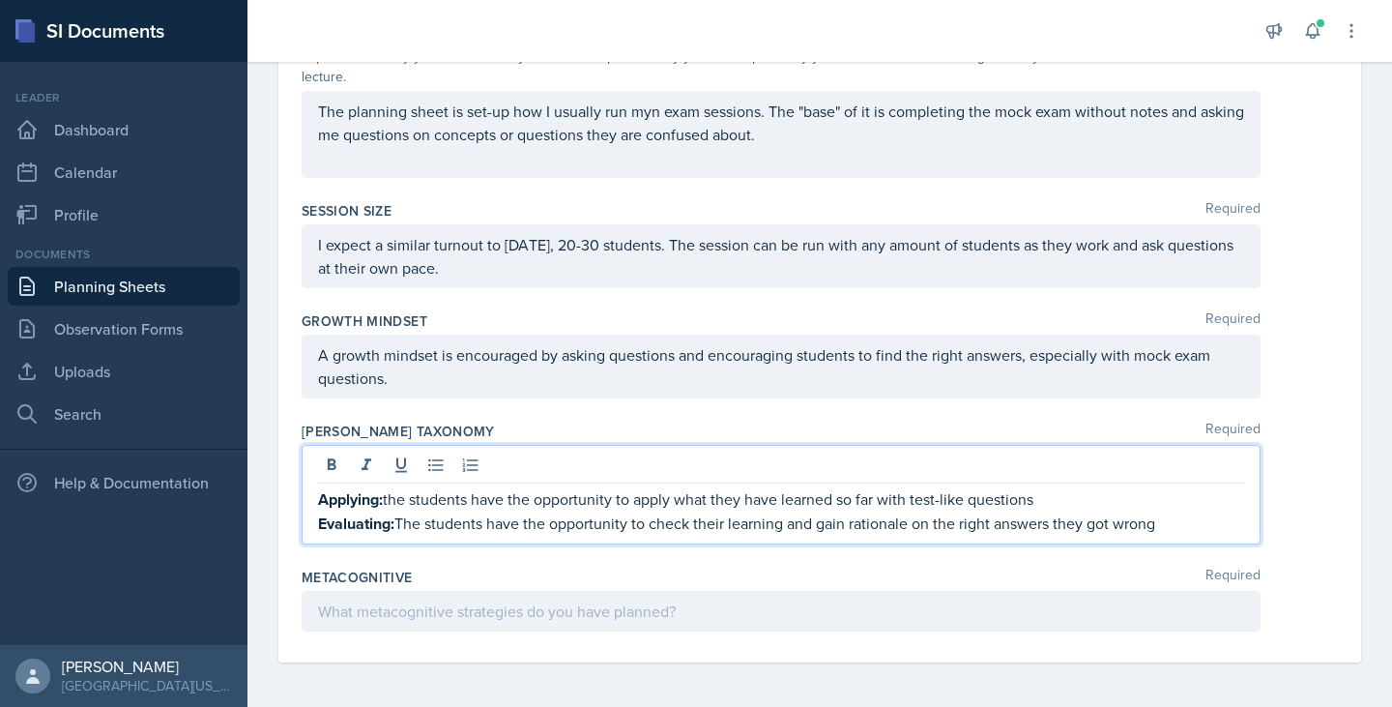
click at [642, 599] on div at bounding box center [781, 611] width 959 height 41
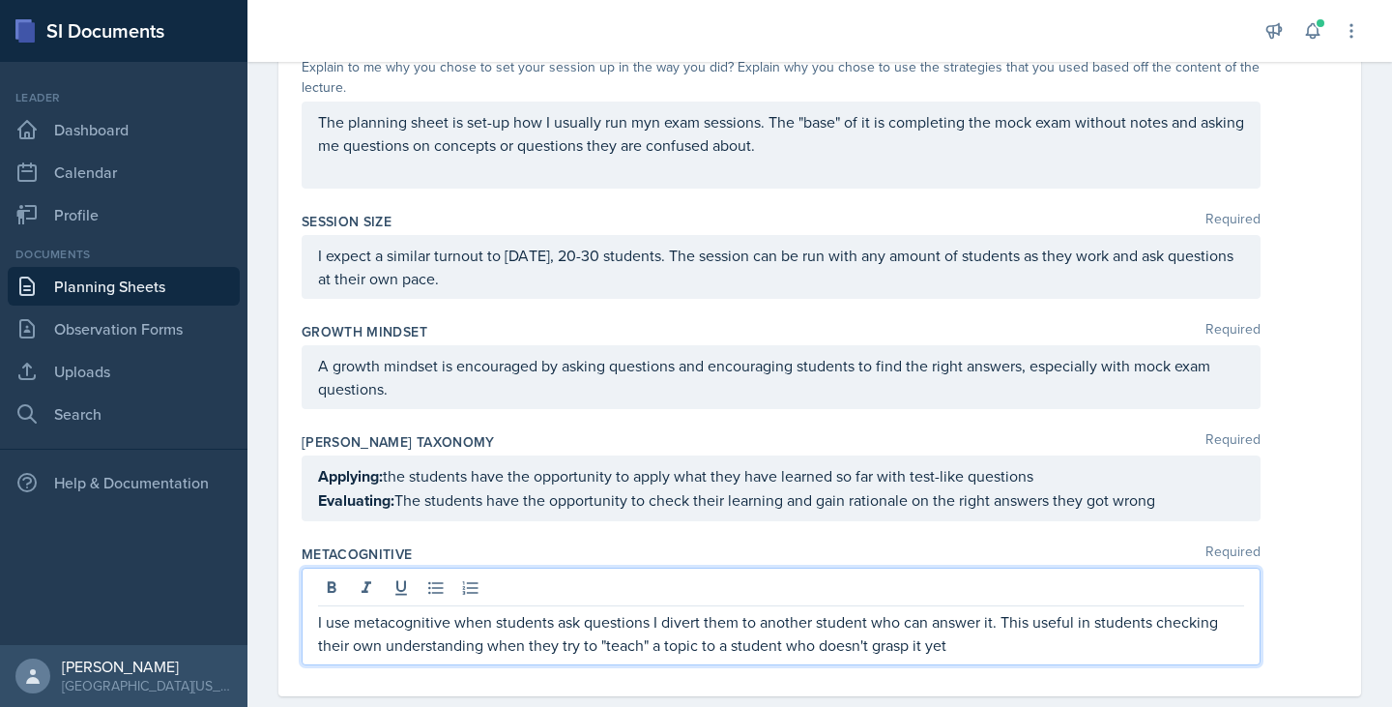
scroll to position [0, 0]
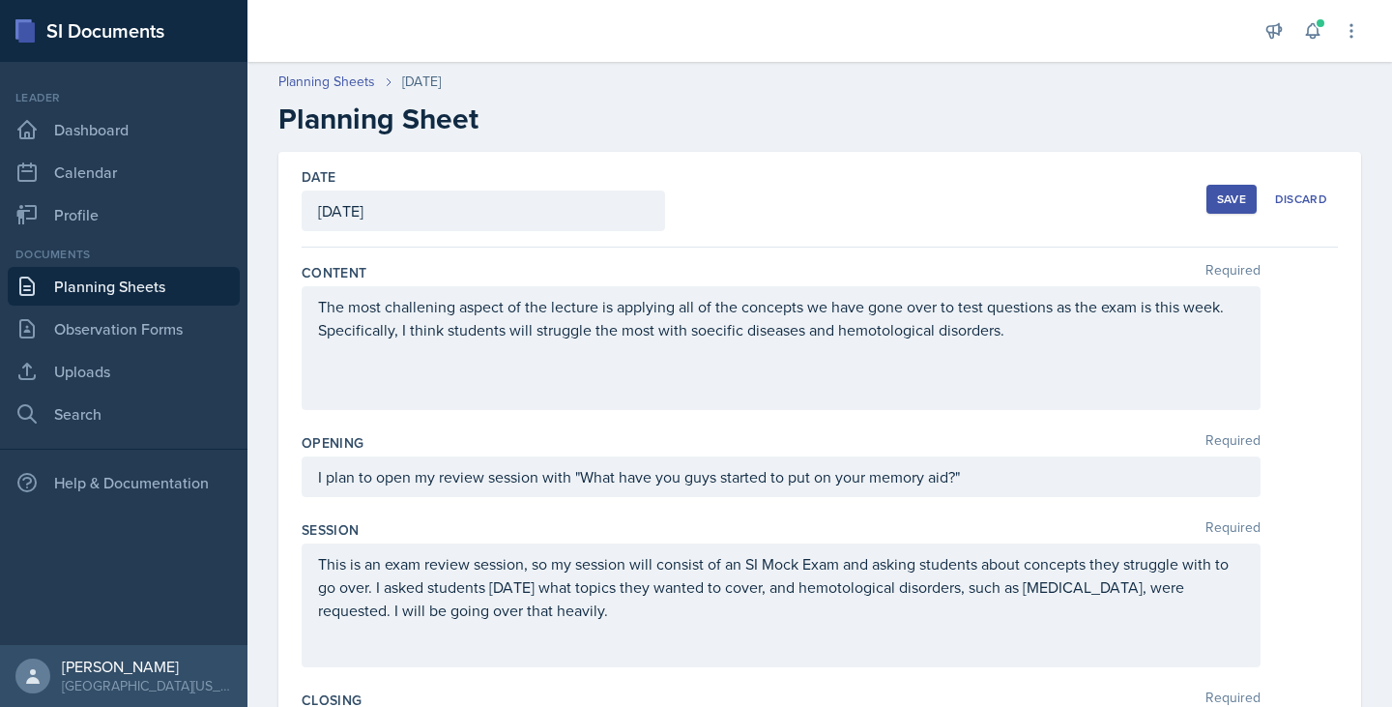
click at [1227, 181] on div "Save Discard" at bounding box center [1271, 199] width 131 height 44
click at [1219, 195] on div "Save" at bounding box center [1231, 198] width 29 height 15
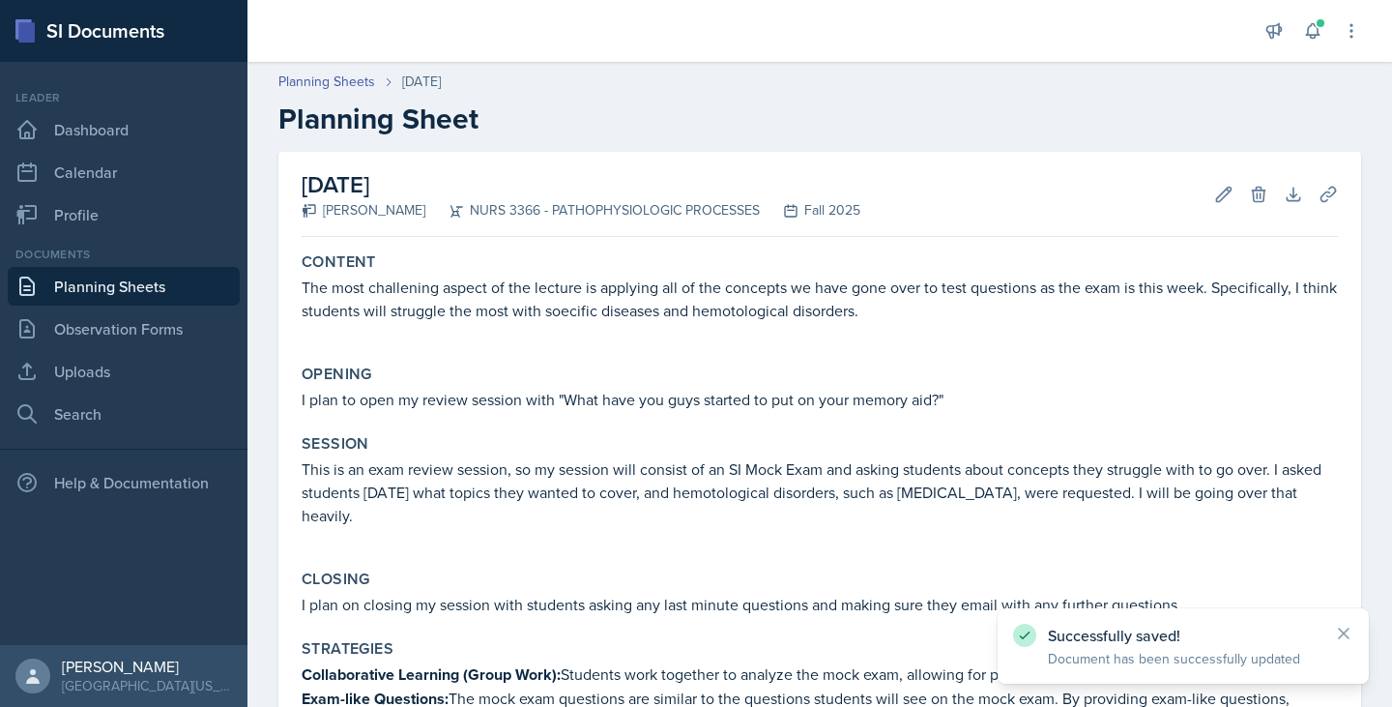
scroll to position [641, 0]
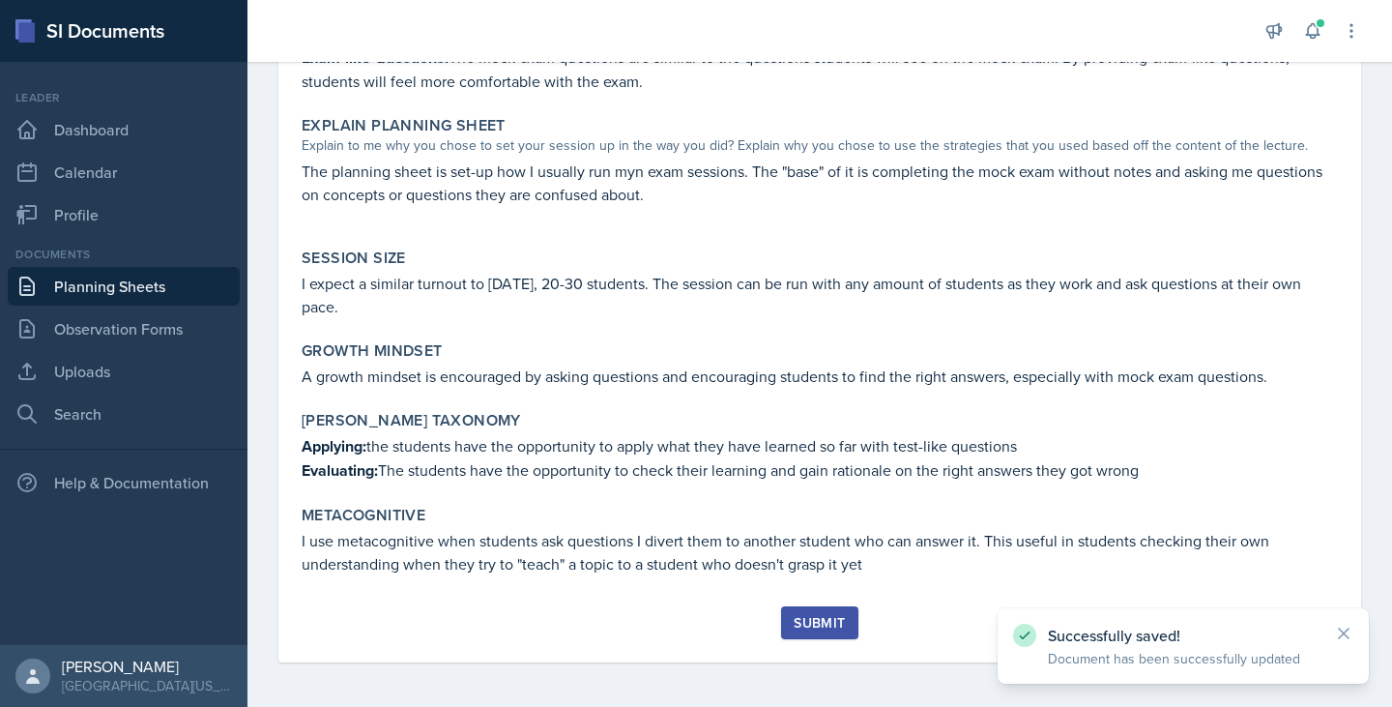
click at [792, 609] on button "Submit" at bounding box center [819, 622] width 76 height 33
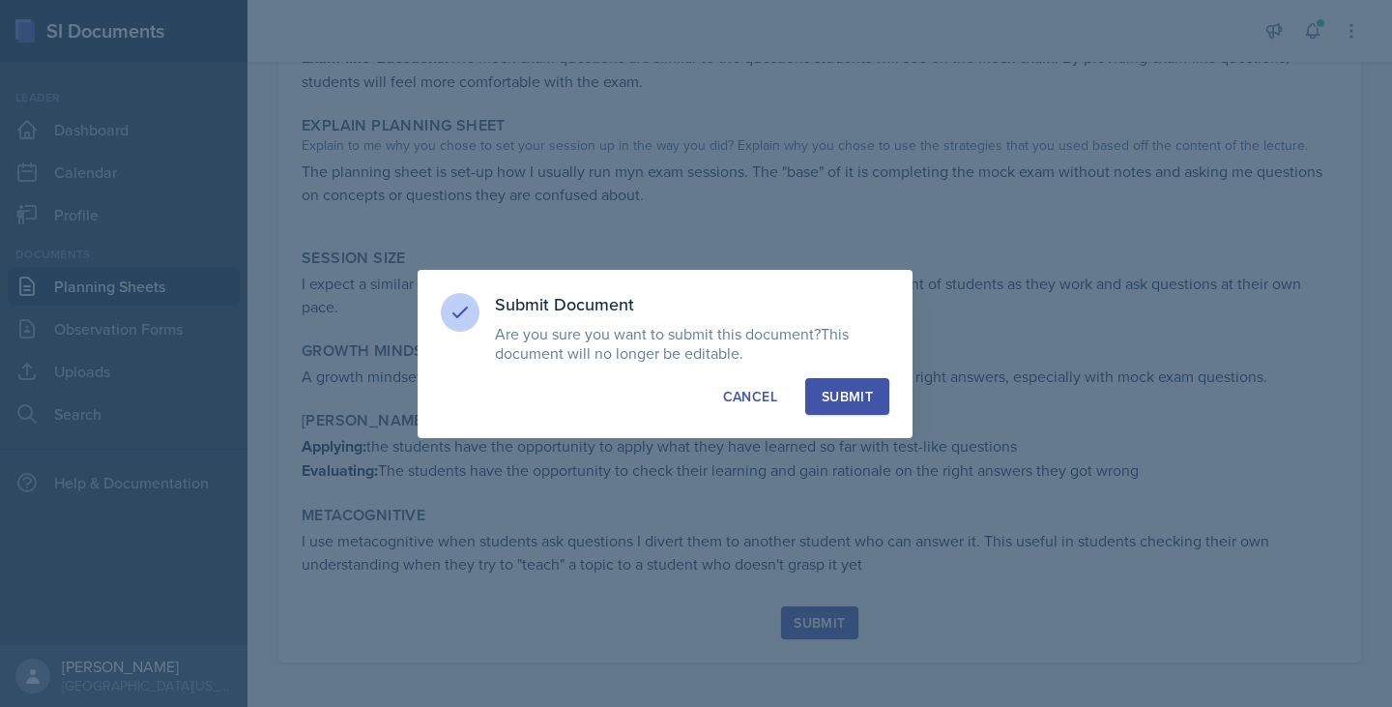
click at [859, 389] on div "Submit" at bounding box center [847, 396] width 51 height 19
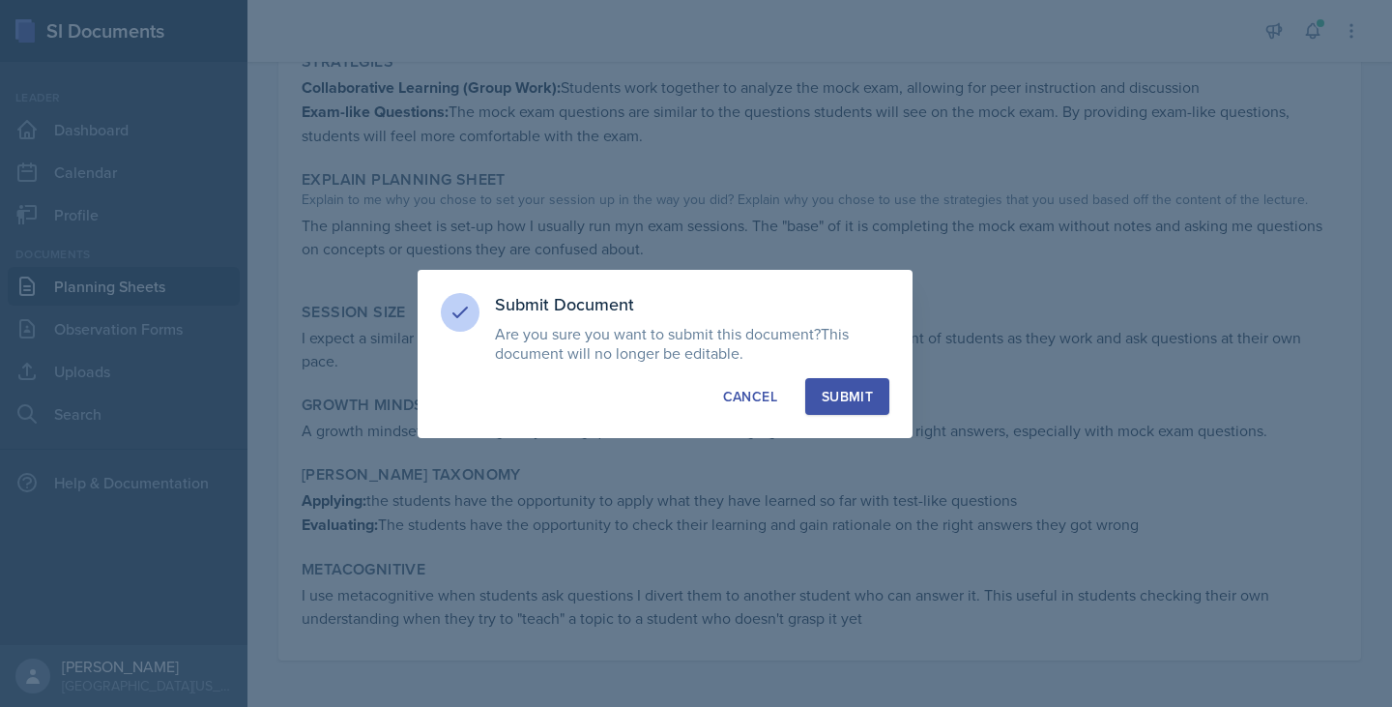
scroll to position [585, 0]
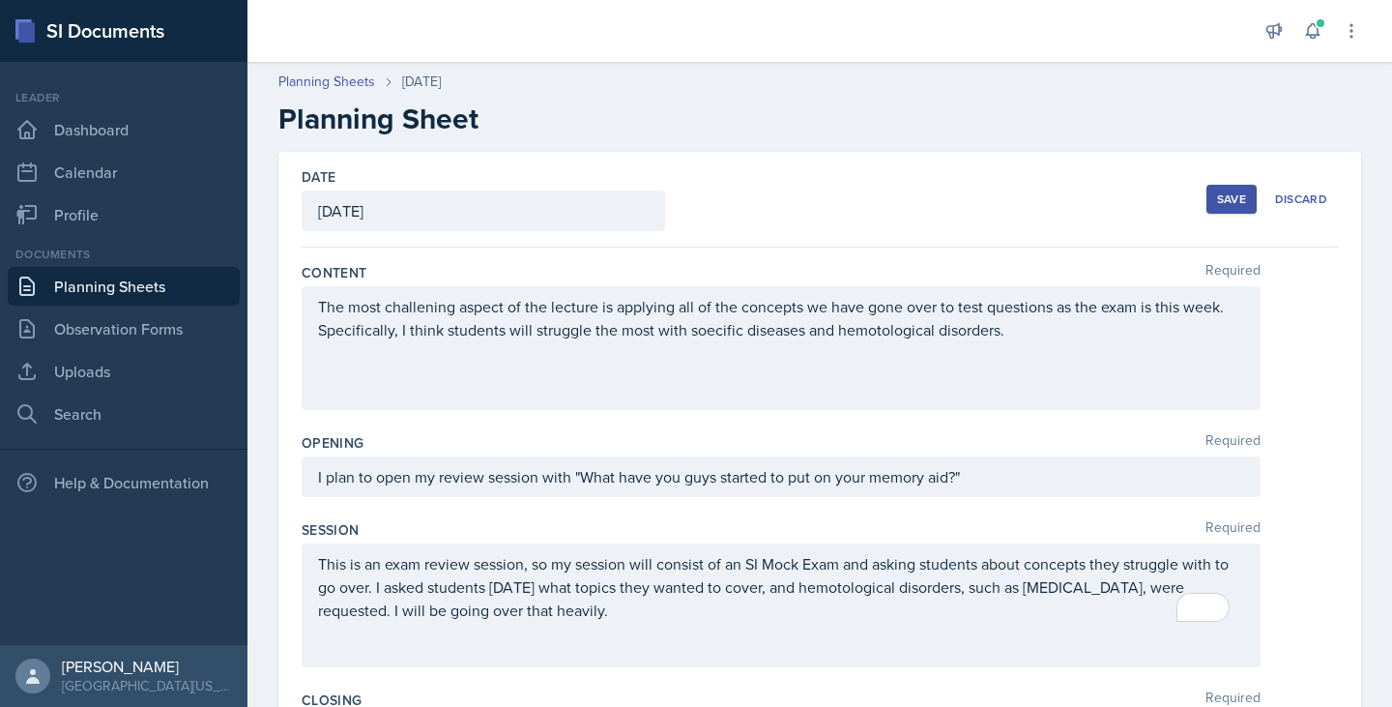
scroll to position [838, 0]
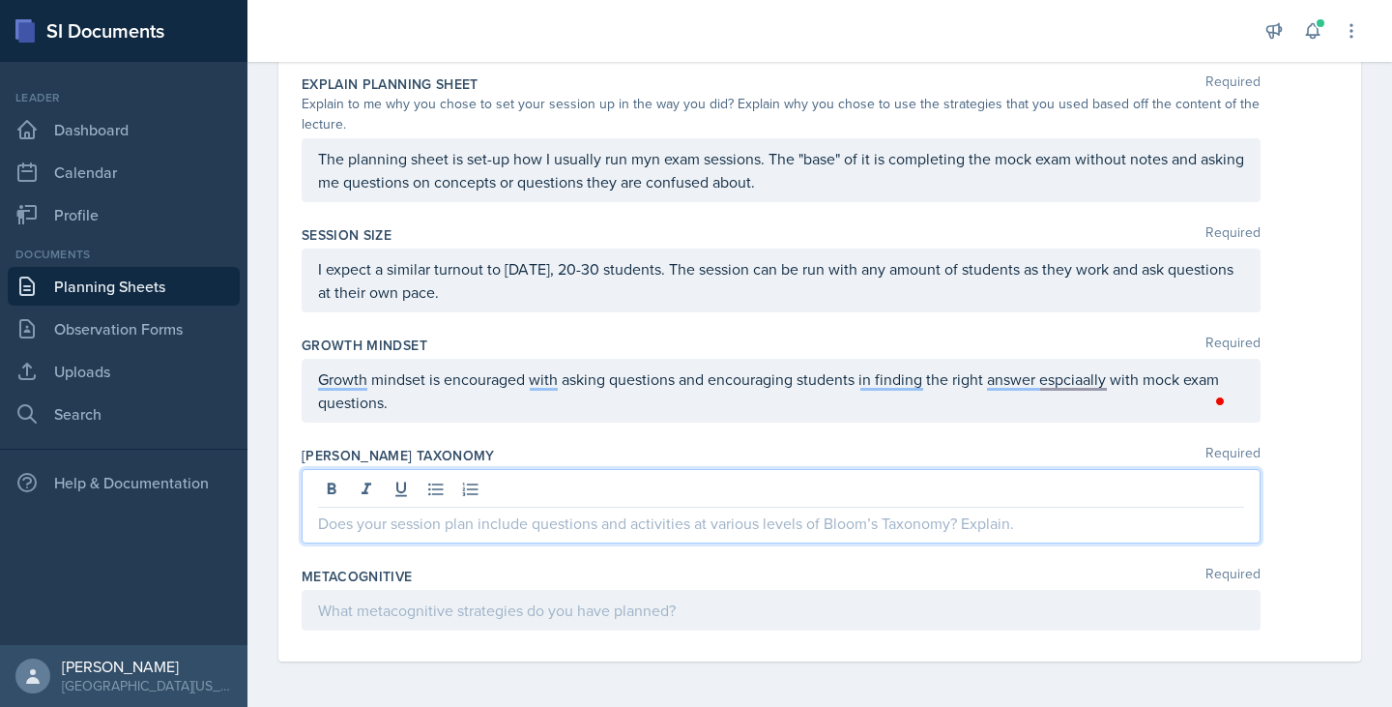
click at [364, 531] on p at bounding box center [781, 522] width 926 height 23
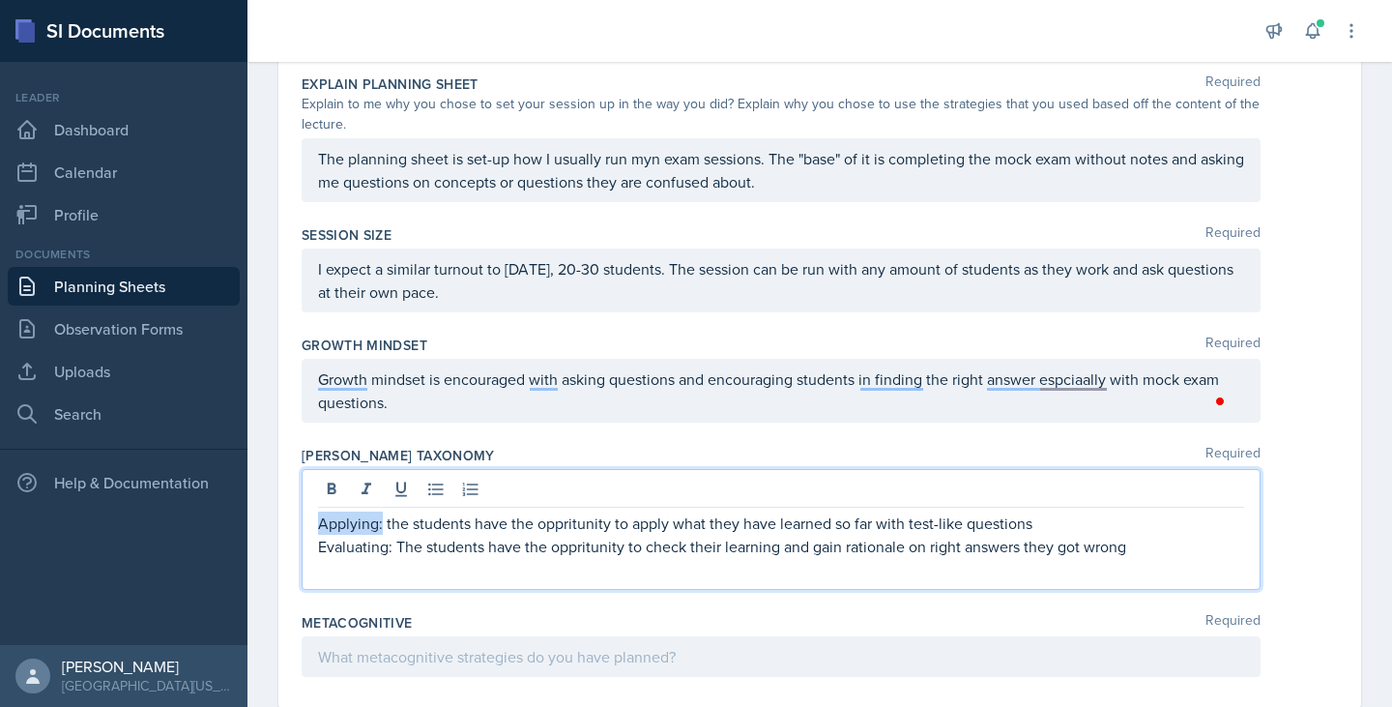
drag, startPoint x: 319, startPoint y: 522, endPoint x: 381, endPoint y: 525, distance: 61.9
click at [381, 525] on p "Applying: the students have the oppritunity to apply what they have learned so …" at bounding box center [781, 522] width 926 height 23
click at [334, 497] on icon at bounding box center [331, 488] width 19 height 19
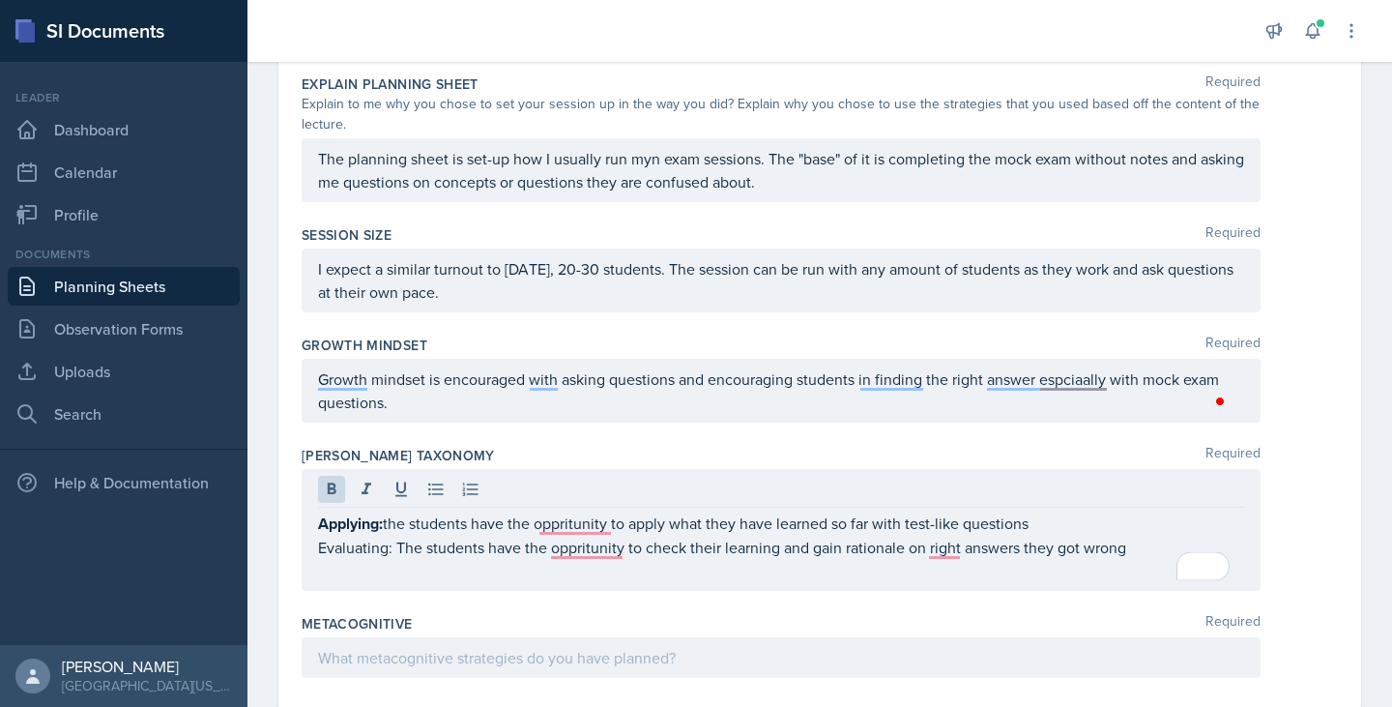
drag, startPoint x: 317, startPoint y: 552, endPoint x: 399, endPoint y: 547, distance: 82.3
click at [399, 547] on div "Applying: the students have the oppritunity to apply what they have learned so …" at bounding box center [781, 530] width 959 height 122
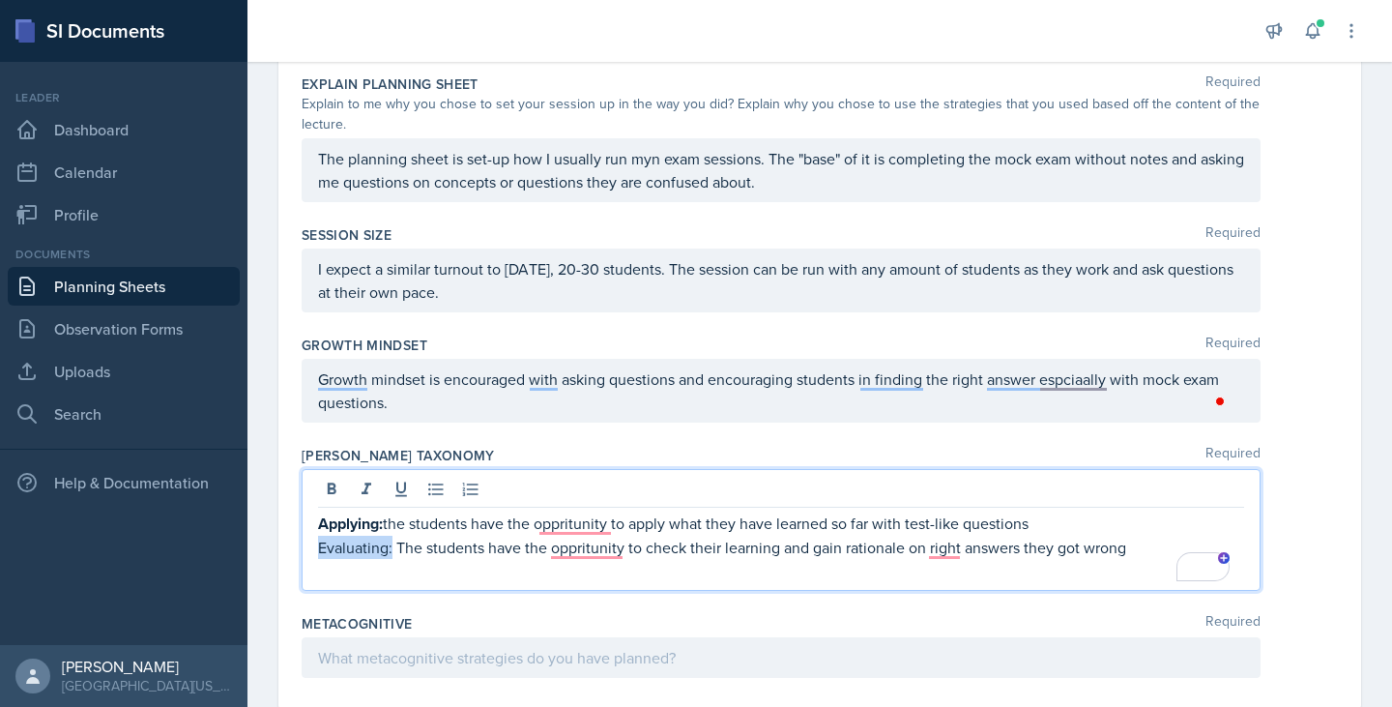
drag, startPoint x: 320, startPoint y: 545, endPoint x: 392, endPoint y: 543, distance: 71.6
click at [392, 543] on p "Evaluating: The students have the oppritunity to check their learning and gain …" at bounding box center [781, 547] width 926 height 23
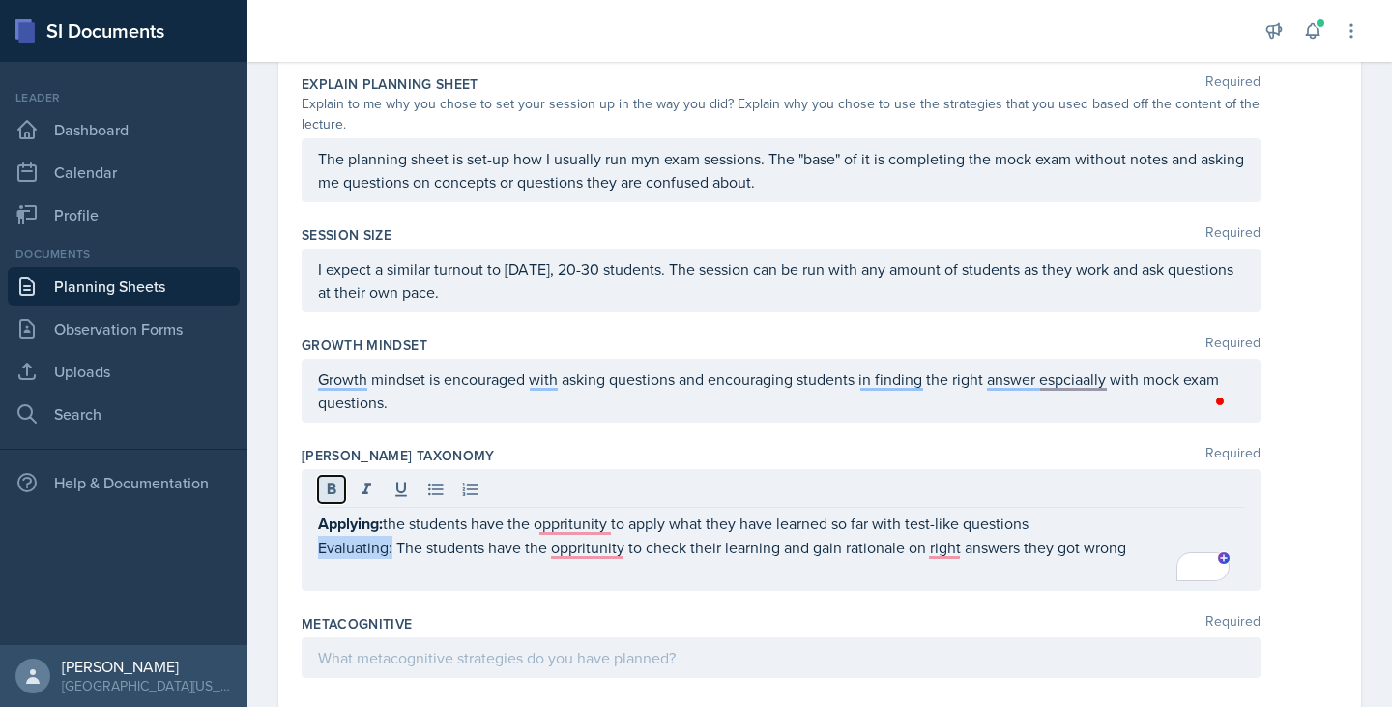
click at [321, 486] on button at bounding box center [331, 489] width 27 height 27
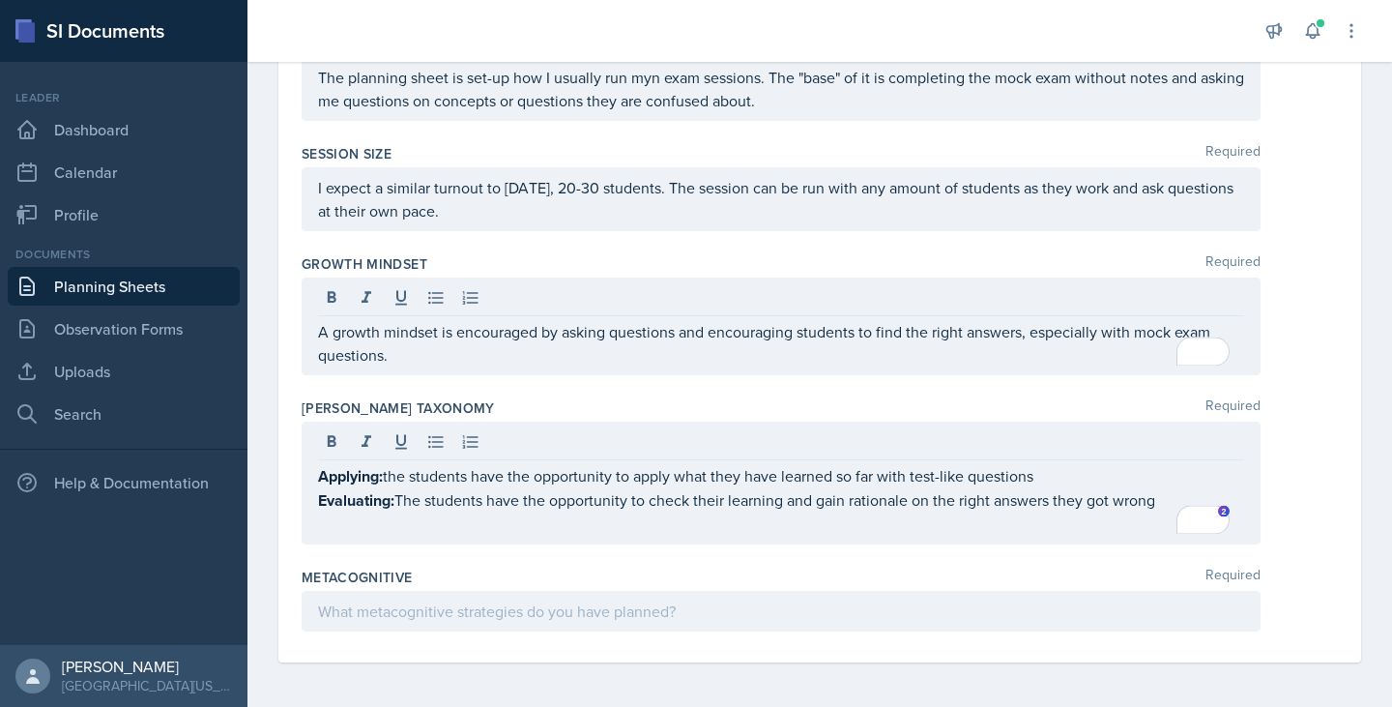
click at [556, 628] on div at bounding box center [781, 611] width 959 height 41
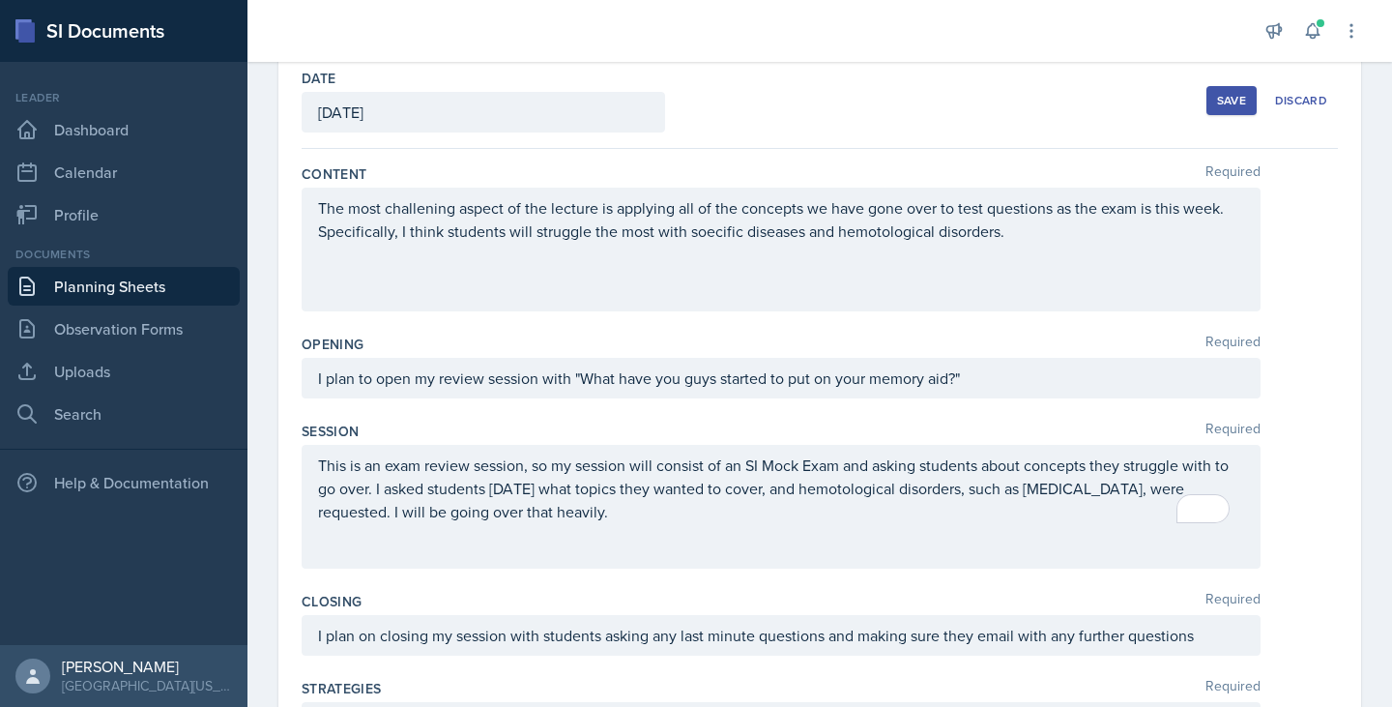
scroll to position [0, 0]
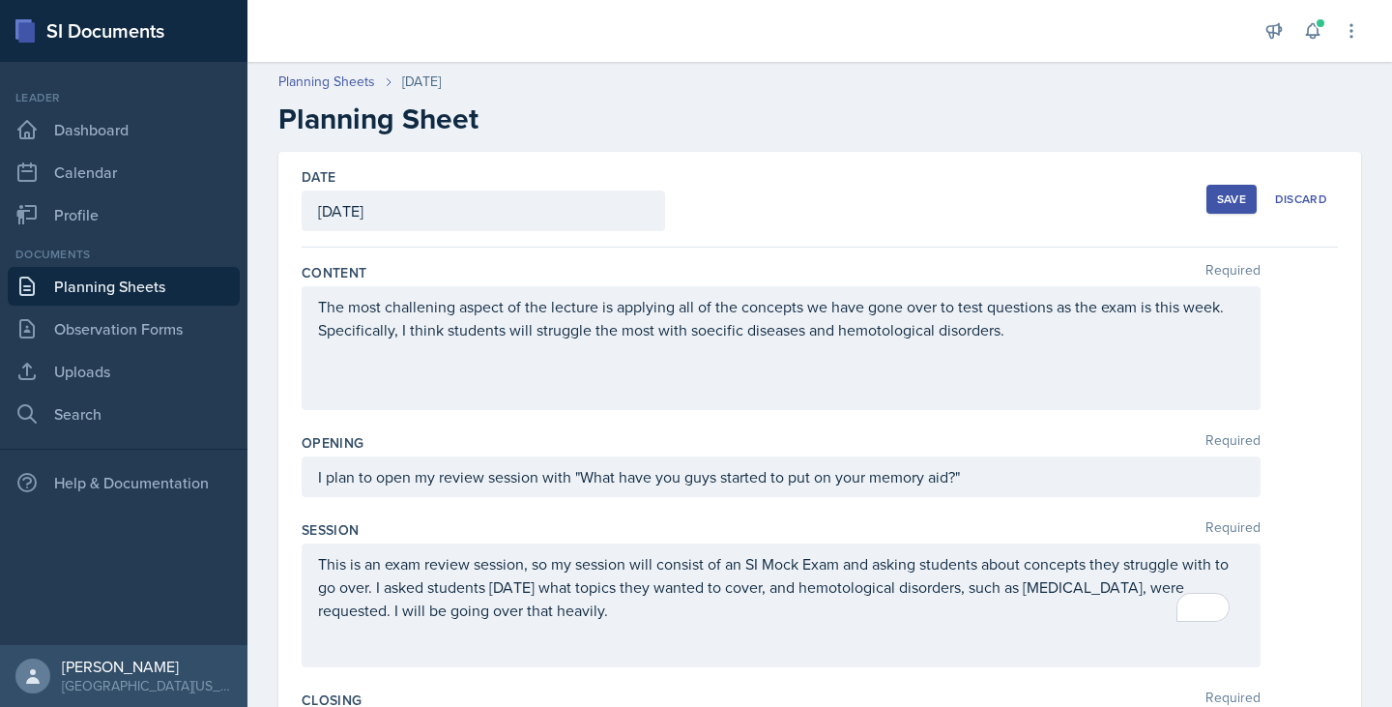
click at [1215, 187] on button "Save" at bounding box center [1231, 199] width 50 height 29
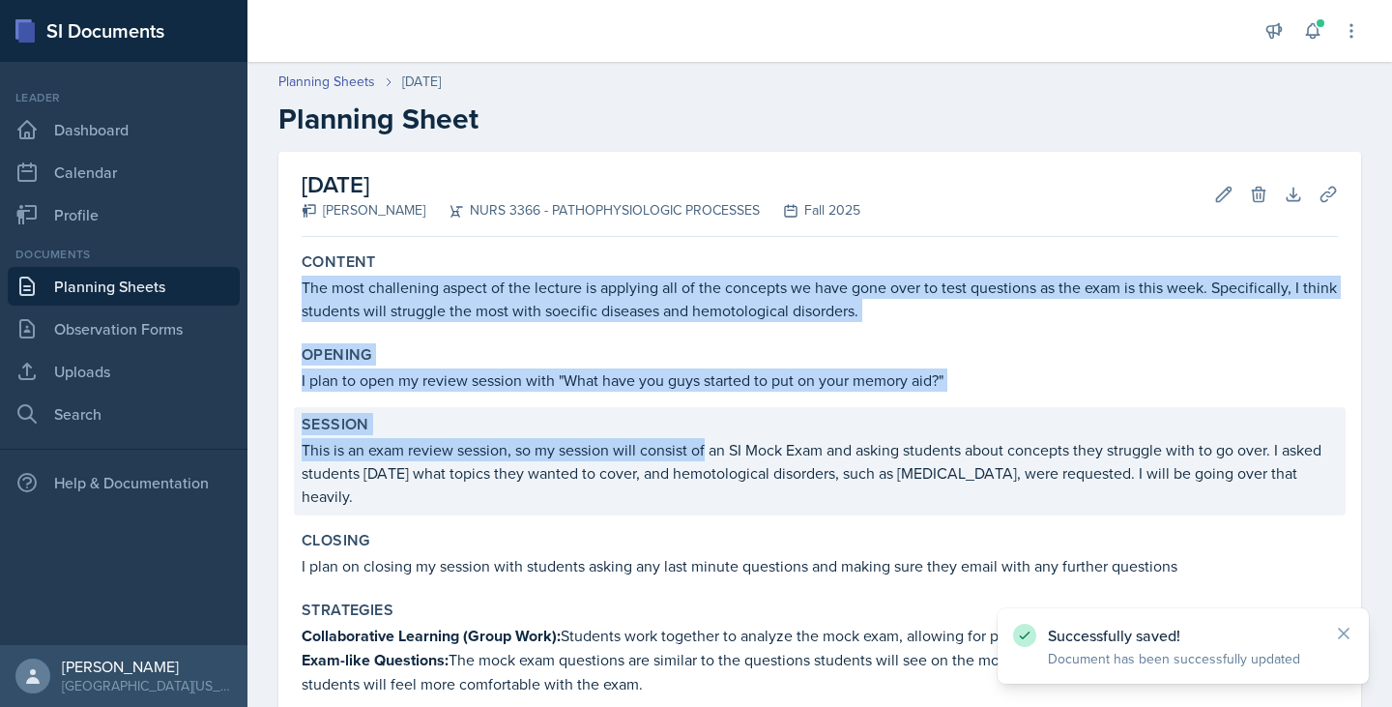
drag, startPoint x: 303, startPoint y: 289, endPoint x: 722, endPoint y: 458, distance: 452.4
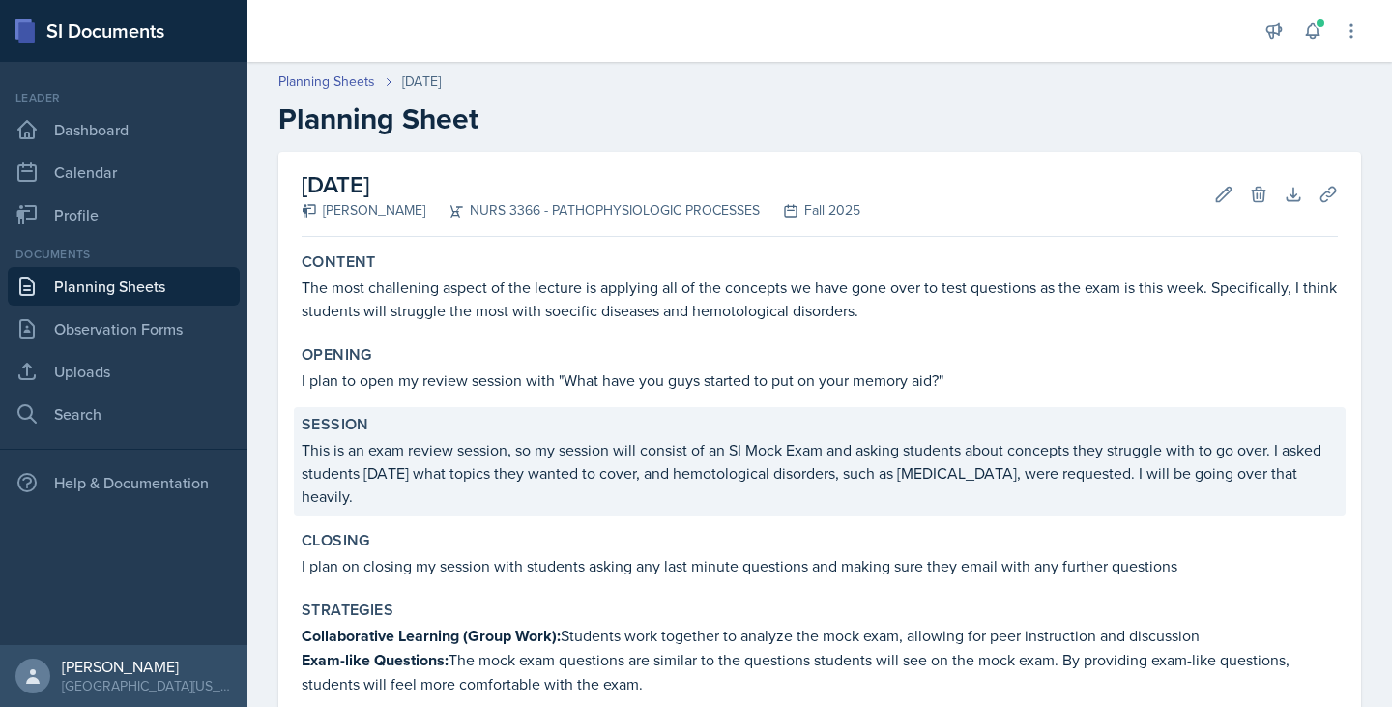
drag, startPoint x: 722, startPoint y: 458, endPoint x: 607, endPoint y: 483, distance: 117.8
click at [607, 483] on p "This is an exam review session, so my session will consist of an SI Mock Exam a…" at bounding box center [820, 473] width 1036 height 70
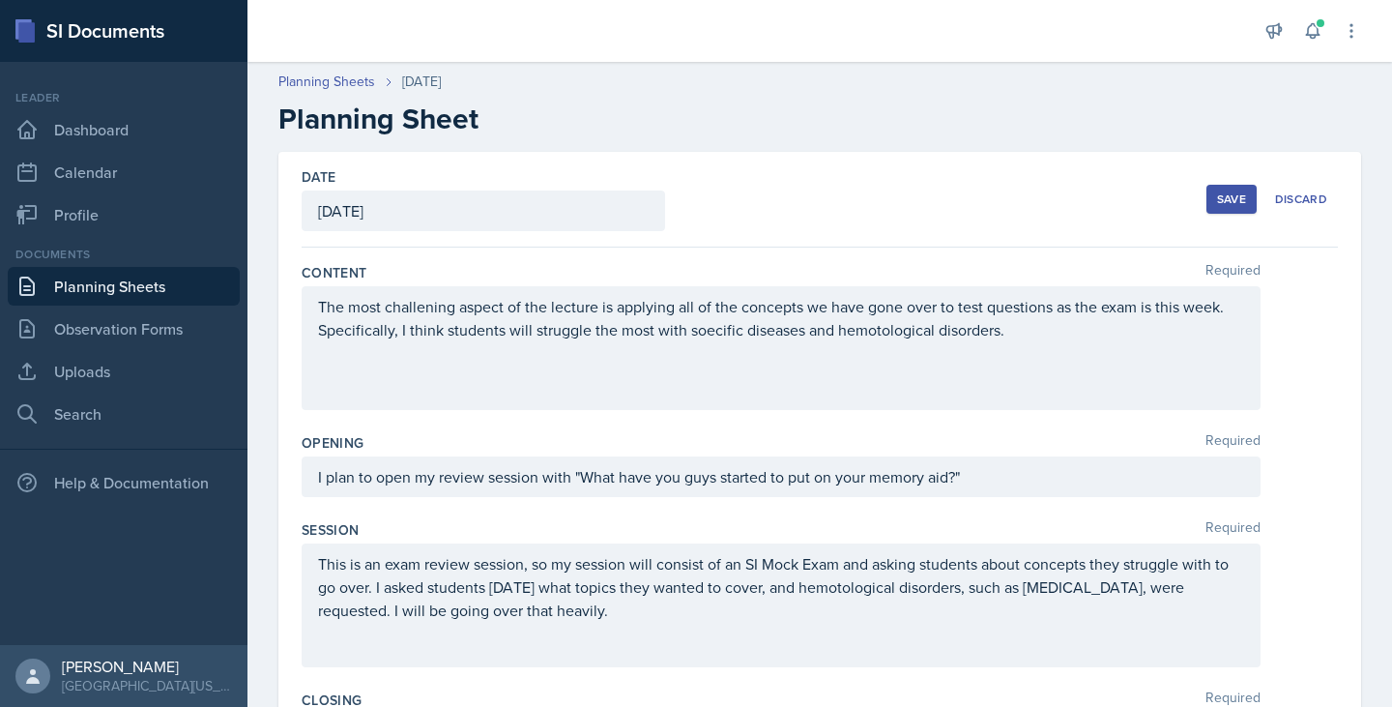
click at [1217, 206] on div "Save" at bounding box center [1231, 198] width 29 height 15
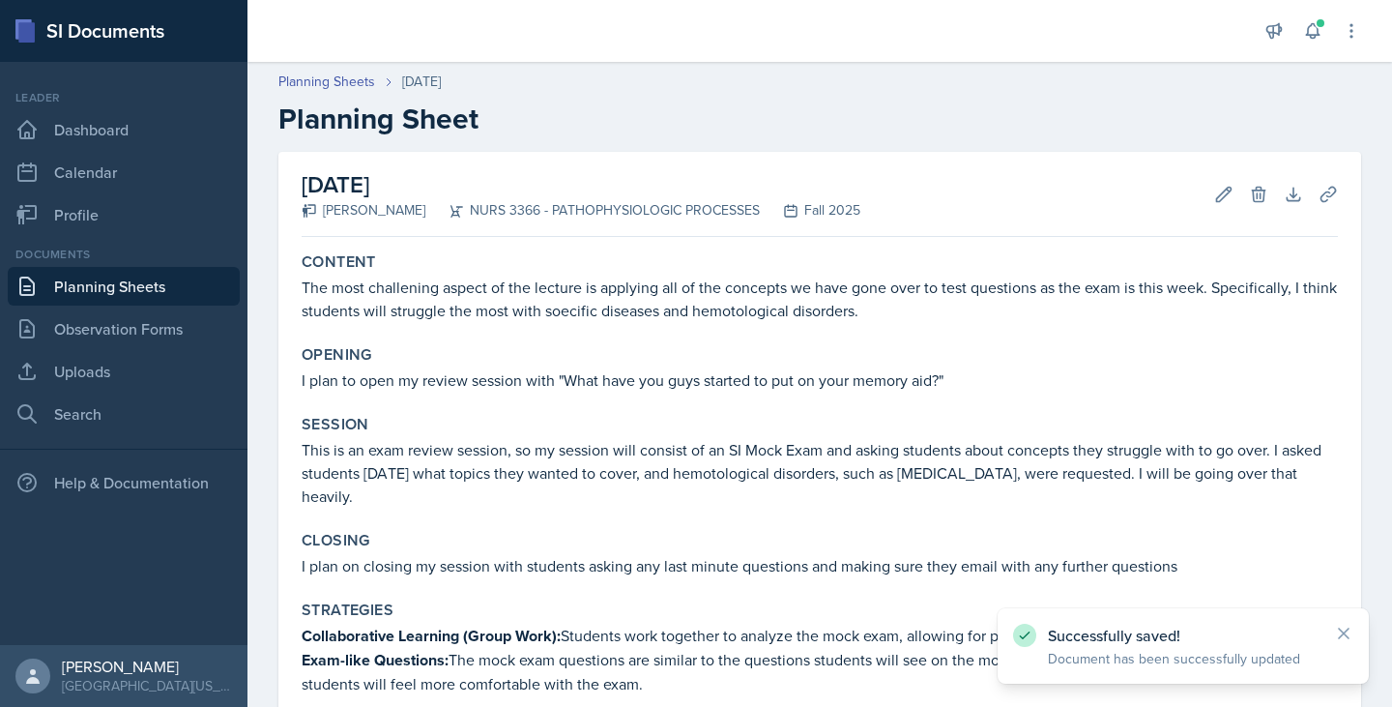
scroll to position [602, 0]
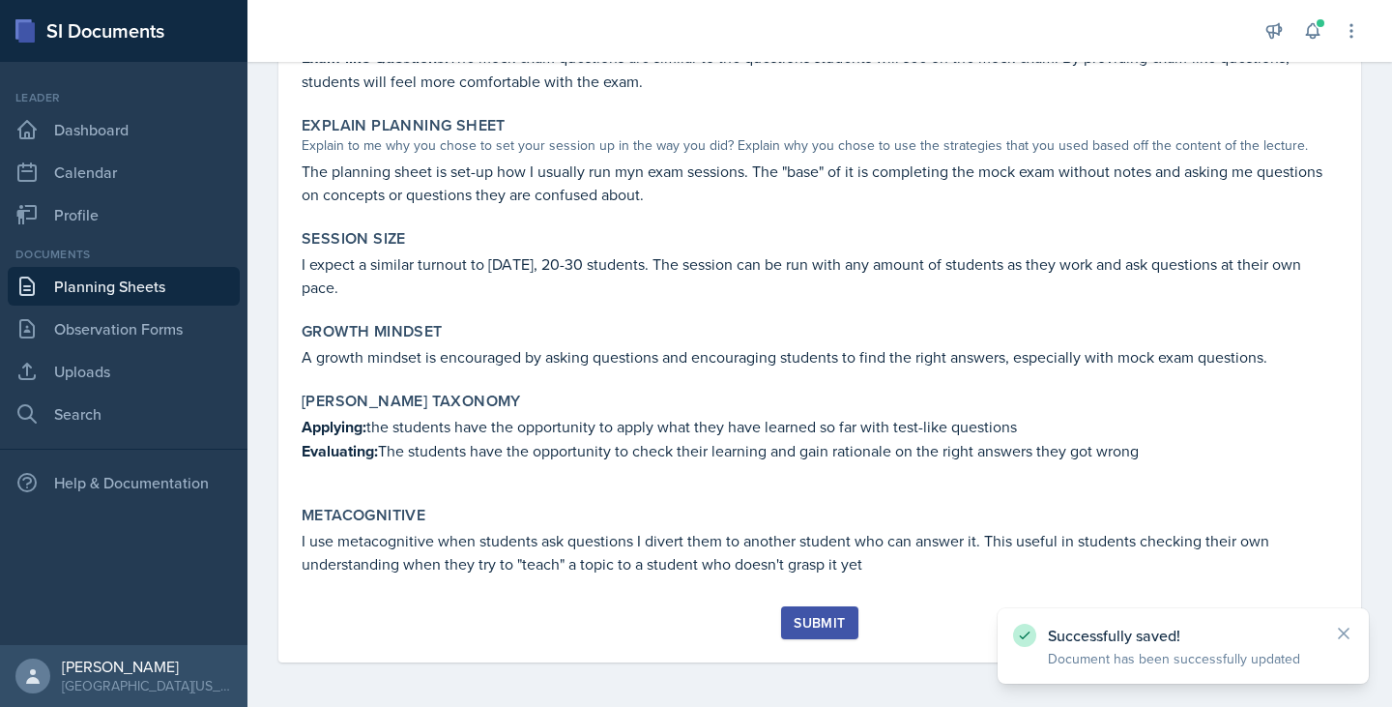
click at [800, 616] on div "Submit" at bounding box center [819, 622] width 51 height 15
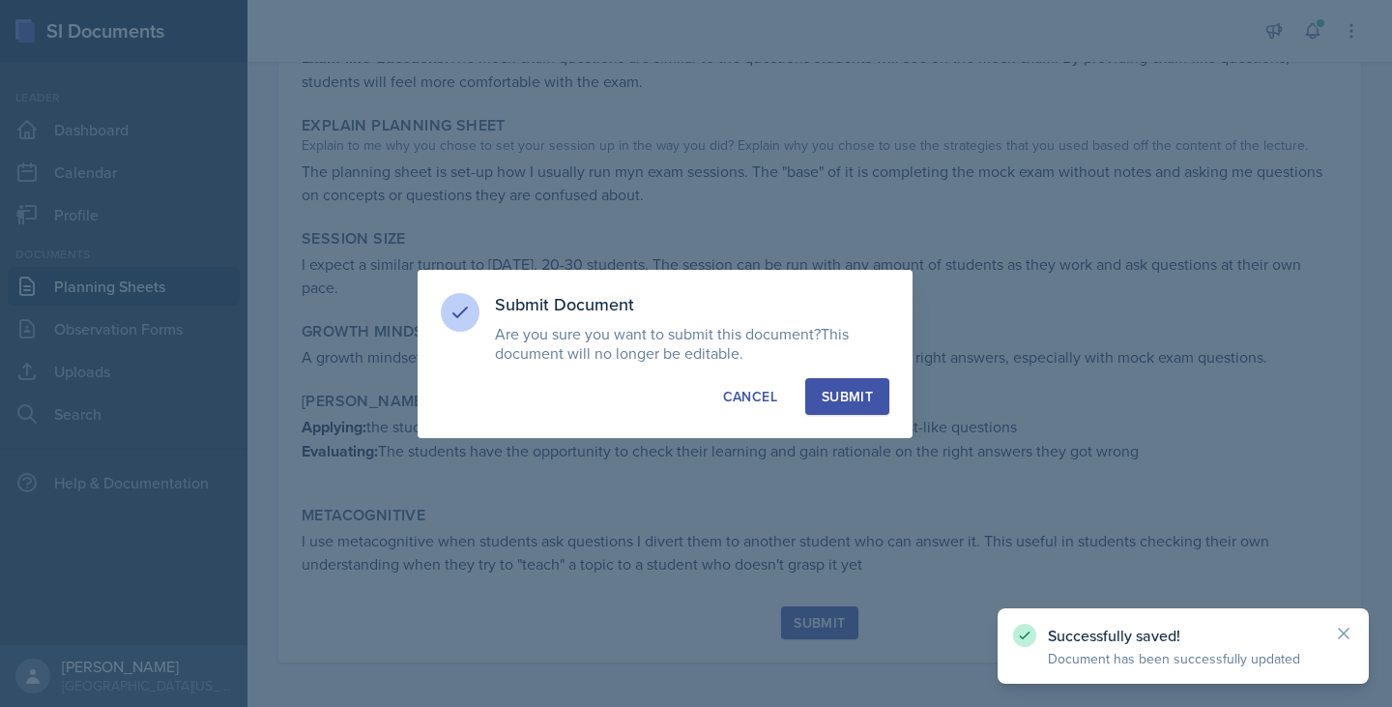
click at [830, 403] on div "Submit" at bounding box center [847, 396] width 51 height 19
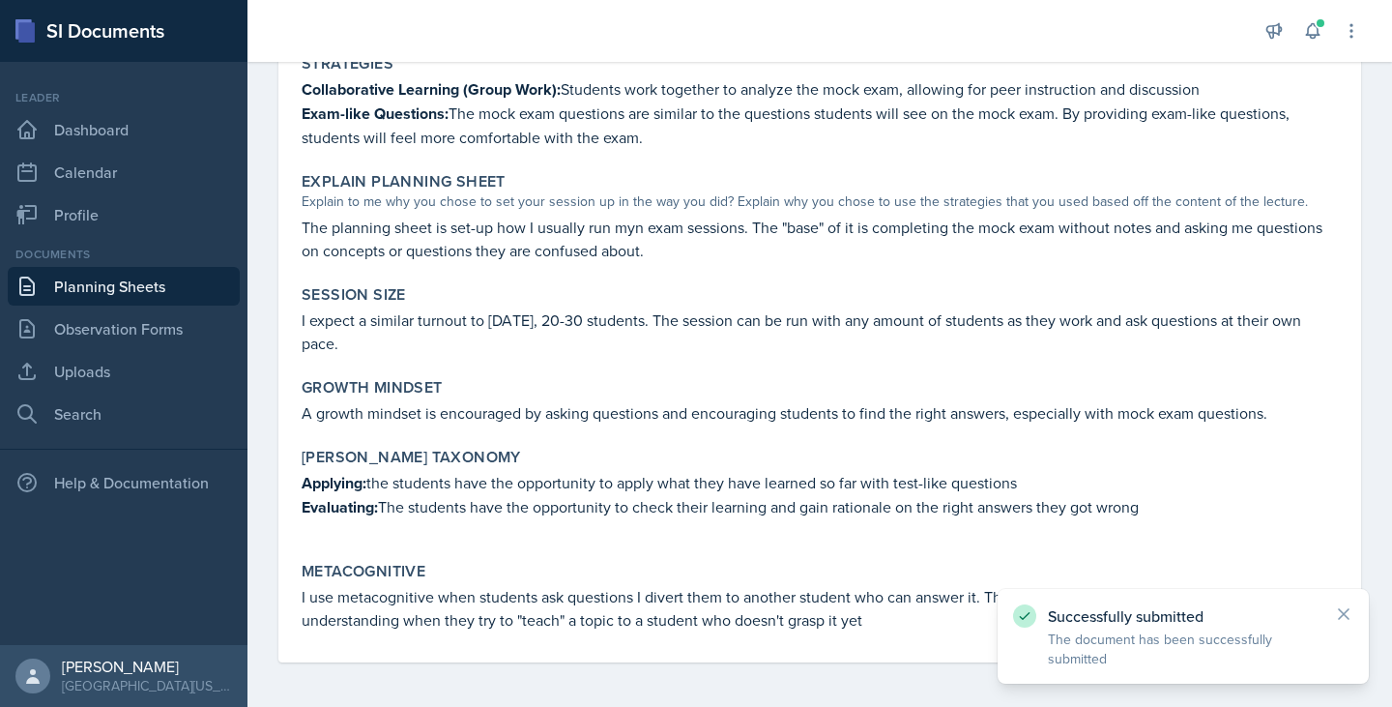
scroll to position [0, 0]
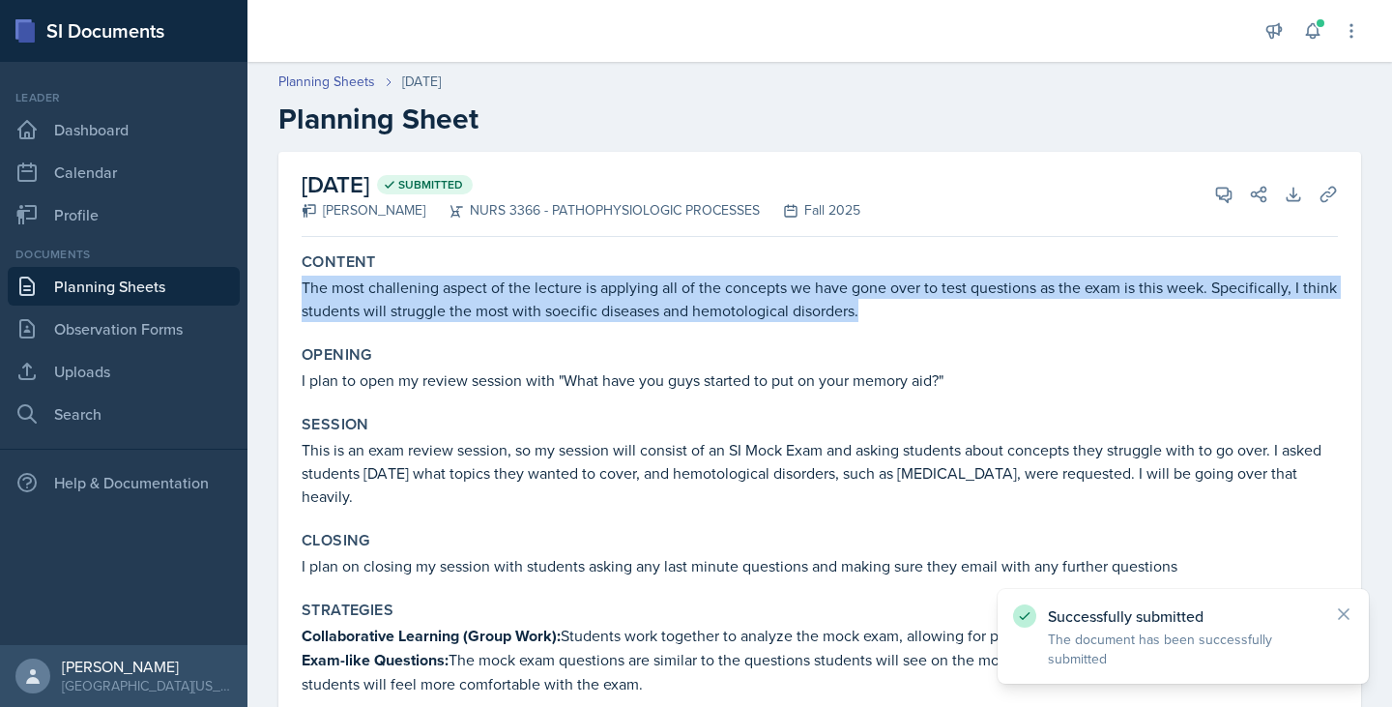
drag, startPoint x: 305, startPoint y: 288, endPoint x: 930, endPoint y: 311, distance: 624.9
click at [930, 311] on p "The most challening aspect of the lecture is applying all of the concepts we ha…" at bounding box center [820, 299] width 1036 height 46
copy p "The most challening aspect of the lecture is applying all of the concepts we ha…"
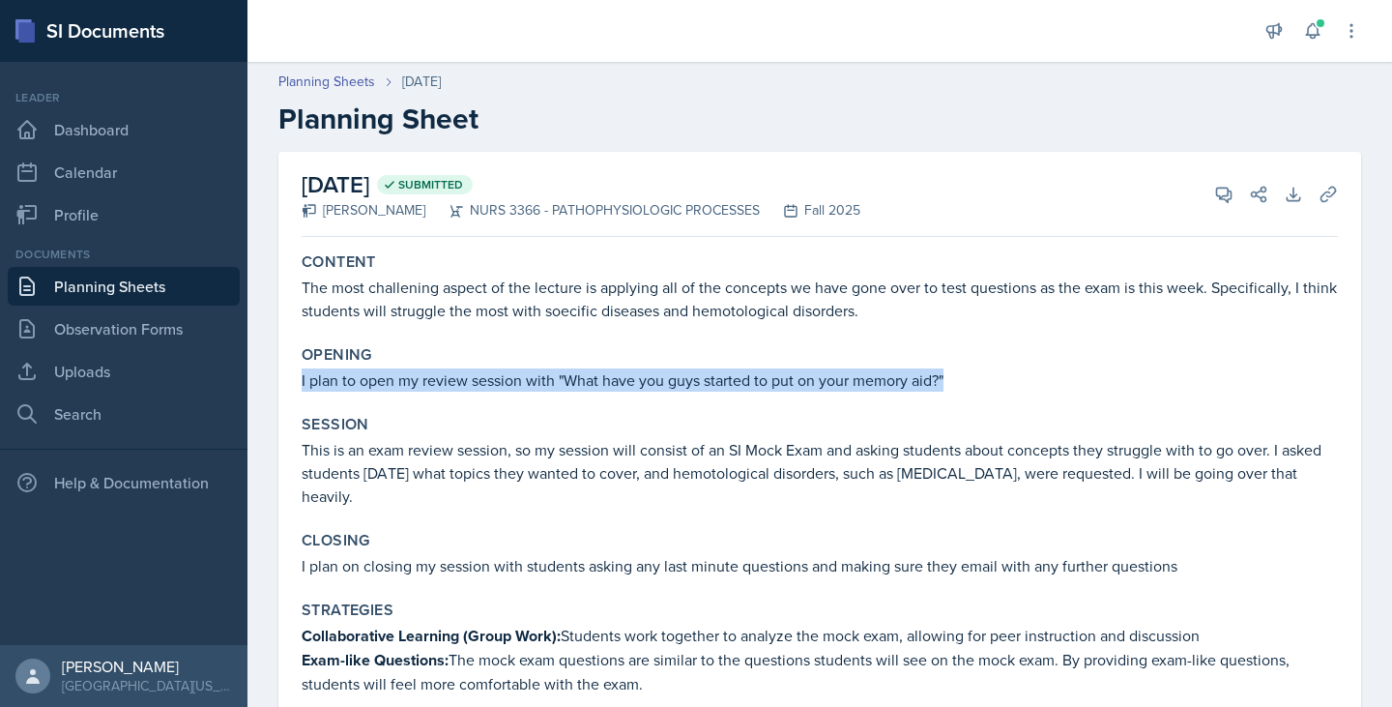
drag, startPoint x: 299, startPoint y: 375, endPoint x: 970, endPoint y: 392, distance: 671.1
click at [970, 392] on div "Opening I plan to open my review session with "What have you guys started to pu…" at bounding box center [820, 368] width 1052 height 62
copy p "I plan to open my review session with "What have you guys started to put on you…"
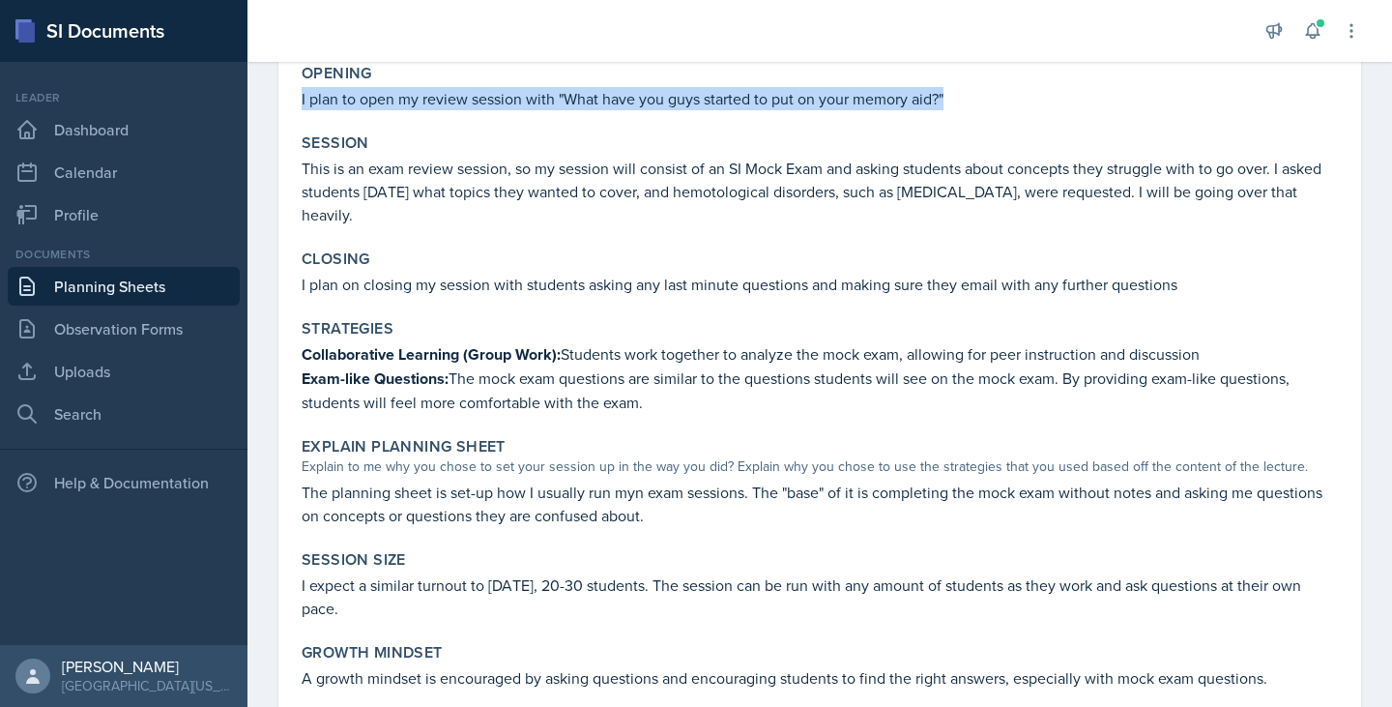
scroll to position [282, 0]
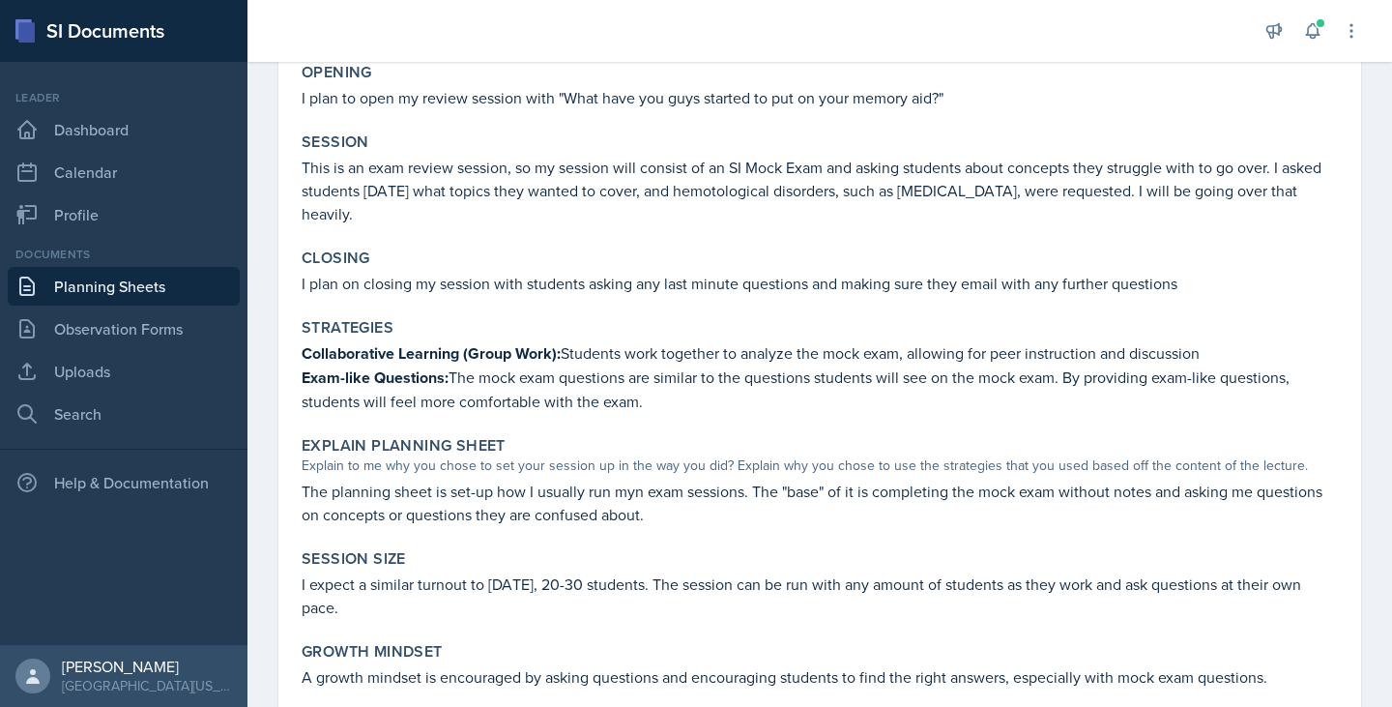
click at [307, 172] on p "This is an exam review session, so my session will consist of an SI Mock Exam a…" at bounding box center [820, 191] width 1036 height 70
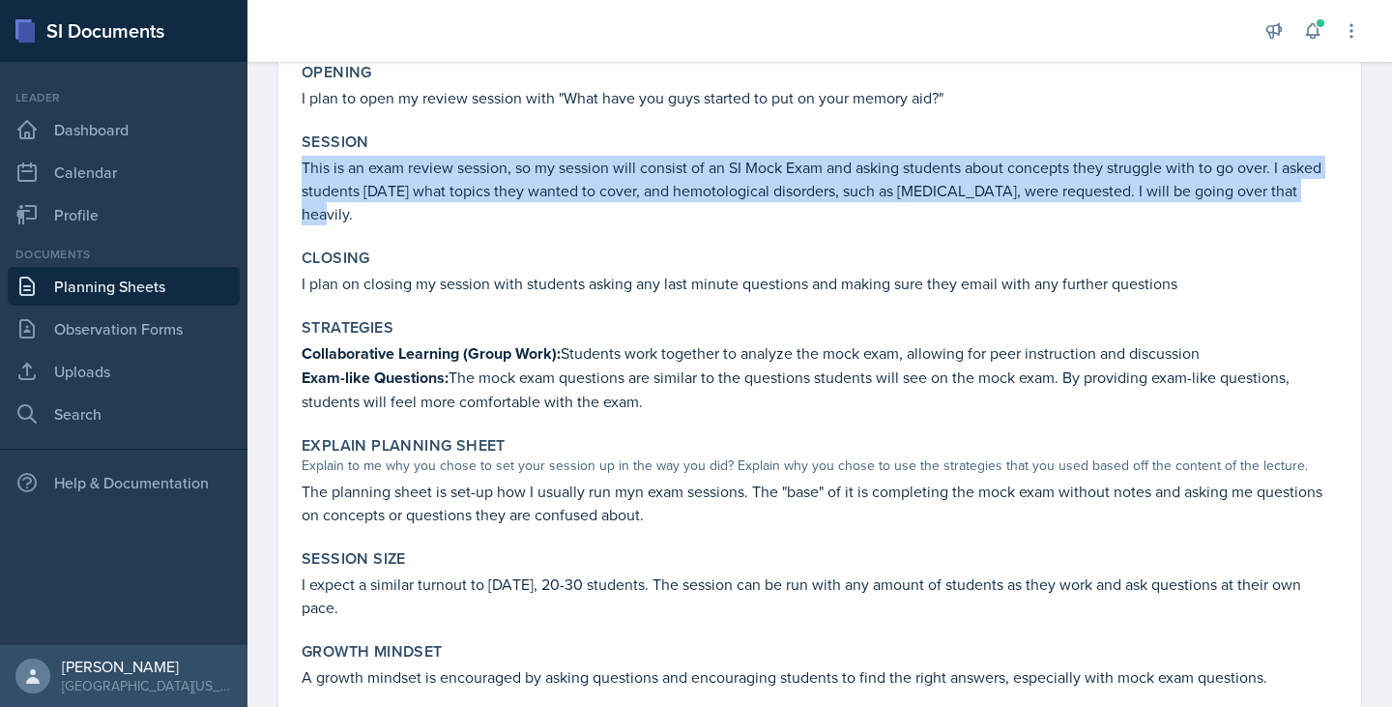
drag, startPoint x: 305, startPoint y: 177, endPoint x: 377, endPoint y: 220, distance: 83.7
click at [377, 220] on p "This is an exam review session, so my session will consist of an SI Mock Exam a…" at bounding box center [820, 191] width 1036 height 70
copy p "This is an exam review session, so my session will consist of an SI Mock Exam a…"
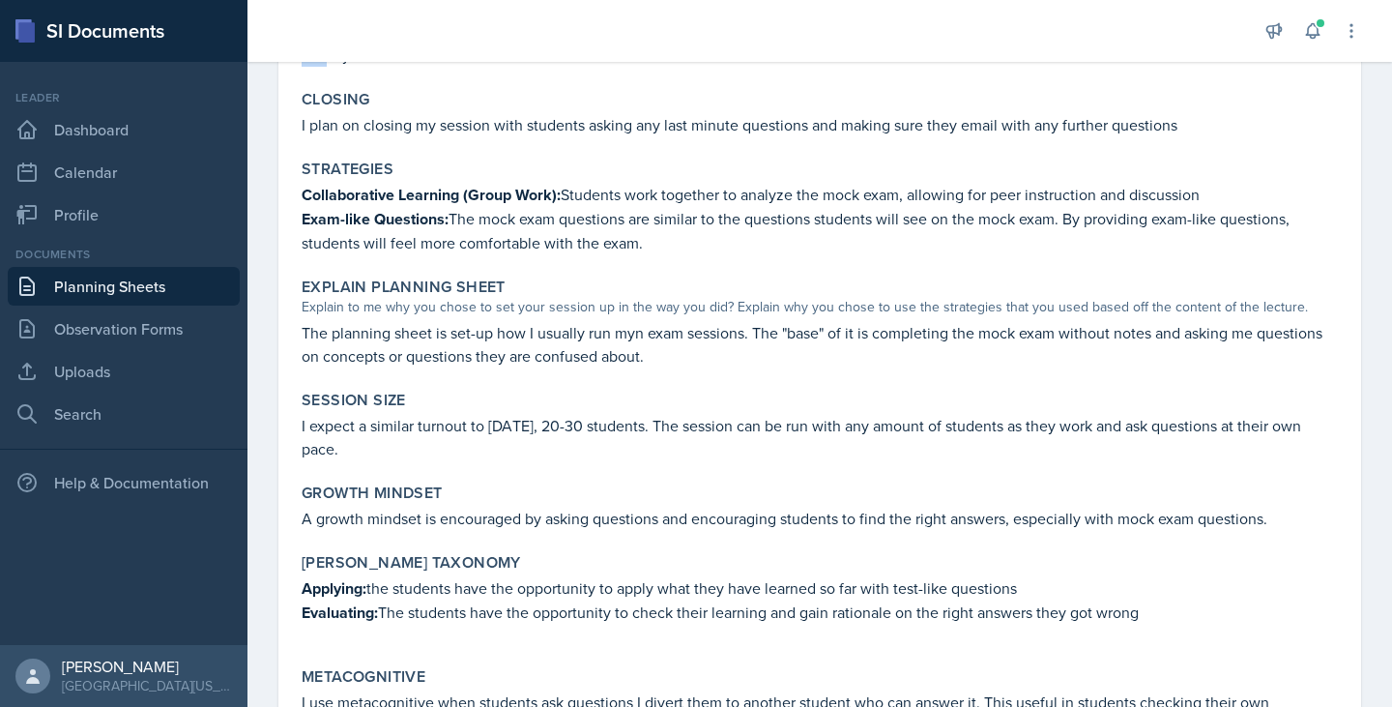
scroll to position [444, 0]
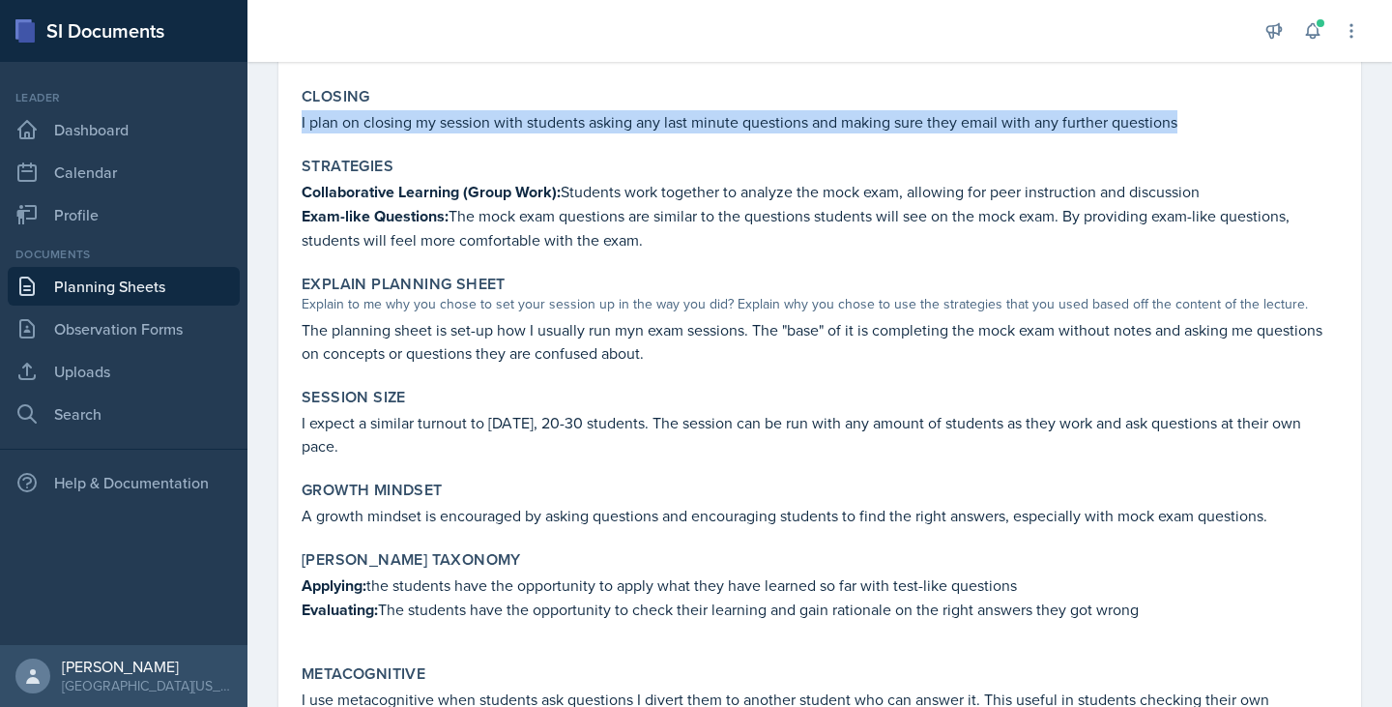
drag, startPoint x: 299, startPoint y: 118, endPoint x: 1177, endPoint y: 125, distance: 878.8
click at [1177, 125] on div "Closing I plan on closing my session with students asking any last minute quest…" at bounding box center [820, 110] width 1052 height 62
copy p "I plan on closing my session with students asking any last minute questions and…"
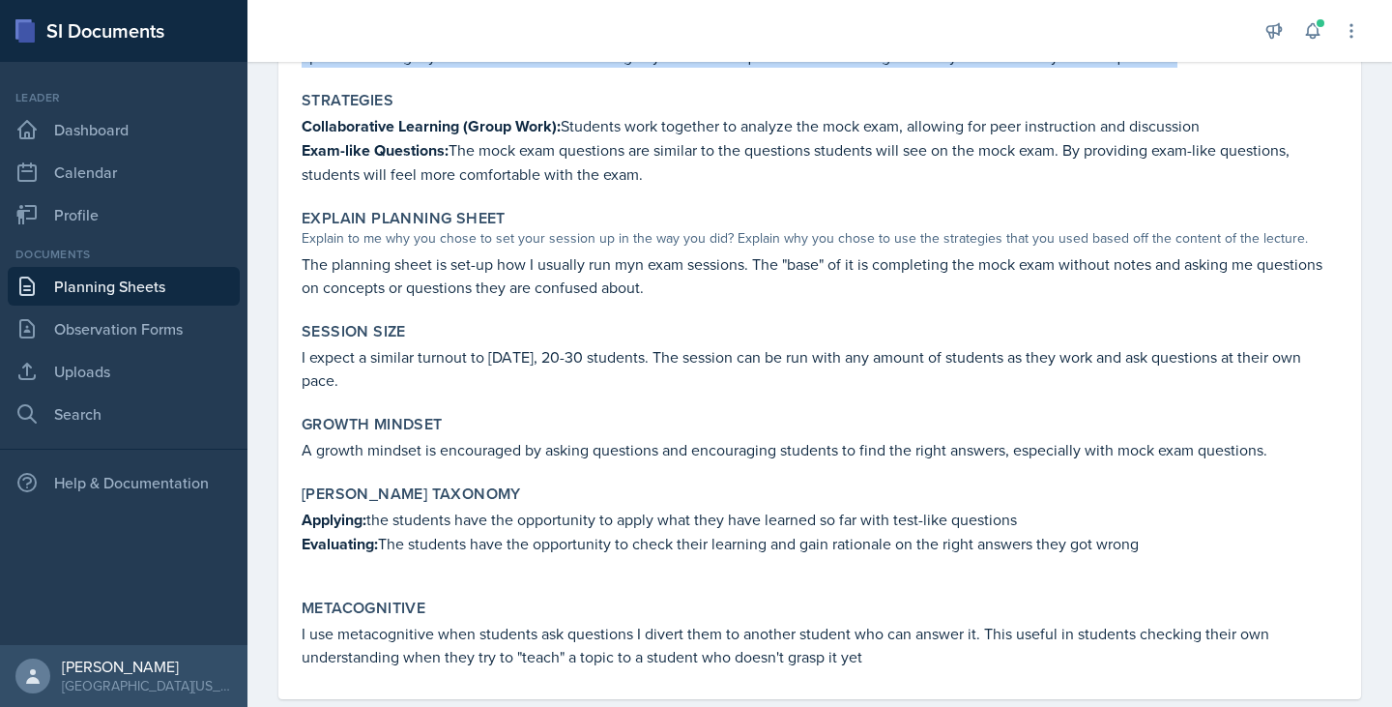
scroll to position [511, 0]
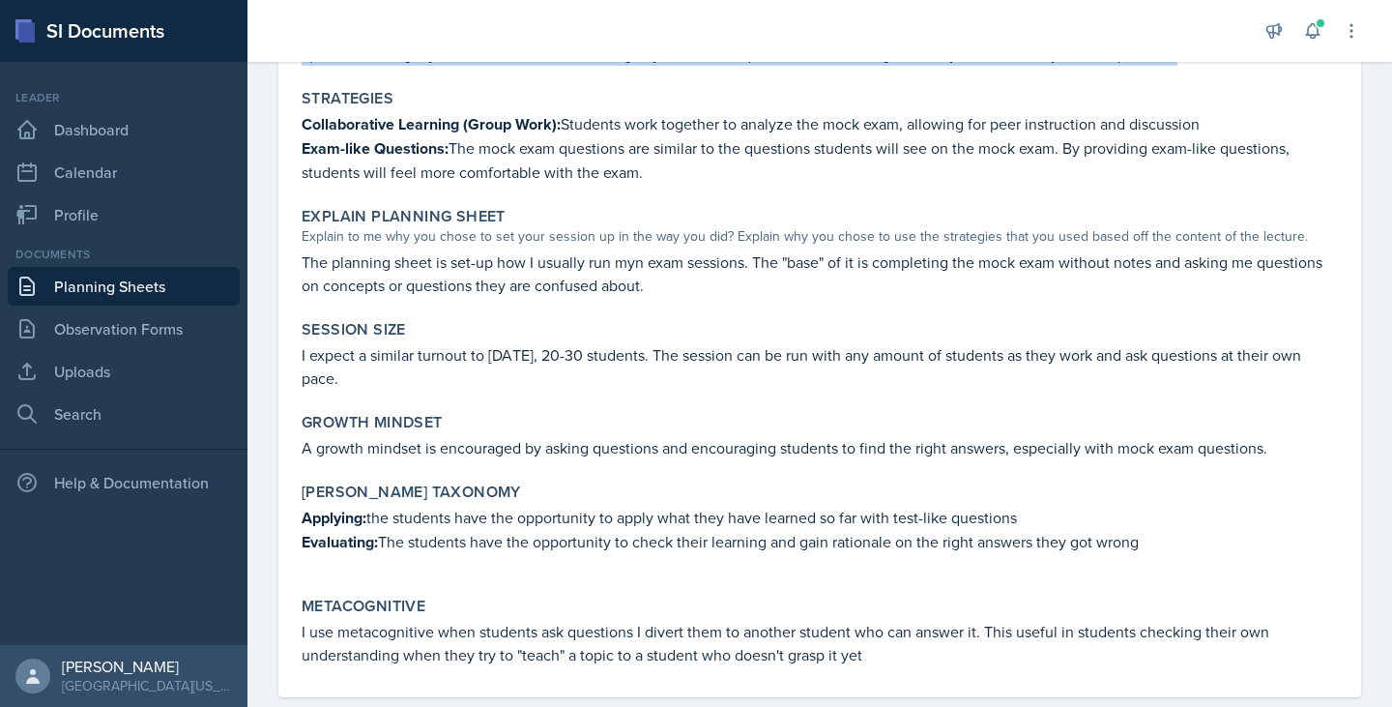
drag, startPoint x: 302, startPoint y: 116, endPoint x: 649, endPoint y: 183, distance: 353.4
click at [649, 183] on div "Strategies Collaborative Learning (Group Work): Students work together to analy…" at bounding box center [820, 136] width 1052 height 110
copy div "Collaborative Learning (Group Work): Students work together to analyze the mock…"
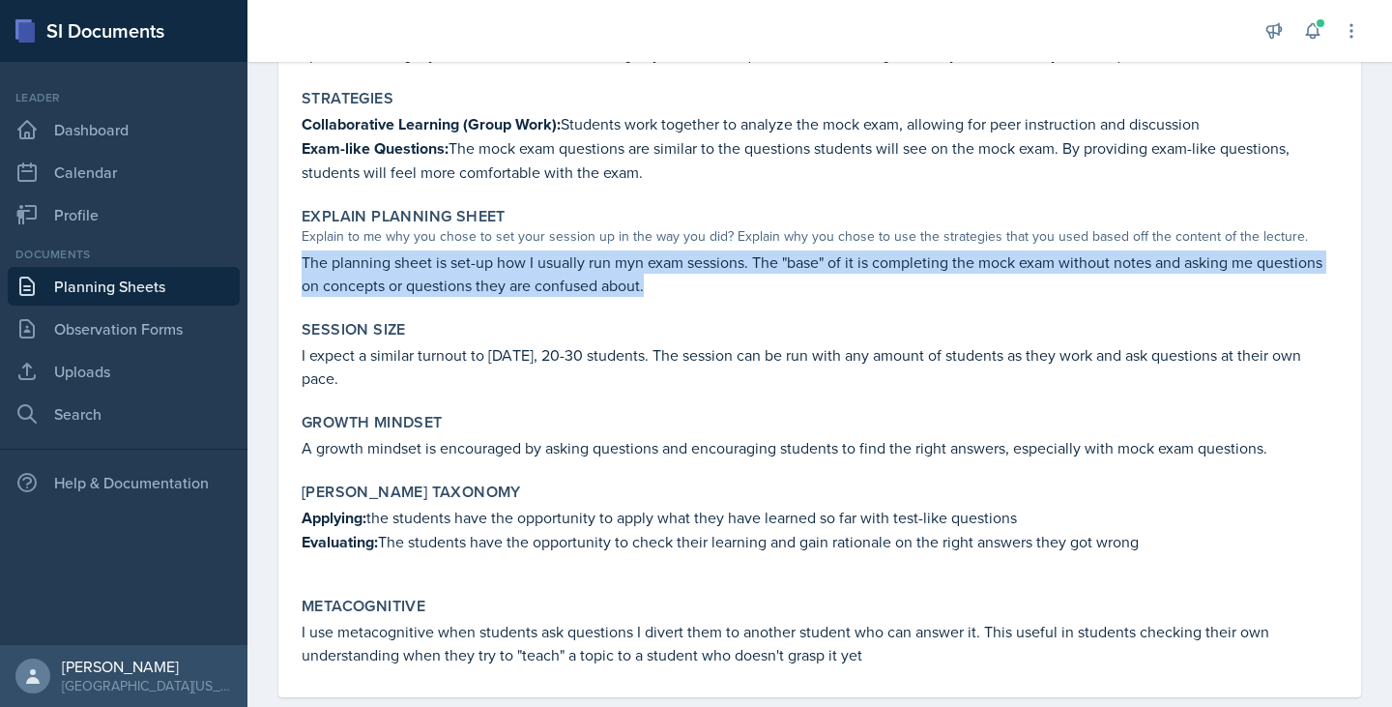
drag, startPoint x: 303, startPoint y: 254, endPoint x: 773, endPoint y: 274, distance: 471.2
click at [773, 274] on p "The planning sheet is set-up how I usually run myn exam sessions. The "base" of…" at bounding box center [820, 273] width 1036 height 46
copy p "The planning sheet is set-up how I usually run myn exam sessions. The "base" of…"
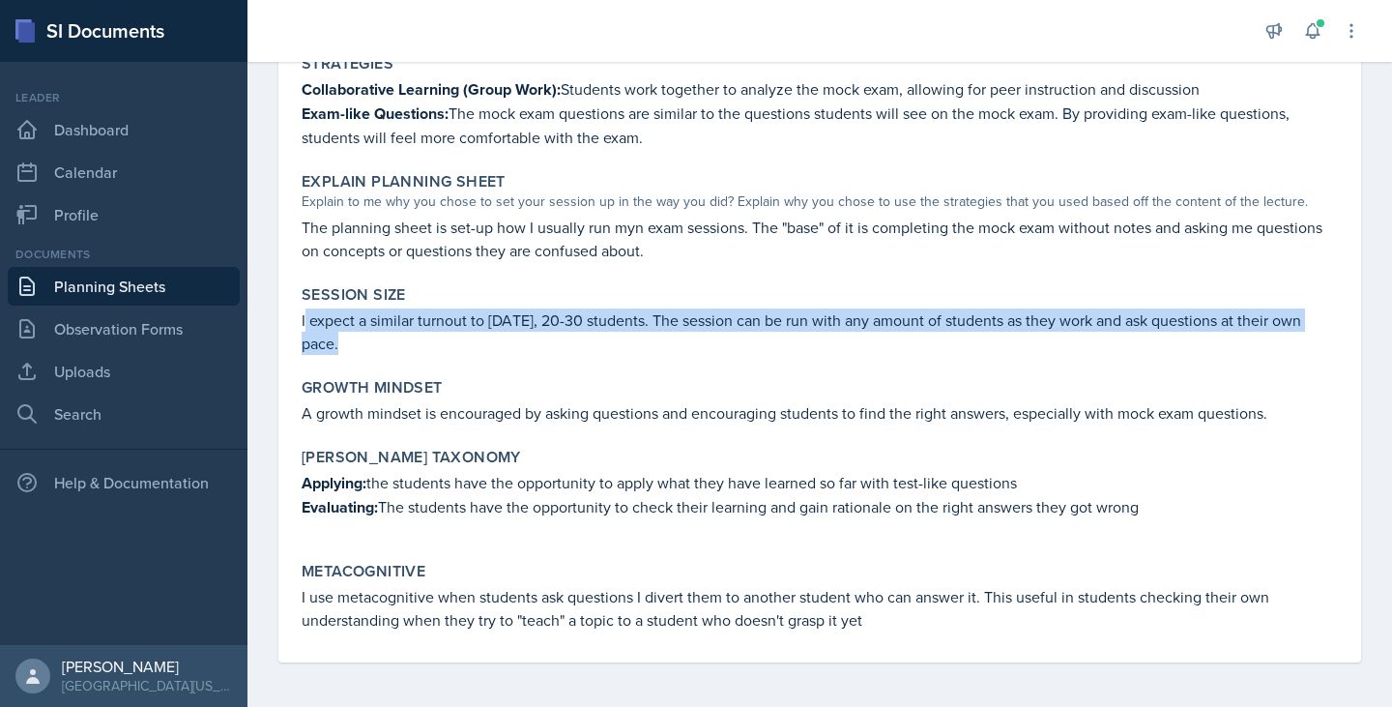
drag, startPoint x: 304, startPoint y: 317, endPoint x: 359, endPoint y: 349, distance: 63.7
click at [359, 349] on p "I expect a similar turnout to Monday, 20-30 students. The session can be run wi…" at bounding box center [820, 331] width 1036 height 46
drag, startPoint x: 296, startPoint y: 322, endPoint x: 368, endPoint y: 358, distance: 80.8
click at [368, 358] on div "Session Size I expect a similar turnout to Monday, 20-30 students. The session …" at bounding box center [820, 319] width 1052 height 85
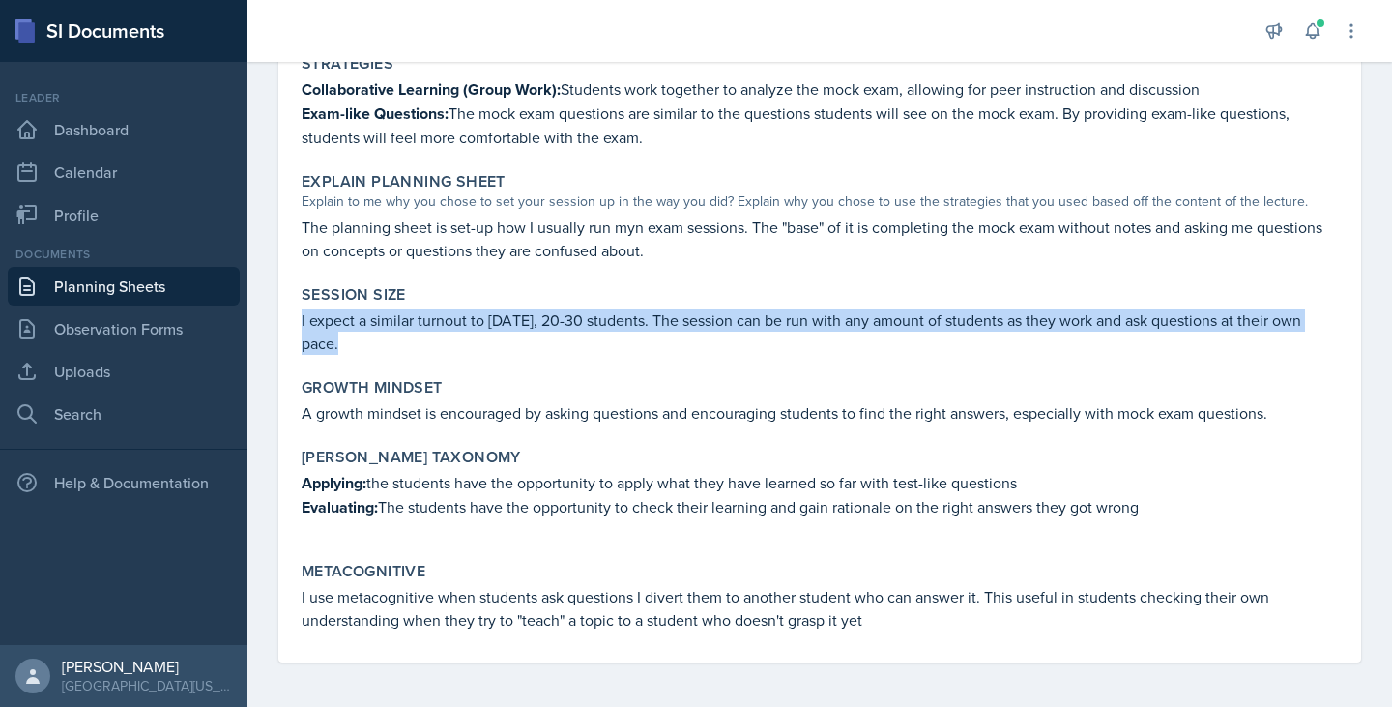
copy p "I expect a similar turnout to Monday, 20-30 students. The session can be run wi…"
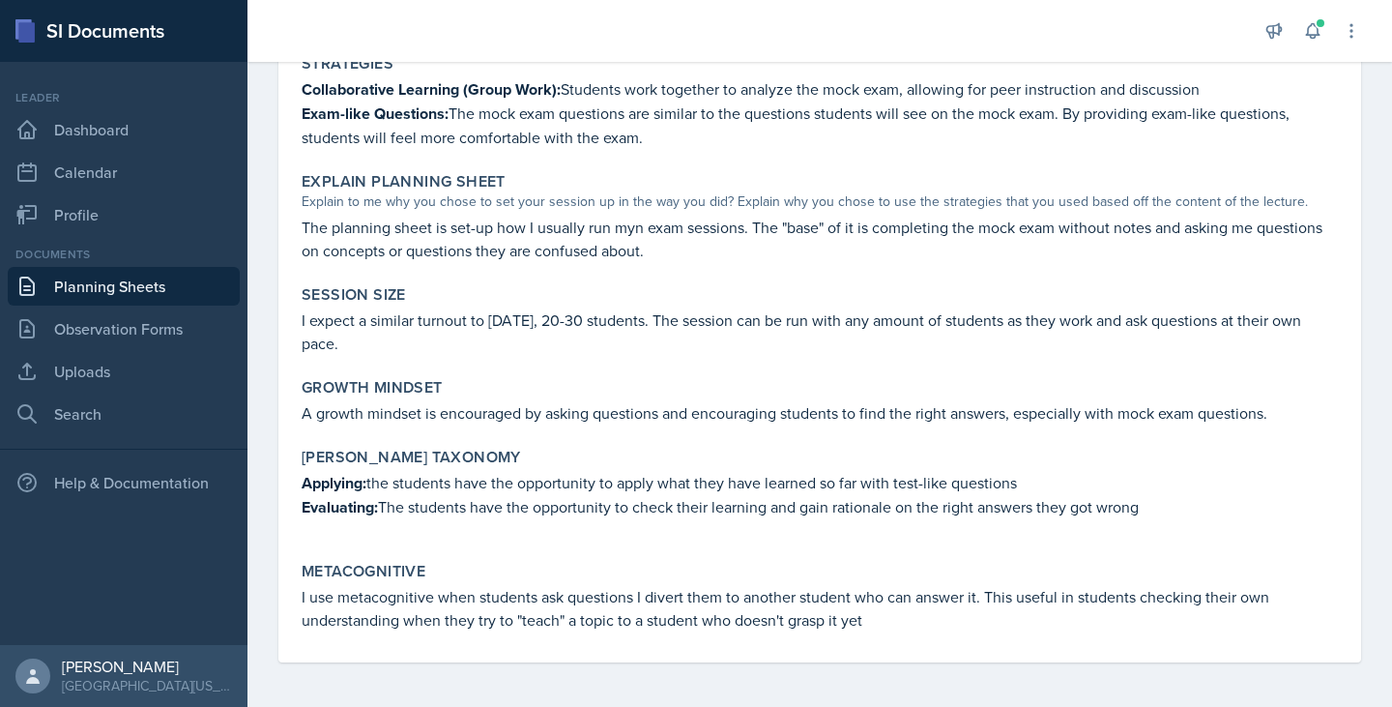
drag, startPoint x: 302, startPoint y: 421, endPoint x: 962, endPoint y: 446, distance: 660.7
drag, startPoint x: 962, startPoint y: 446, endPoint x: 290, endPoint y: 418, distance: 672.5
click at [290, 418] on div "October 1st, 2025 Submitted Andrew Luisi NURS 3366 - PATHOPHYSIOLOGIC PROCESSES…" at bounding box center [819, 134] width 1083 height 1057
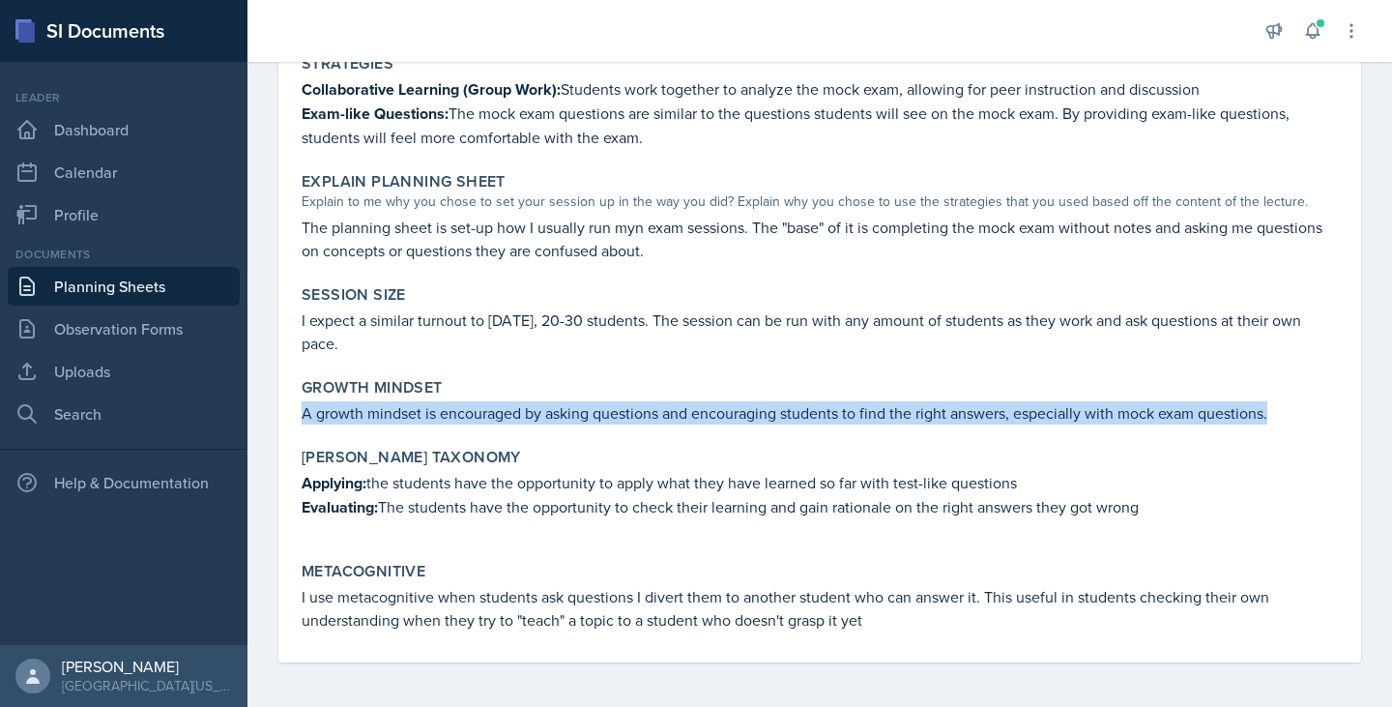
drag, startPoint x: 303, startPoint y: 410, endPoint x: 1269, endPoint y: 420, distance: 966.8
click at [1269, 420] on p "A growth mindset is encouraged by asking questions and encouraging students to …" at bounding box center [820, 412] width 1036 height 23
copy p "A growth mindset is encouraged by asking questions and encouraging students to …"
drag, startPoint x: 304, startPoint y: 485, endPoint x: 1147, endPoint y: 504, distance: 843.2
click at [1147, 504] on div "Applying: the students have the opportunity to apply what they have learned so …" at bounding box center [820, 505] width 1036 height 68
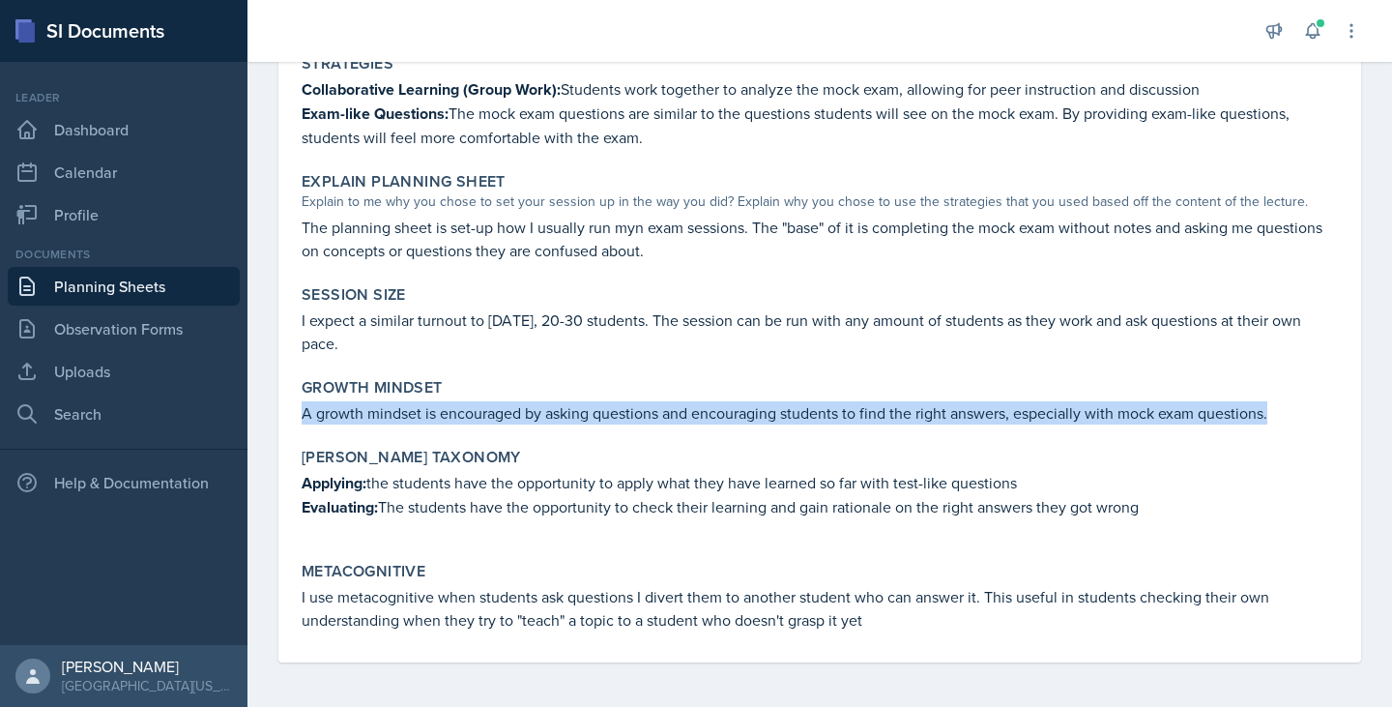
copy div "Applying: the students have the opportunity to apply what they have learned so …"
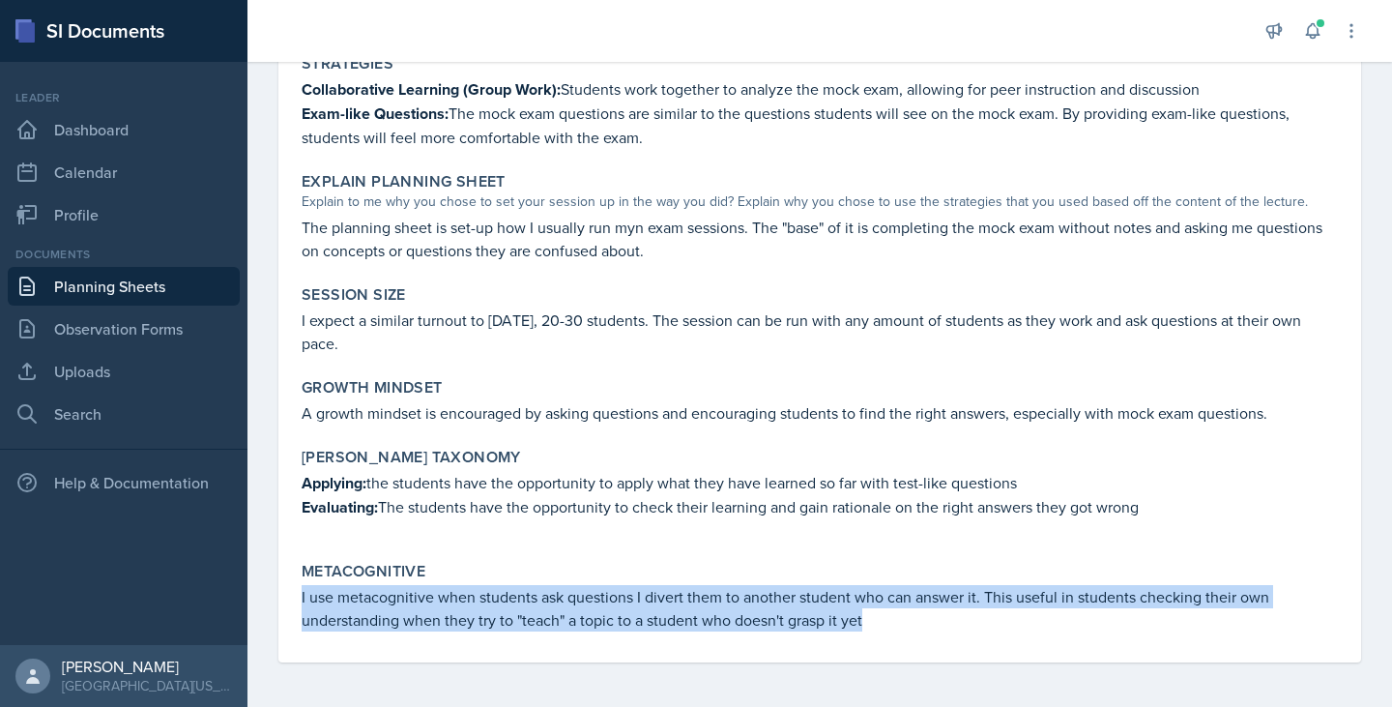
drag, startPoint x: 293, startPoint y: 600, endPoint x: 891, endPoint y: 637, distance: 599.5
click at [891, 637] on div "October 1st, 2025 Submitted Andrew Luisi NURS 3366 - PATHOPHYSIOLOGIC PROCESSES…" at bounding box center [819, 134] width 1083 height 1057
copy p "I use metacognitive when students ask questions I divert them to another studen…"
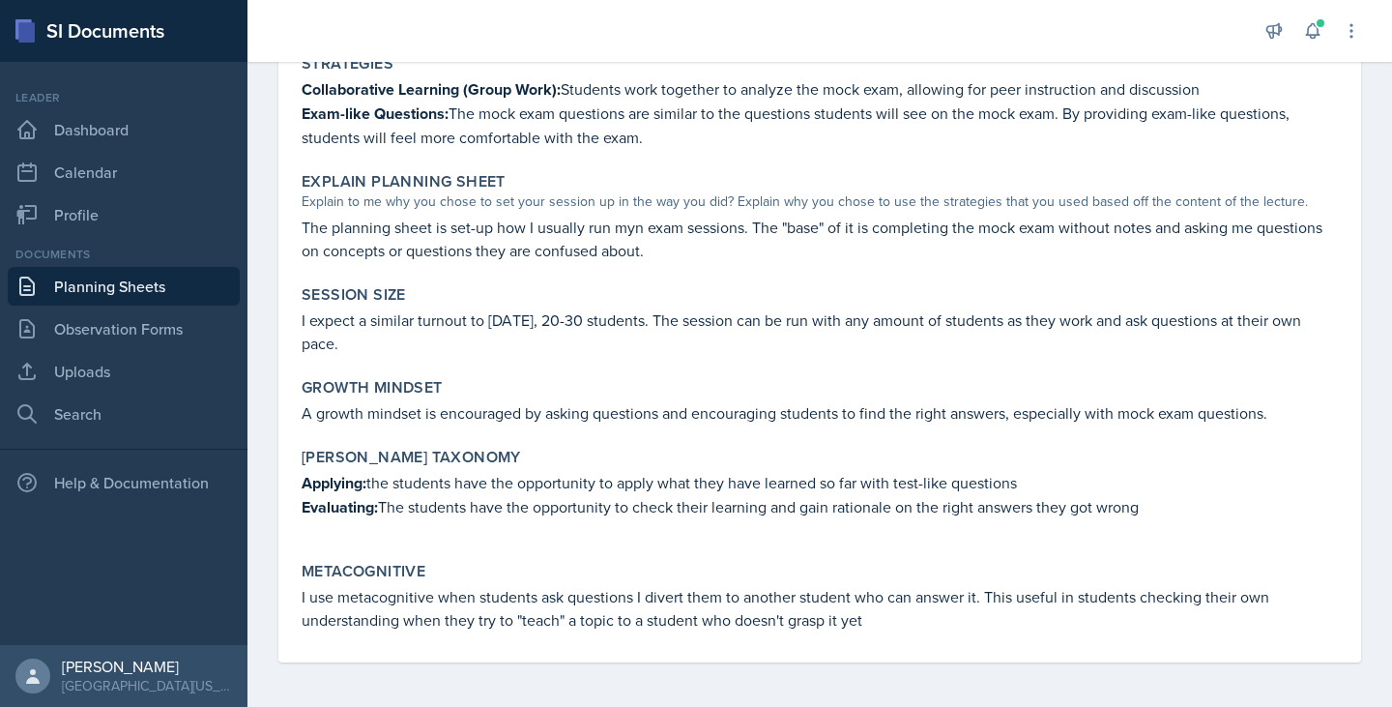
click at [533, 433] on div "Content The most challening aspect of the lecture is applying all of the concep…" at bounding box center [820, 180] width 1036 height 964
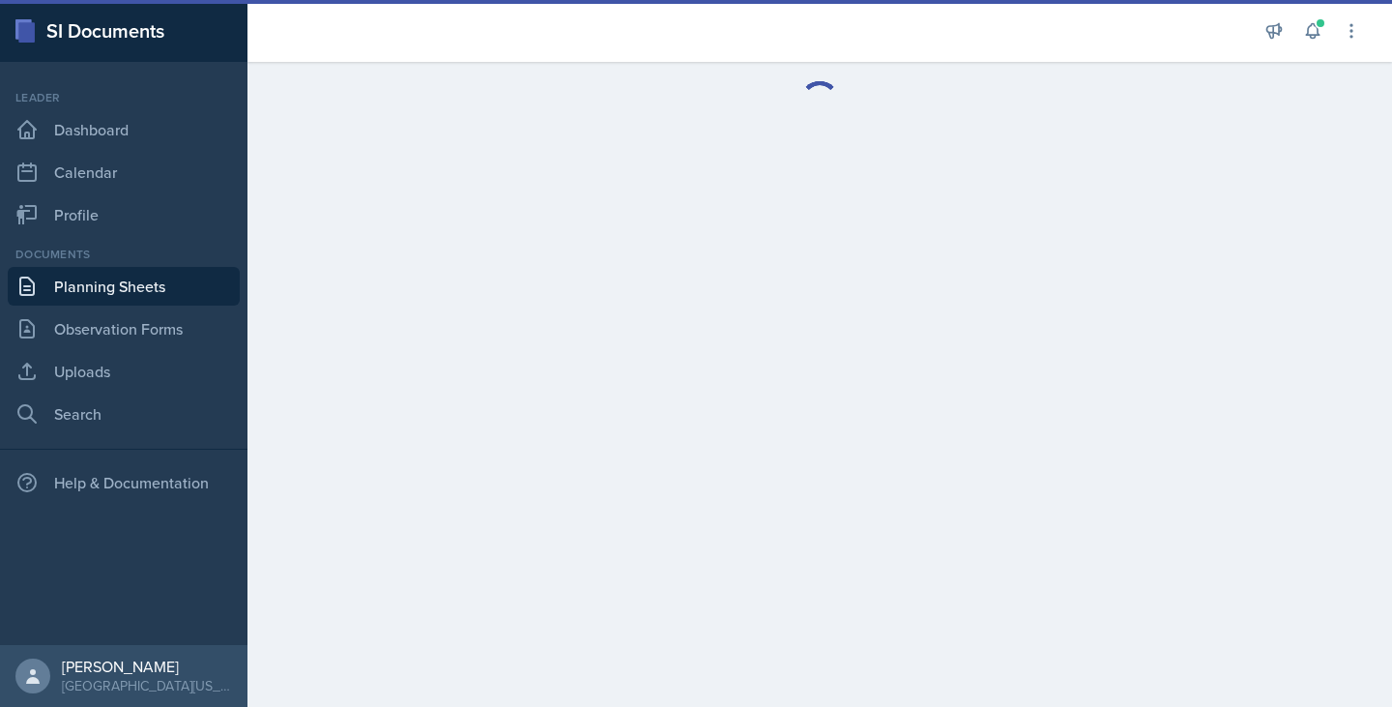
click at [110, 286] on link "Planning Sheets" at bounding box center [124, 286] width 232 height 39
